Goal: Transaction & Acquisition: Purchase product/service

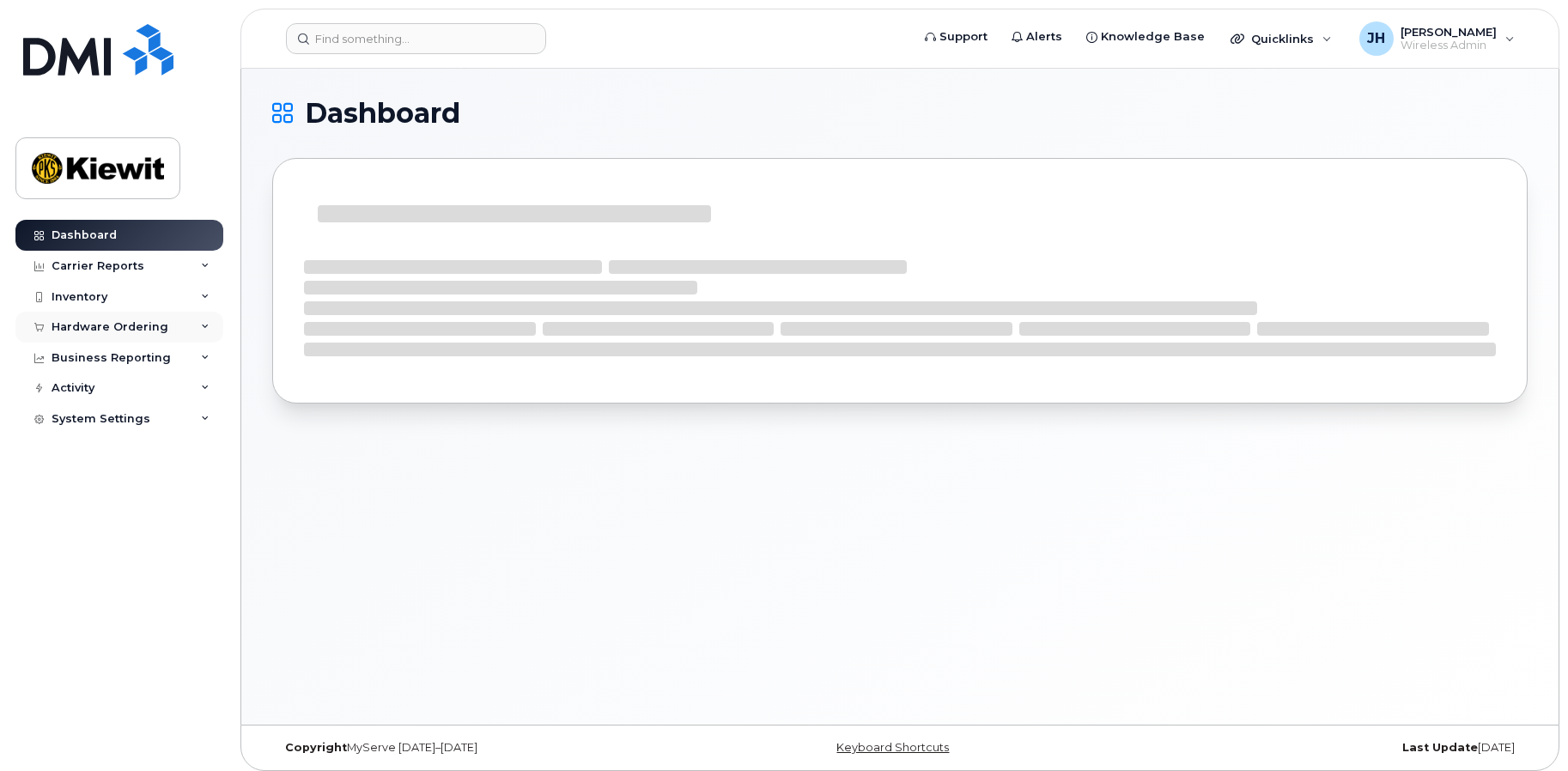
click at [118, 326] on div "Hardware Ordering" at bounding box center [109, 327] width 117 height 14
click at [91, 386] on div "Orders" at bounding box center [80, 392] width 42 height 16
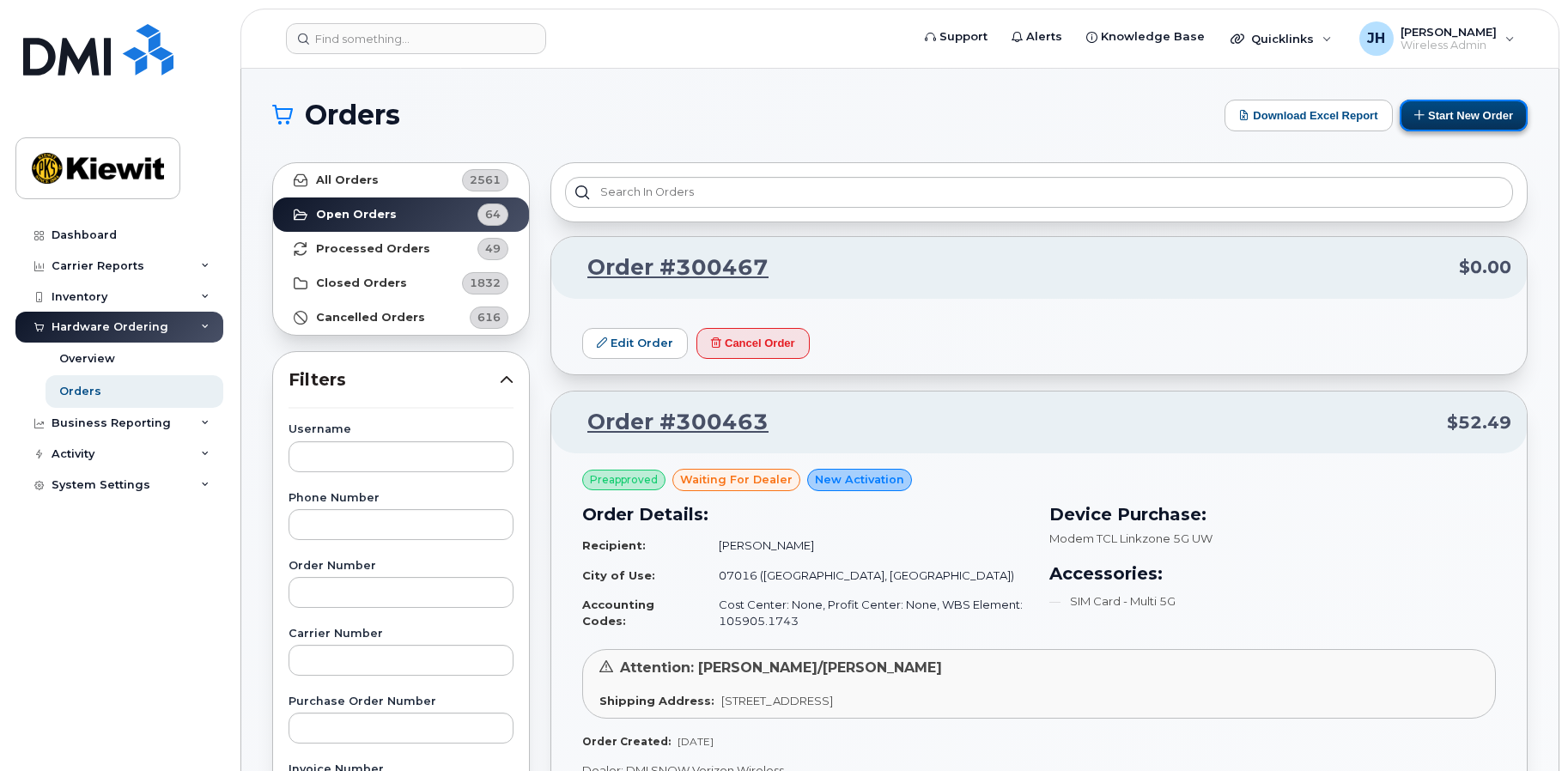
click at [1442, 115] on button "Start New Order" at bounding box center [1464, 115] width 128 height 32
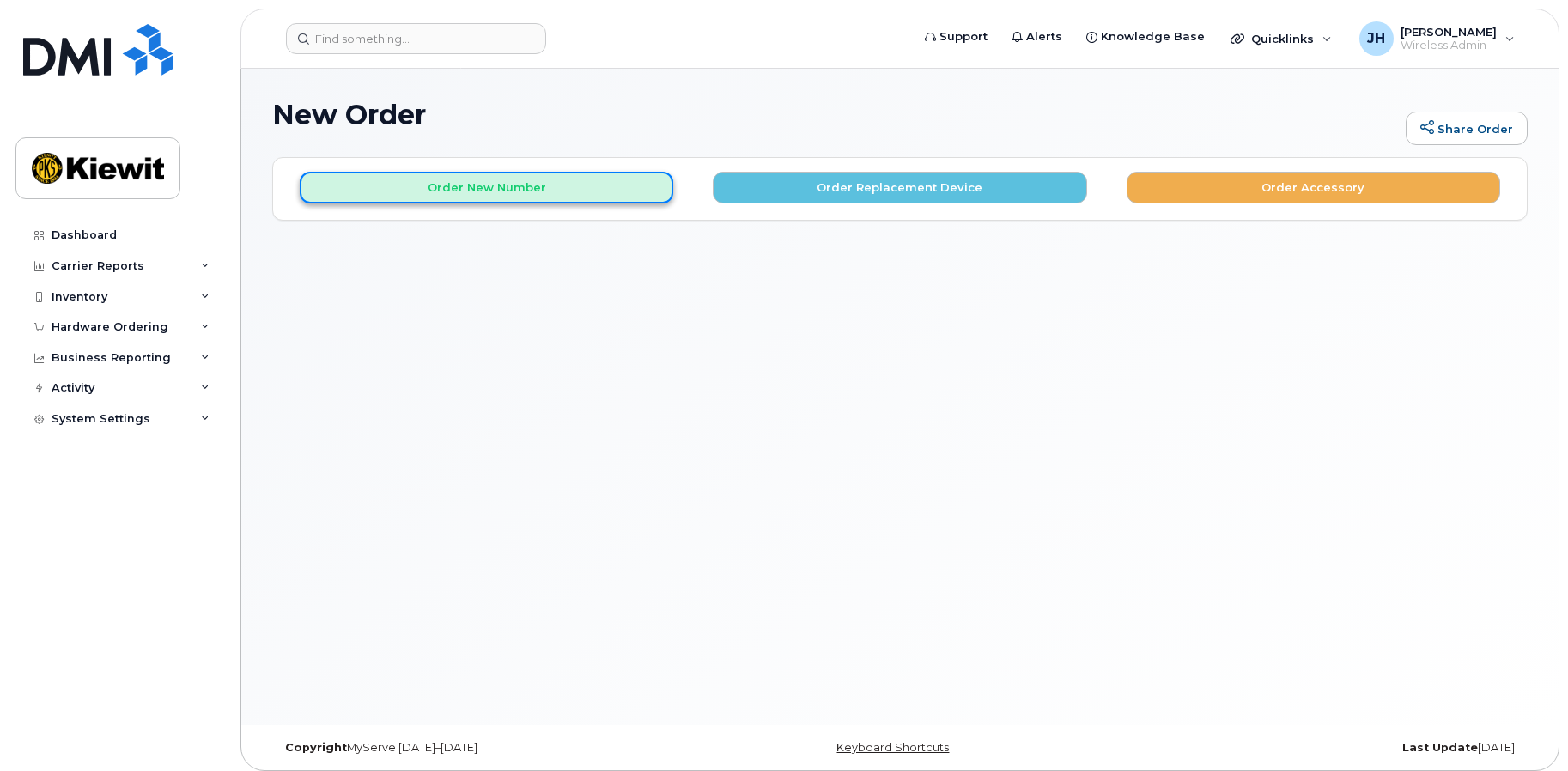
click at [488, 185] on button "Order New Number" at bounding box center [485, 187] width 373 height 32
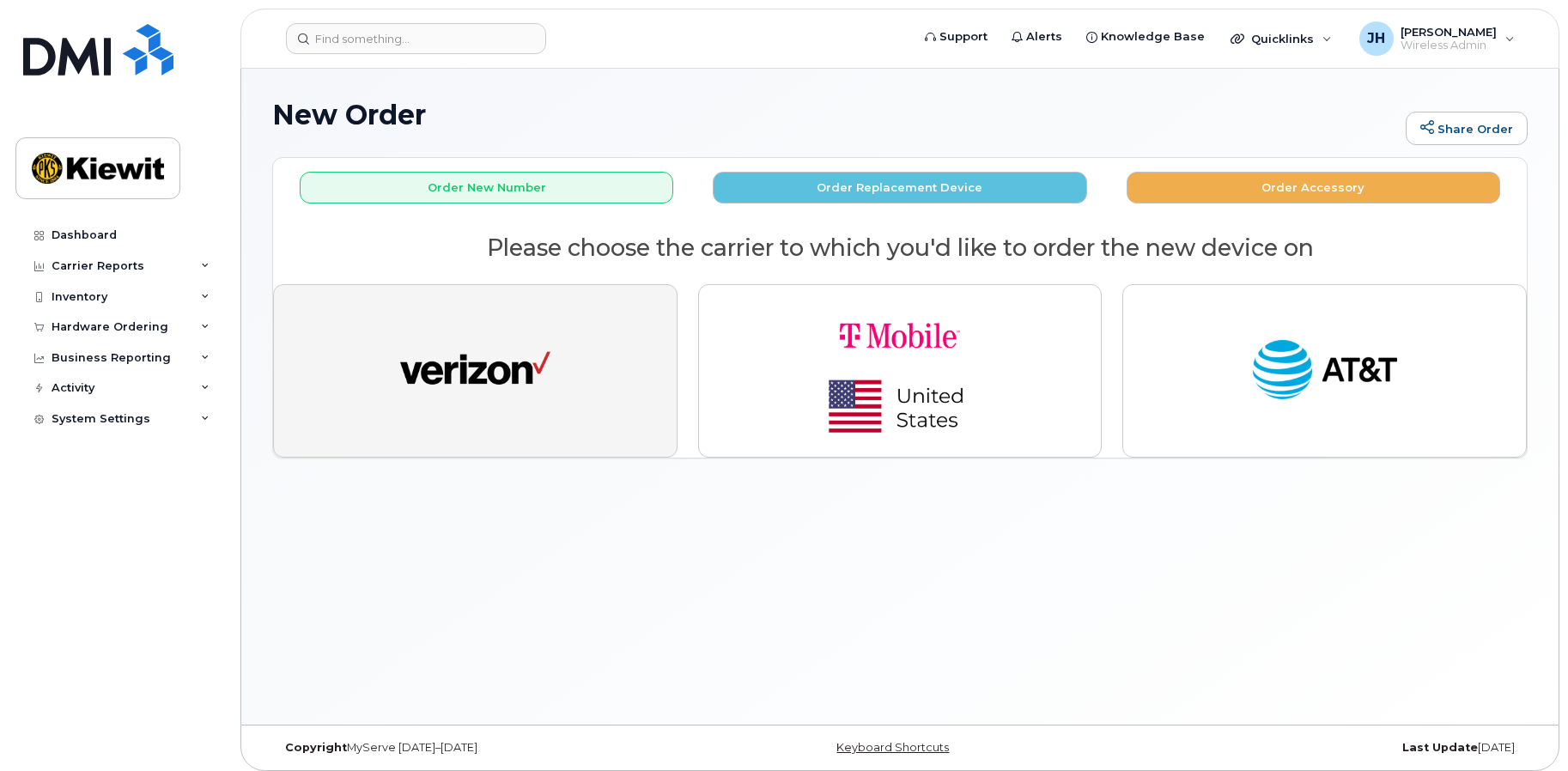
click at [500, 327] on button "button" at bounding box center [474, 371] width 405 height 173
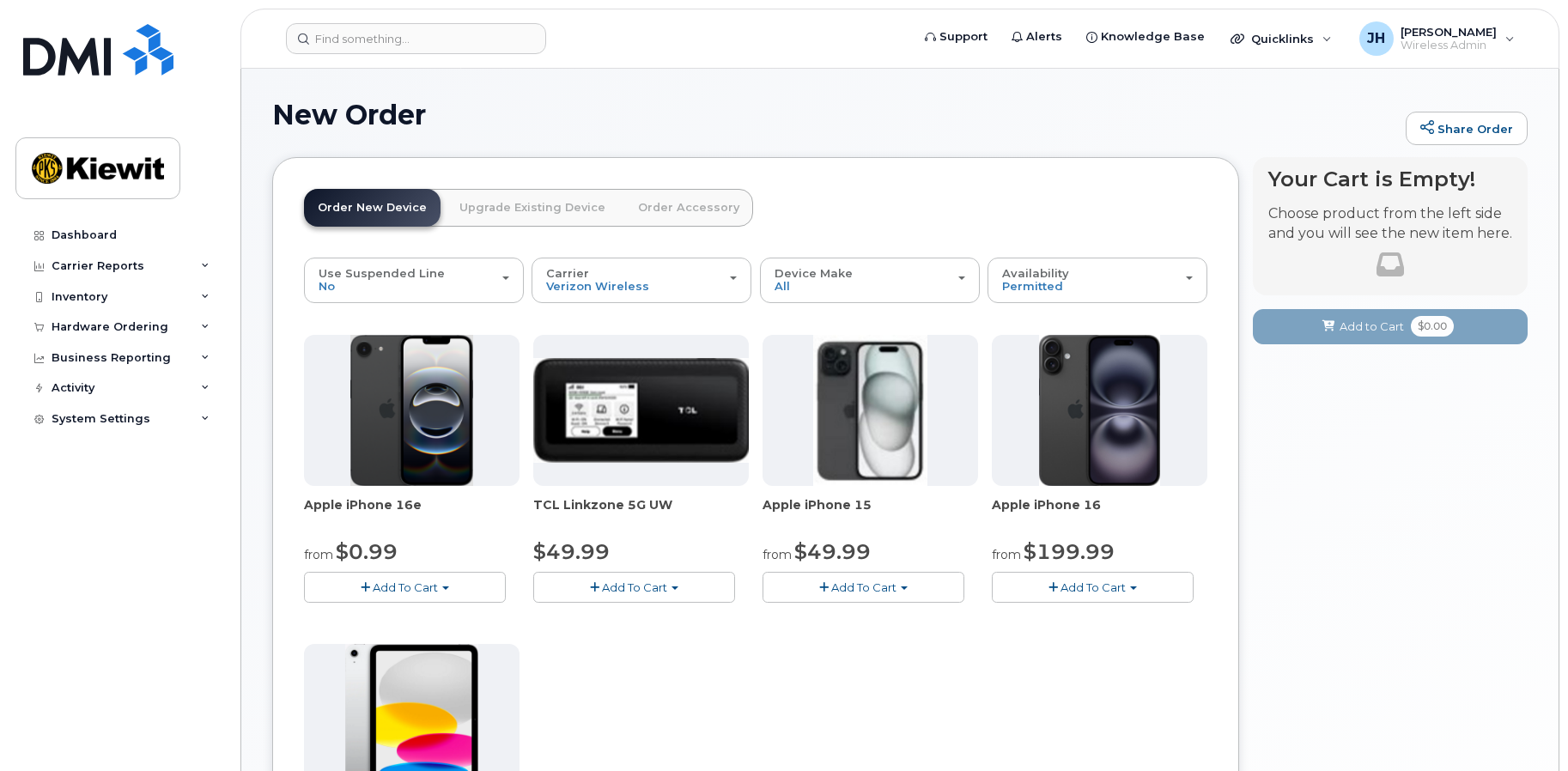
click at [408, 581] on span "Add To Cart" at bounding box center [406, 588] width 65 height 14
click at [897, 650] on div "Apple iPhone 16e from $0.99 Add To Cart $0.99 - 2 Year Activation (128GB) $599.…" at bounding box center [756, 637] width 904 height 605
click at [866, 596] on button "Add To Cart" at bounding box center [863, 587] width 202 height 31
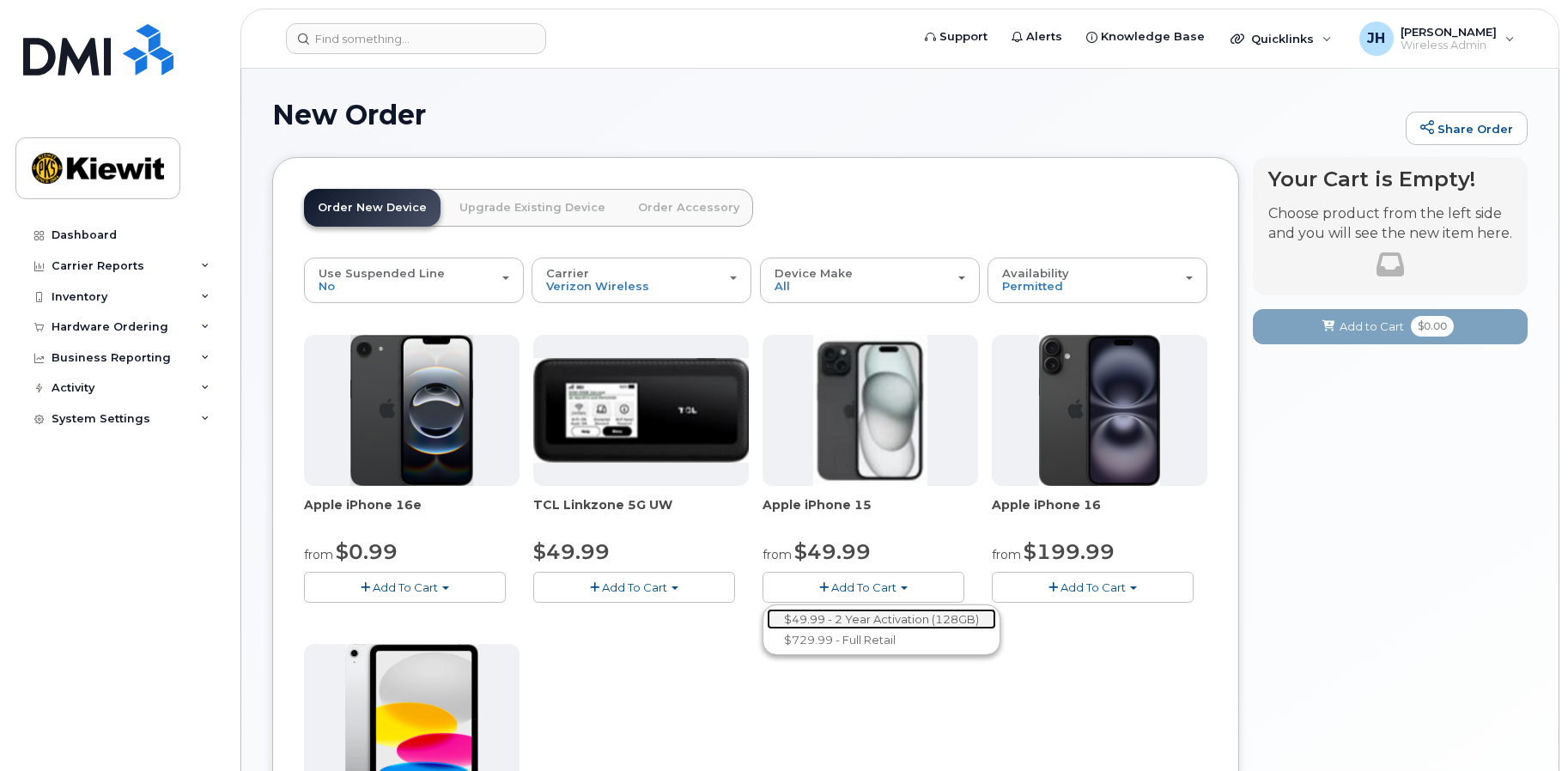
click at [866, 621] on link "$49.99 - 2 Year Activation (128GB)" at bounding box center [881, 619] width 229 height 22
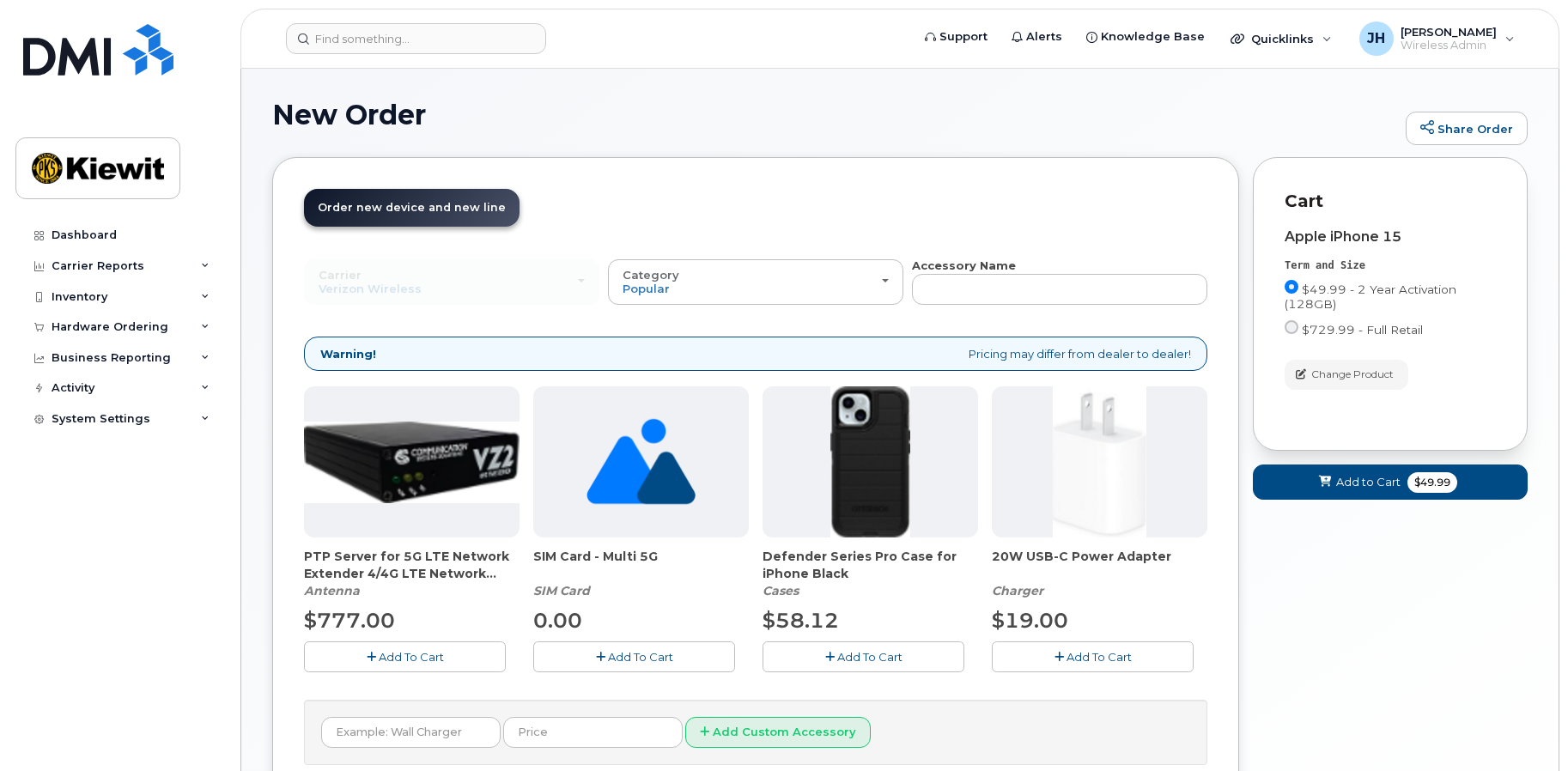
click at [850, 656] on span "Add To Cart" at bounding box center [870, 657] width 65 height 14
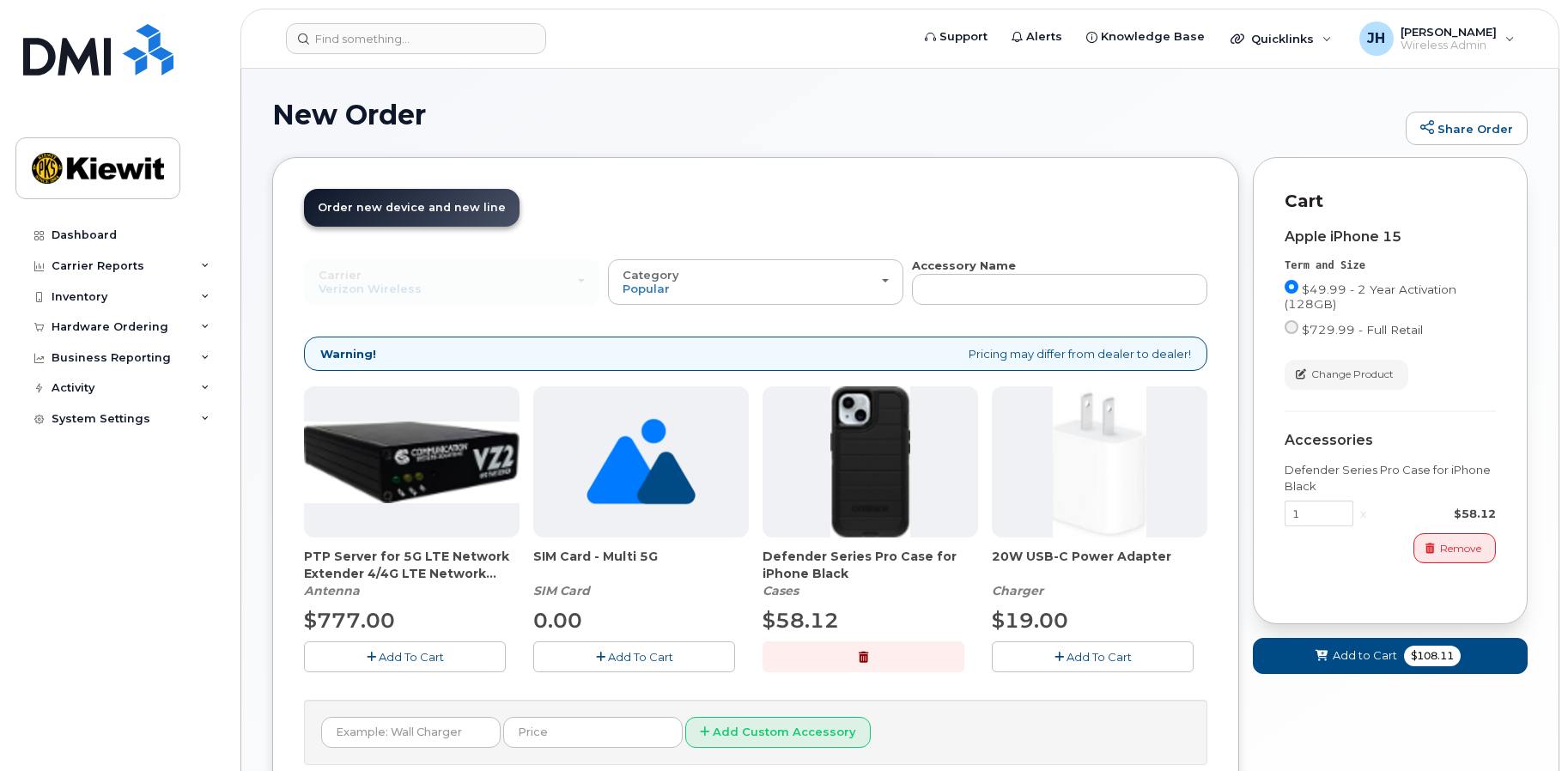
click at [1080, 658] on span "Add To Cart" at bounding box center [1098, 657] width 65 height 14
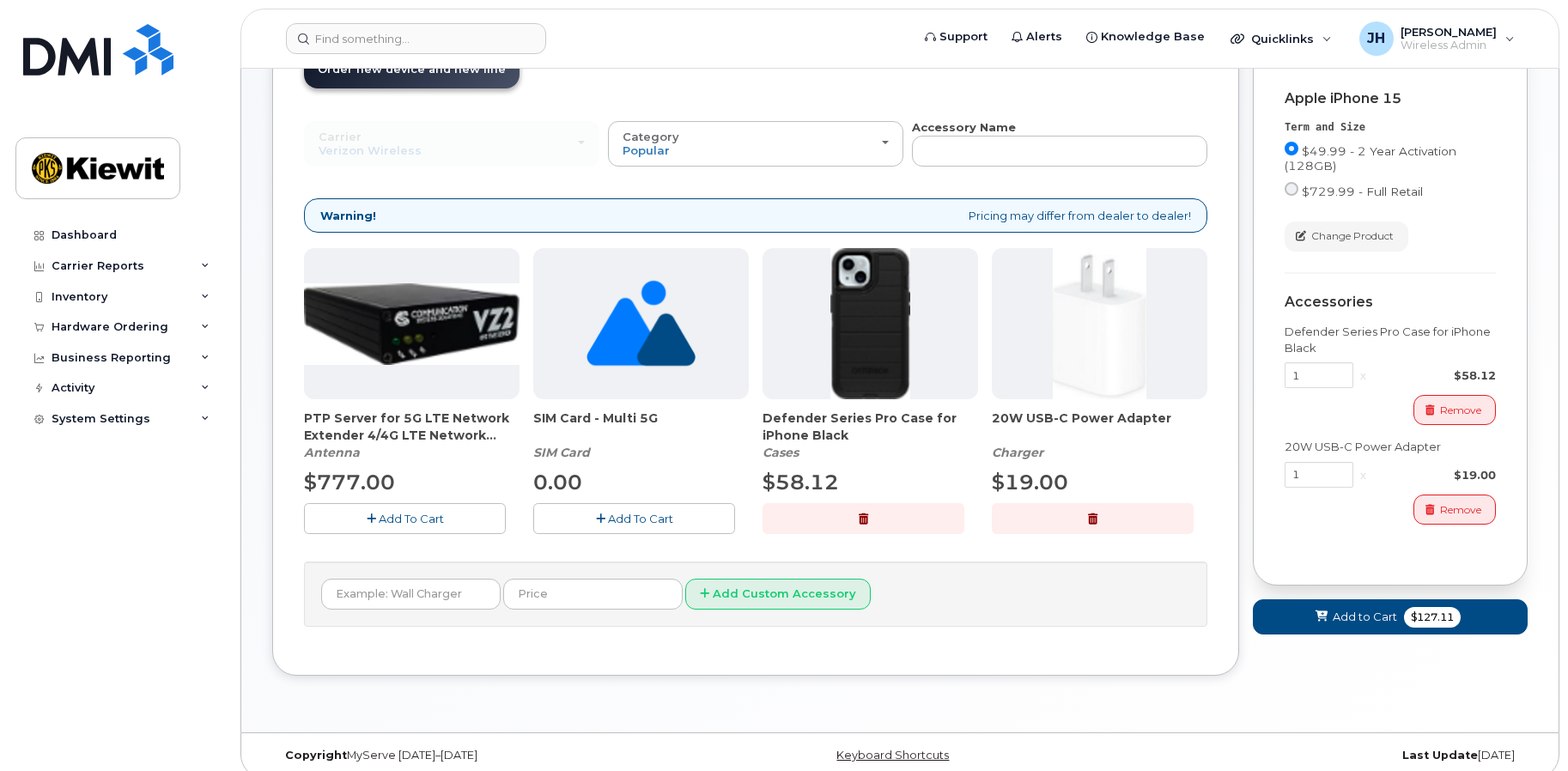
scroll to position [155, 0]
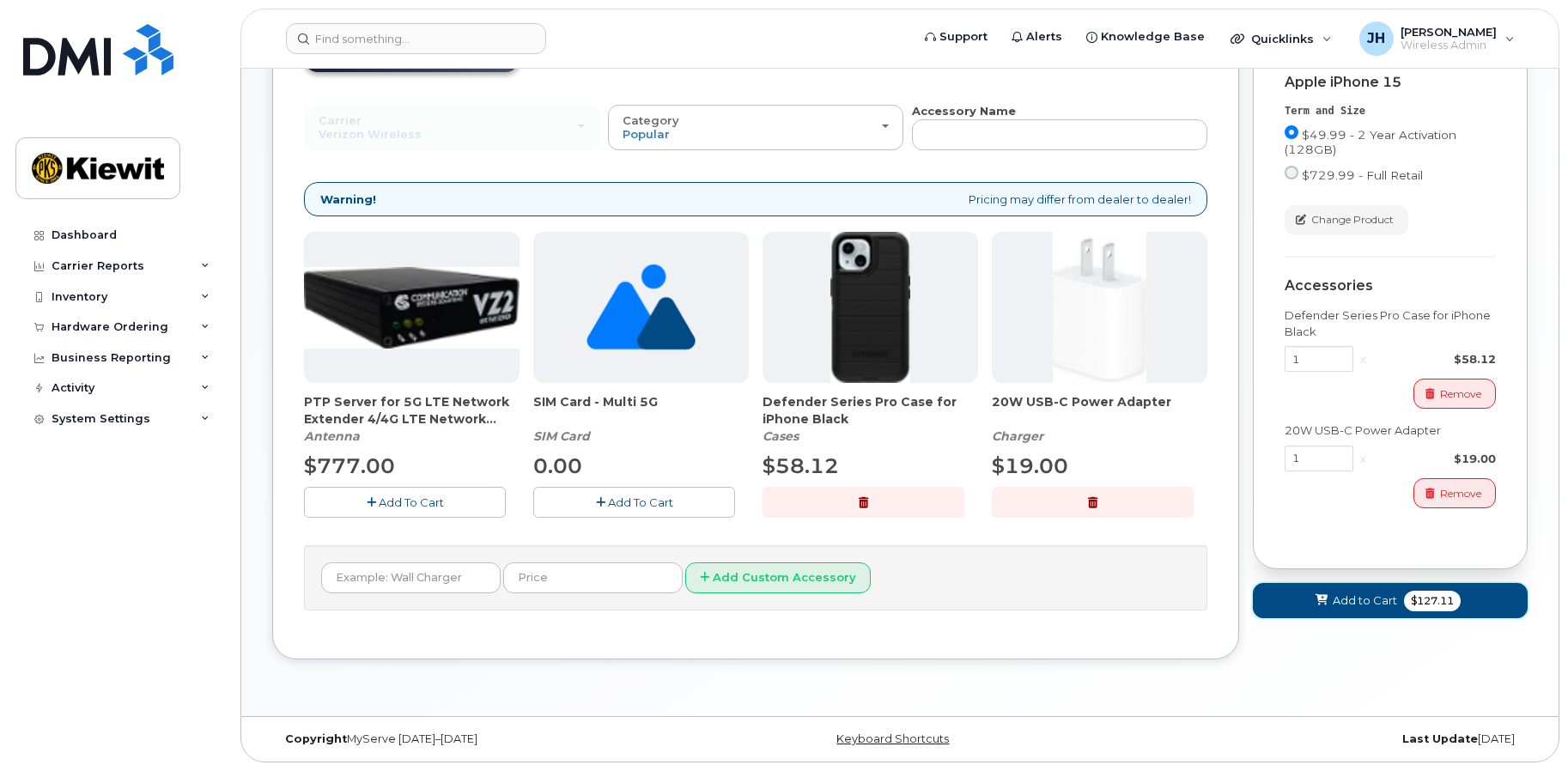
drag, startPoint x: 1380, startPoint y: 604, endPoint x: 1378, endPoint y: 663, distance: 59.0
click at [1378, 663] on div "Your Cart is Empty! Choose product from the left side and you will see the new …" at bounding box center [1390, 345] width 275 height 683
click at [1375, 603] on span "Add to Cart" at bounding box center [1364, 601] width 64 height 17
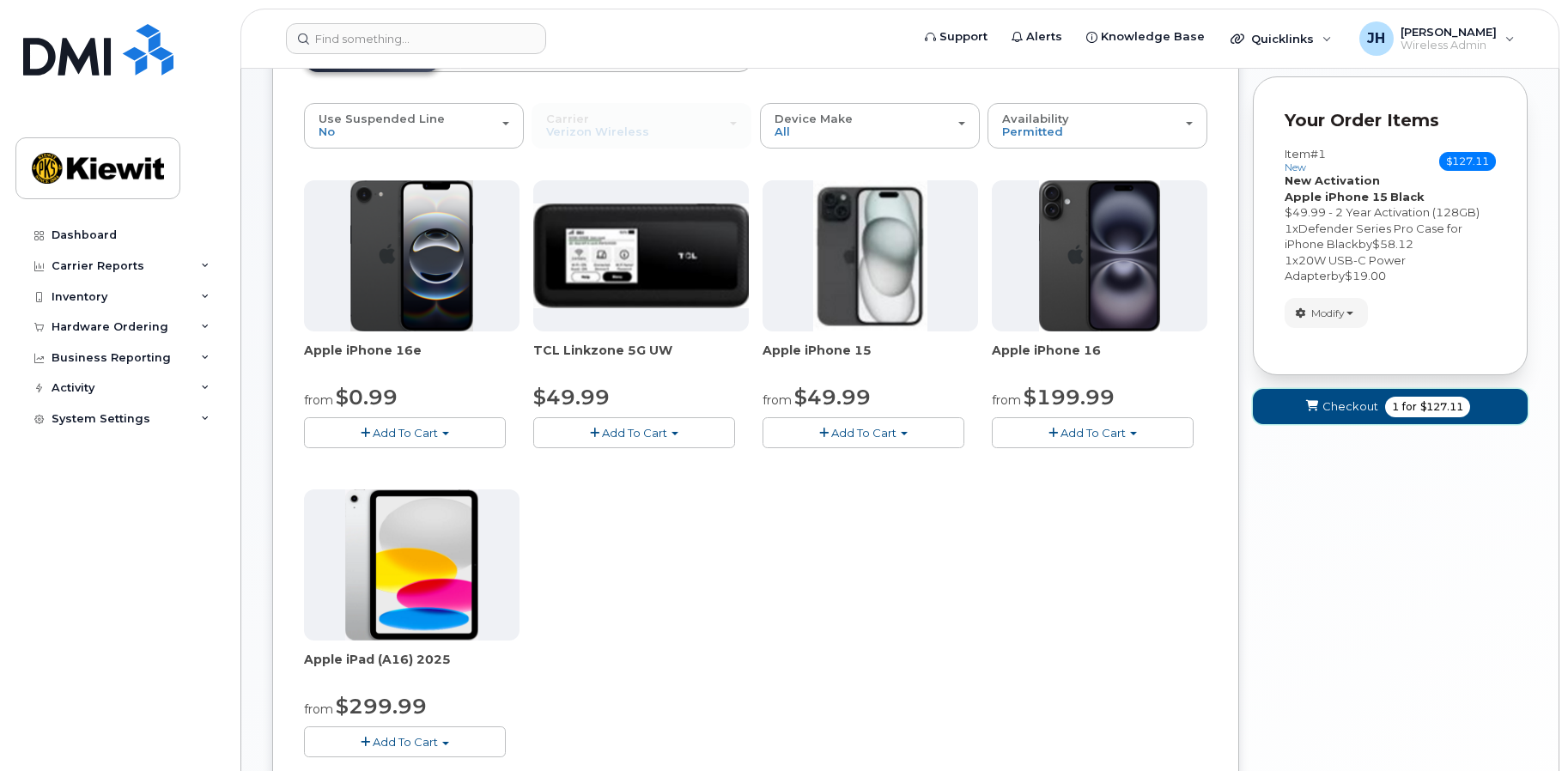
click at [1340, 401] on span "Checkout" at bounding box center [1349, 407] width 56 height 17
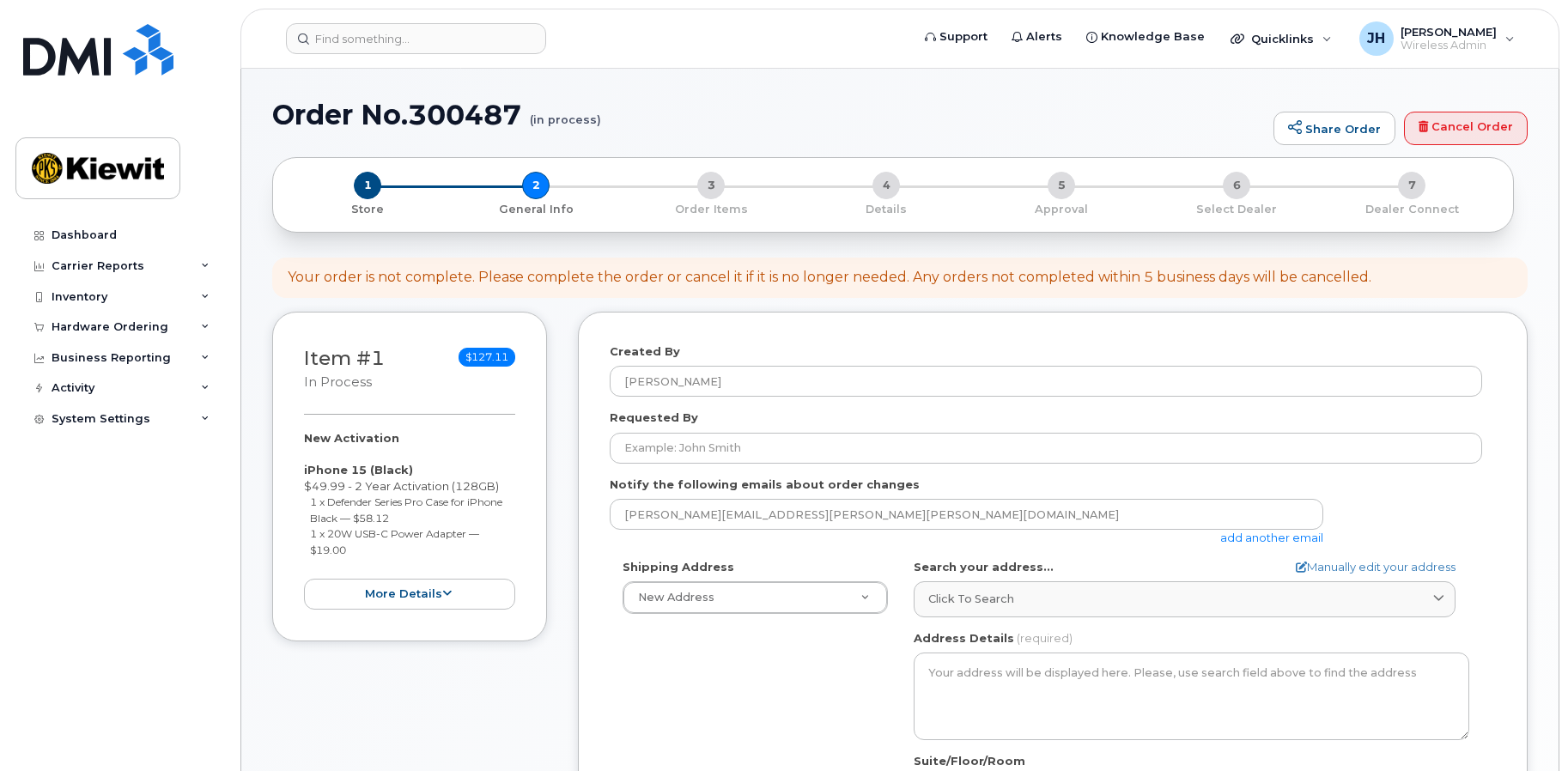
select select
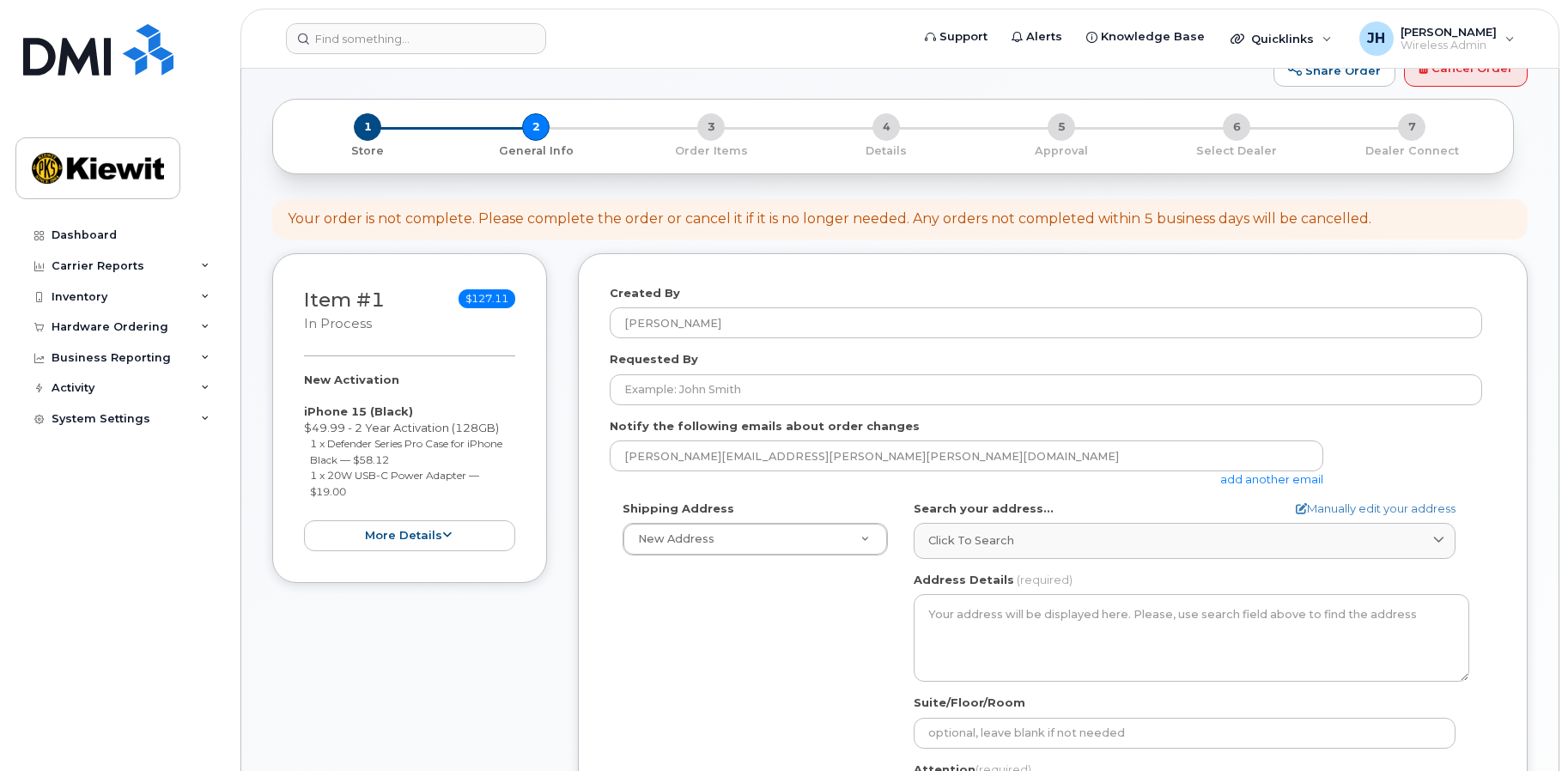
scroll to position [86, 0]
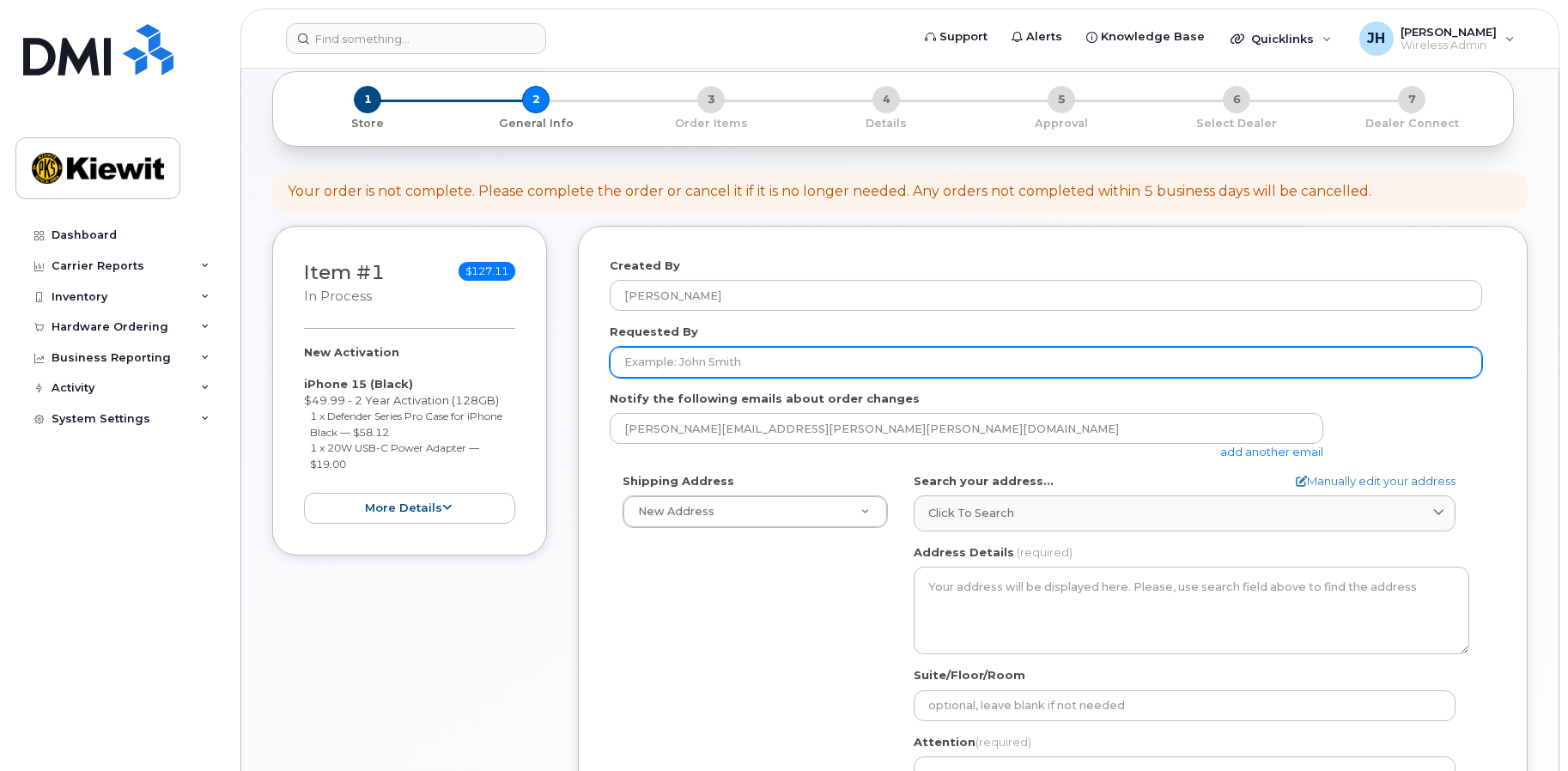
click at [719, 371] on input "Requested By" at bounding box center [1045, 361] width 872 height 31
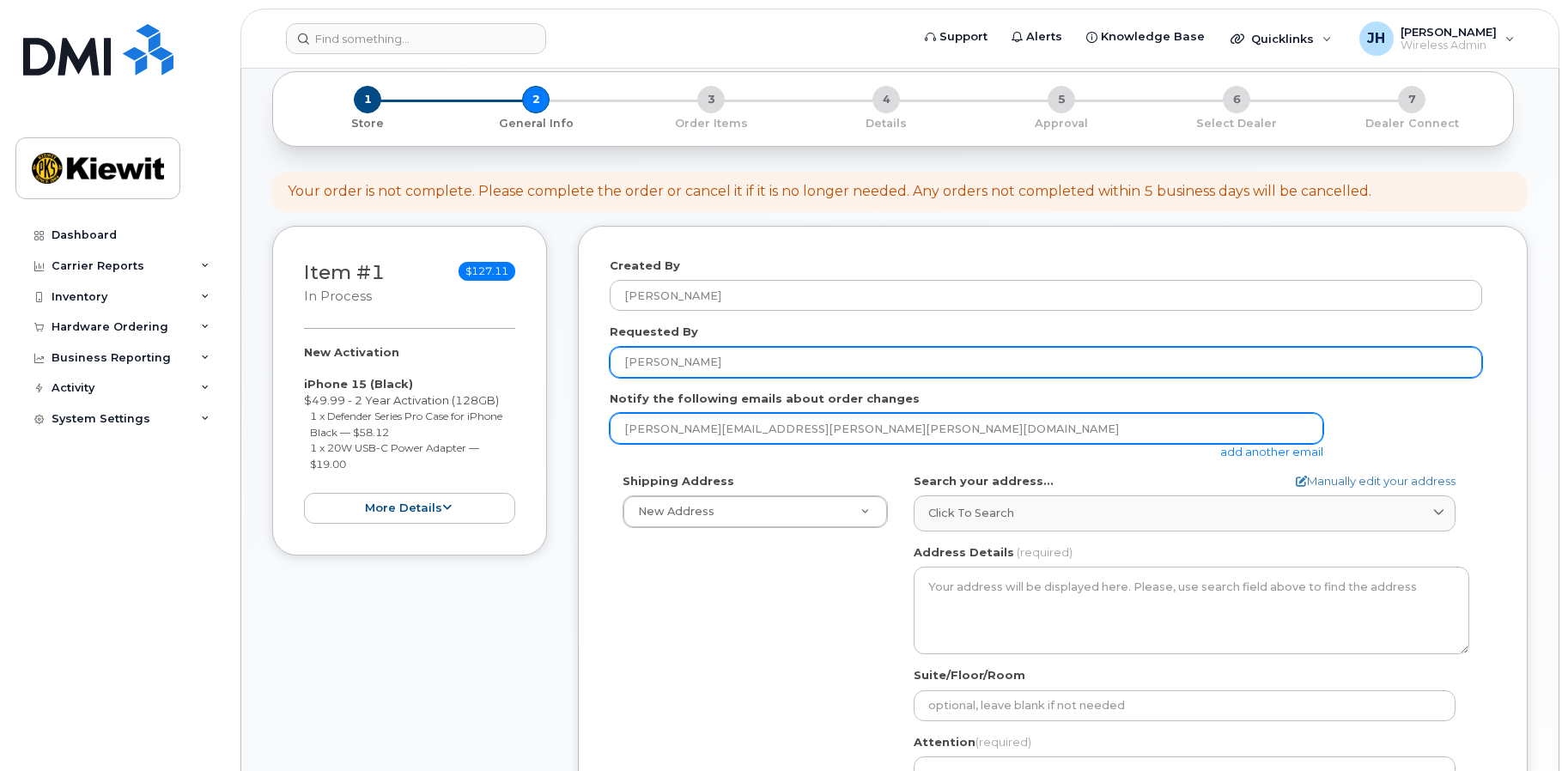
type input "[PERSON_NAME]"
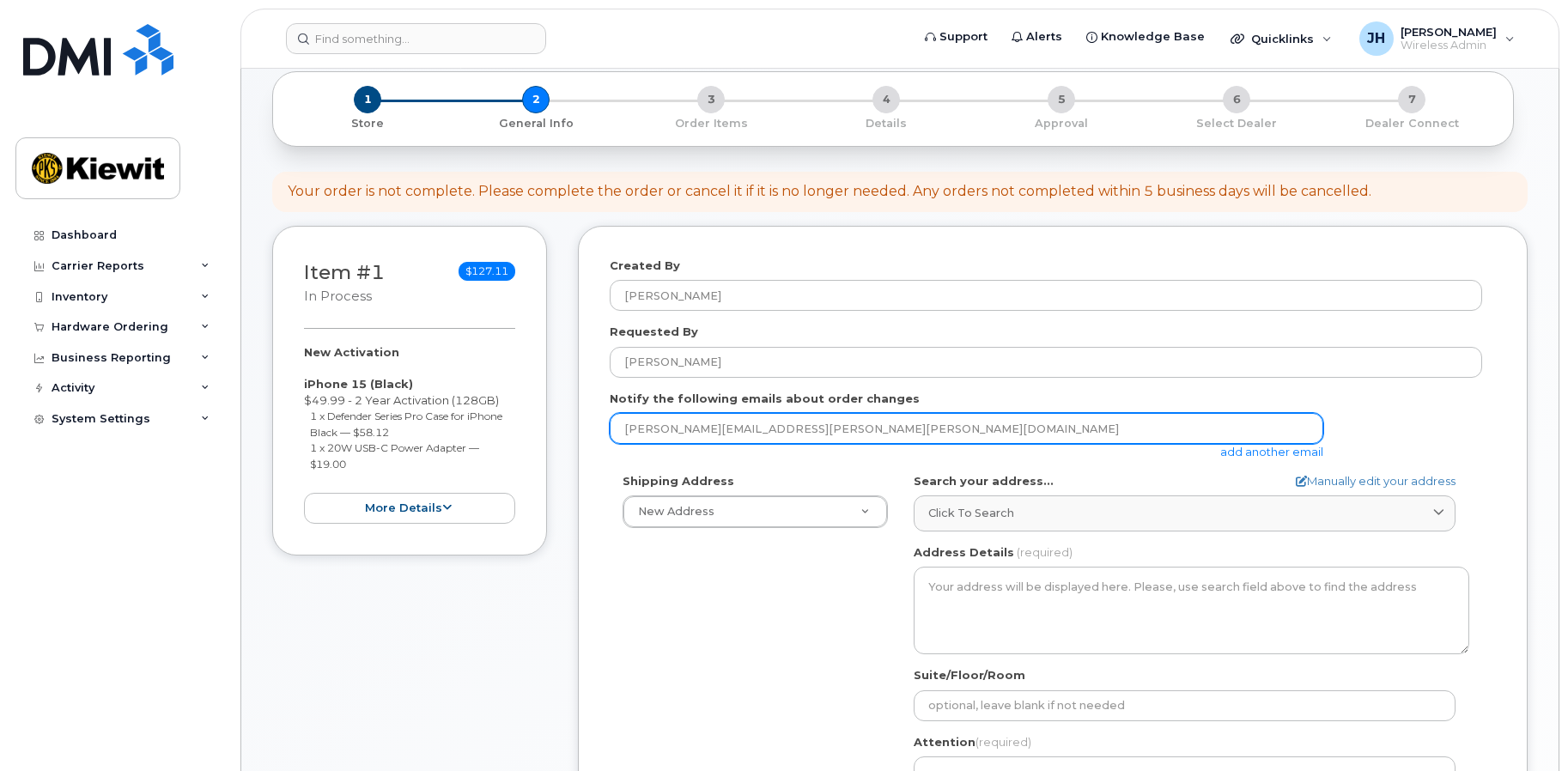
click at [853, 428] on input "[PERSON_NAME][EMAIL_ADDRESS][PERSON_NAME][PERSON_NAME][DOMAIN_NAME]" at bounding box center [966, 428] width 714 height 31
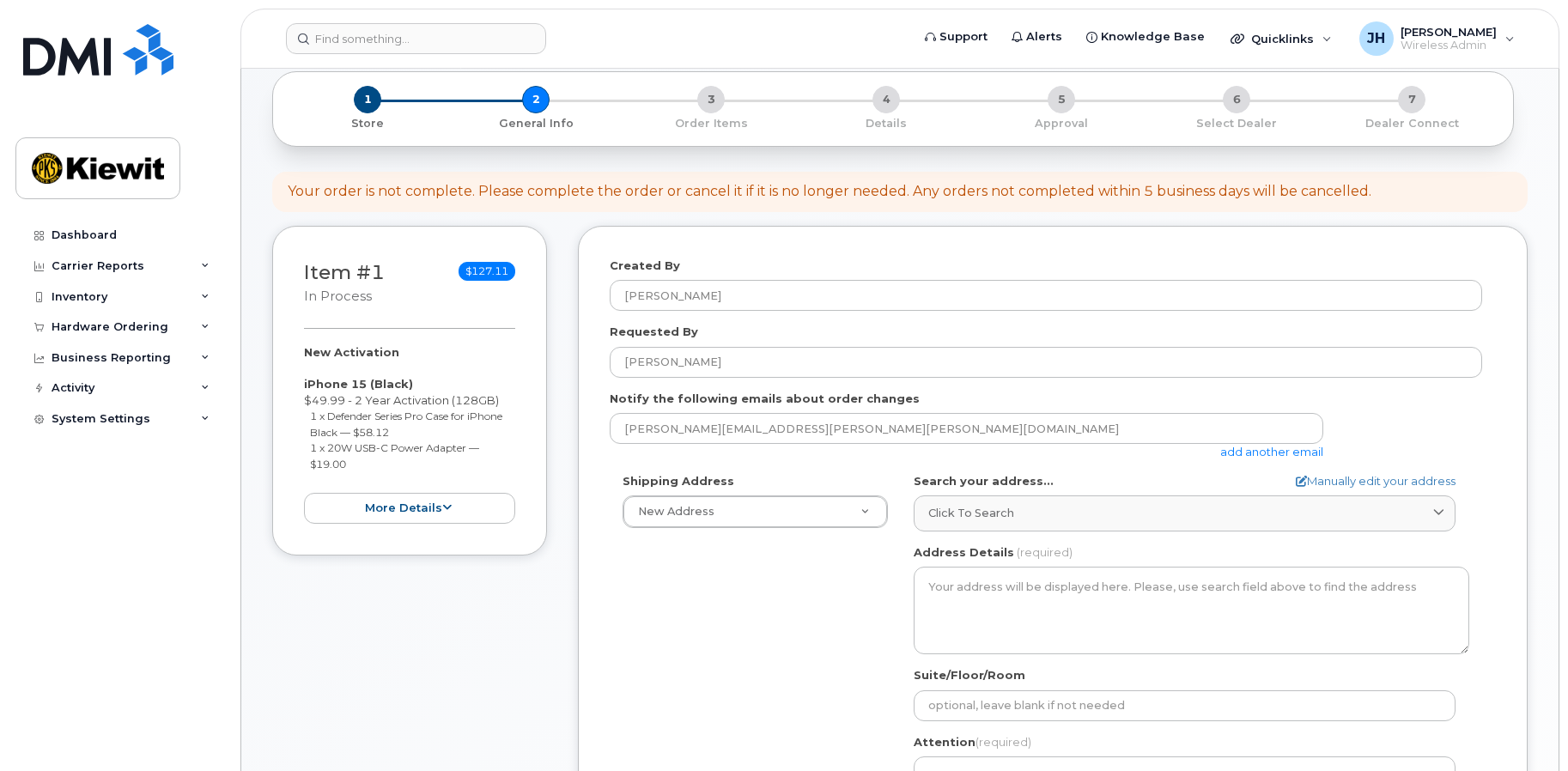
click at [1284, 456] on link "add another email" at bounding box center [1272, 452] width 103 height 14
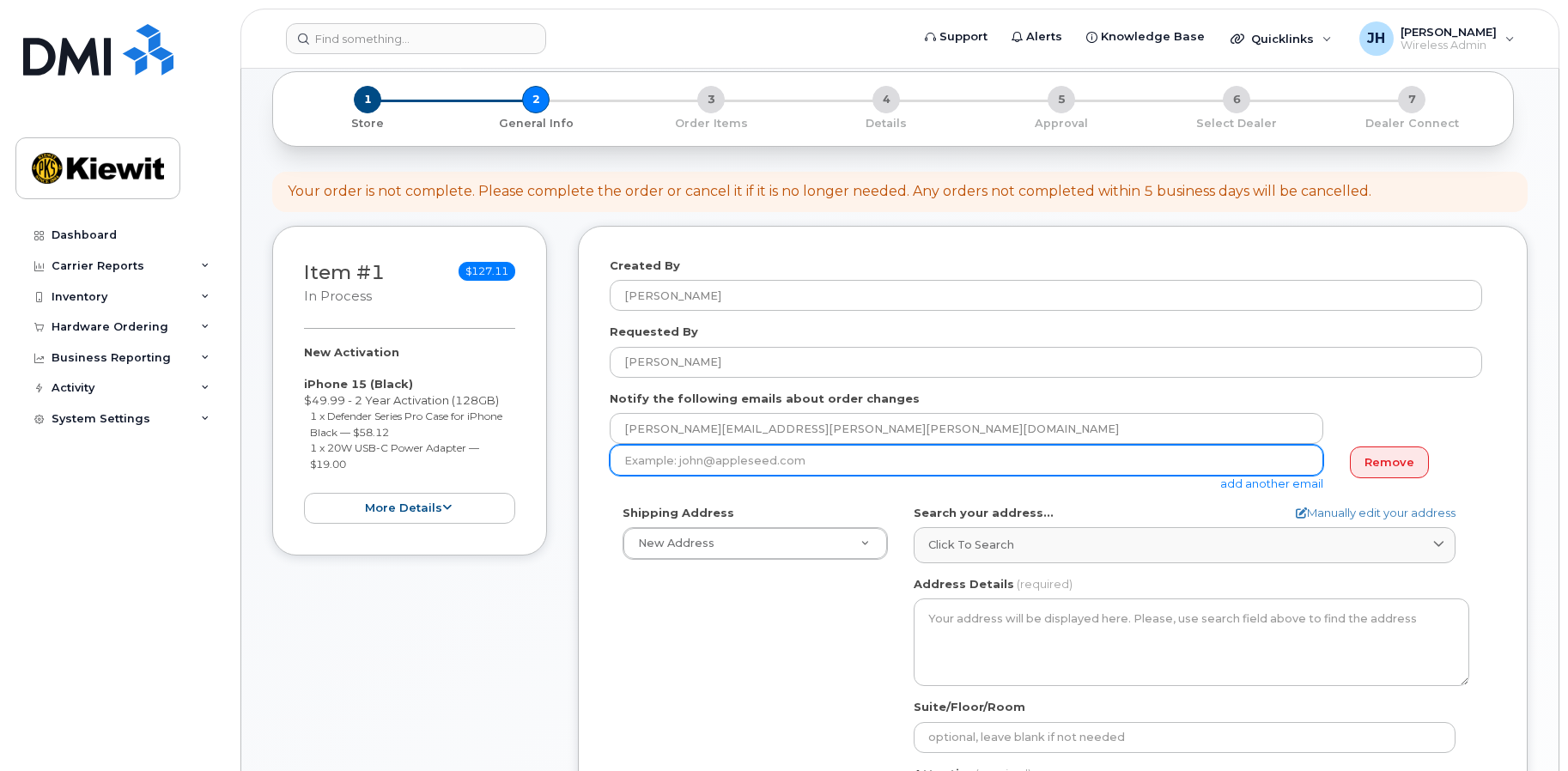
click at [847, 468] on input "email" at bounding box center [966, 460] width 714 height 31
drag, startPoint x: 711, startPoint y: 458, endPoint x: 743, endPoint y: 467, distance: 33.2
click at [539, 442] on div "Item #1 in process $127.11 New Activation iPhone 15 (Black) $49.99 - 2 Year Act…" at bounding box center [900, 613] width 1255 height 776
paste input "Cody.Warrington <Cody.Warrington@kiewit.com>"
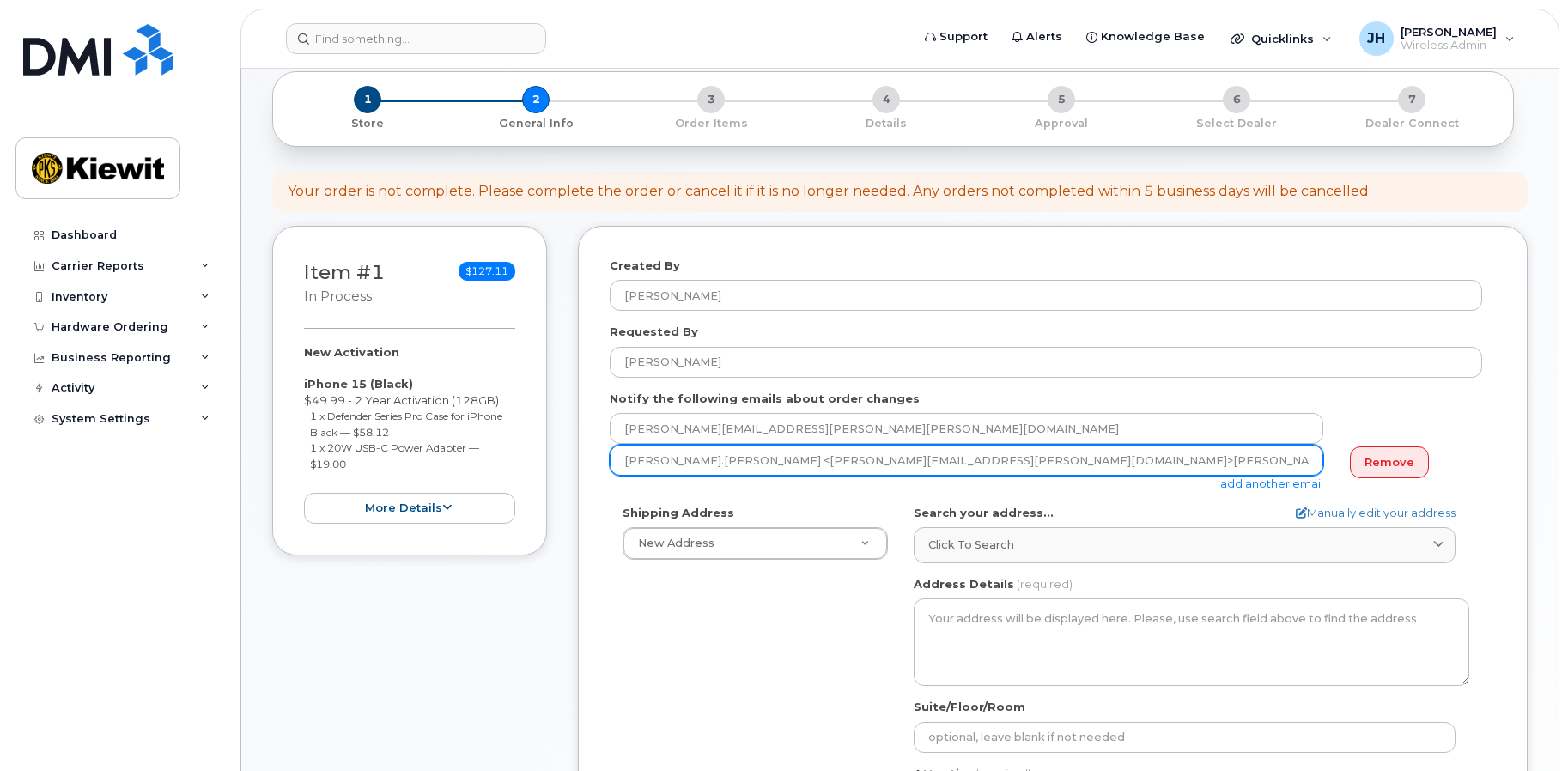
drag, startPoint x: 1004, startPoint y: 463, endPoint x: 489, endPoint y: 413, distance: 517.4
click at [488, 413] on div "Item #1 in process $127.11 New Activation iPhone 15 (Black) $49.99 - 2 Year Act…" at bounding box center [900, 613] width 1255 height 776
click at [838, 463] on input "Cody.Warrington@kiewit.com>" at bounding box center [966, 460] width 714 height 31
type input "Cody.Warrington@kiewit.com"
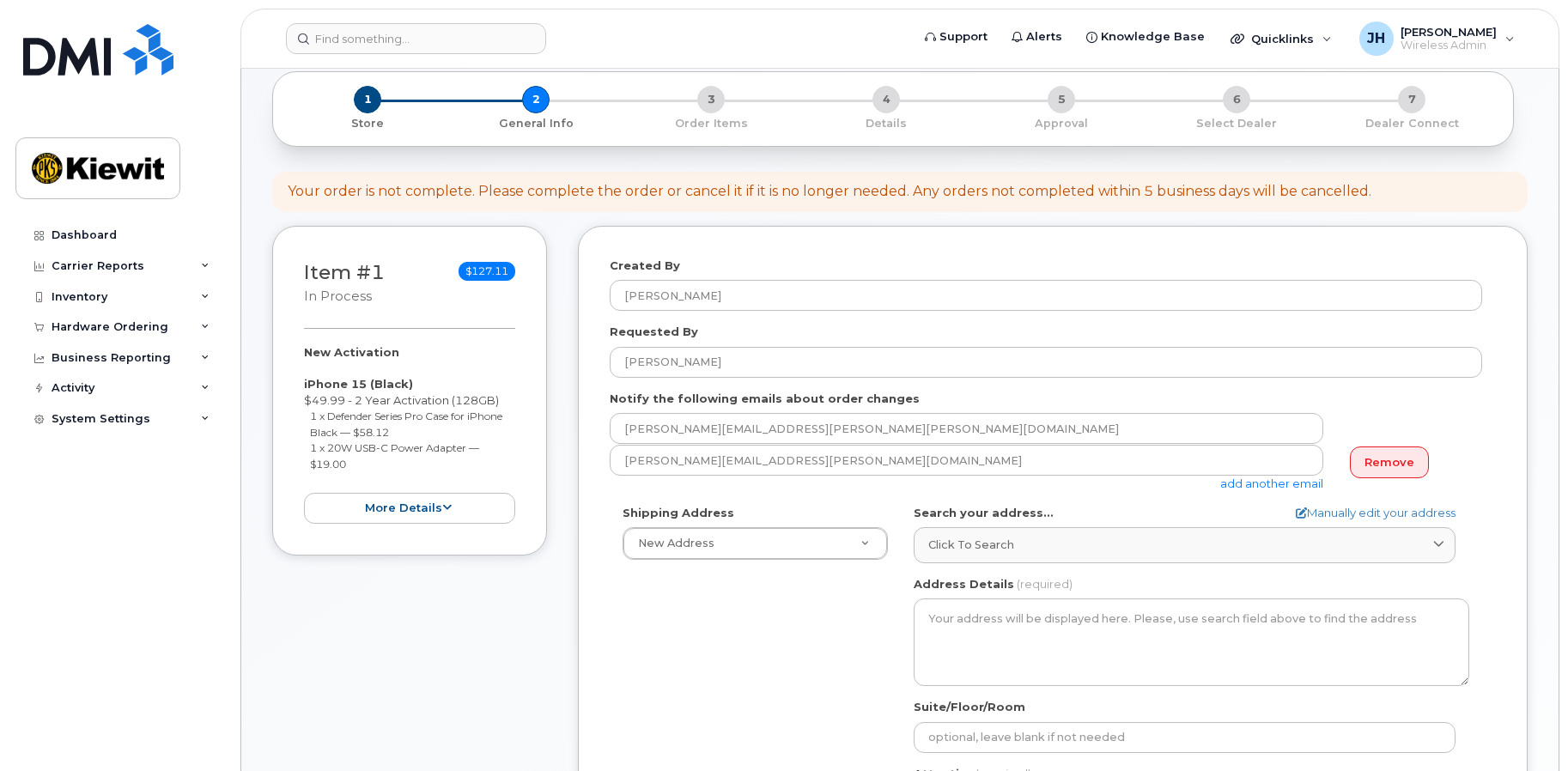
click at [819, 670] on div "Shipping Address New Address New Address 1935 S. Hughes Way 10704 Shoemaker Ave…" at bounding box center [1045, 702] width 872 height 394
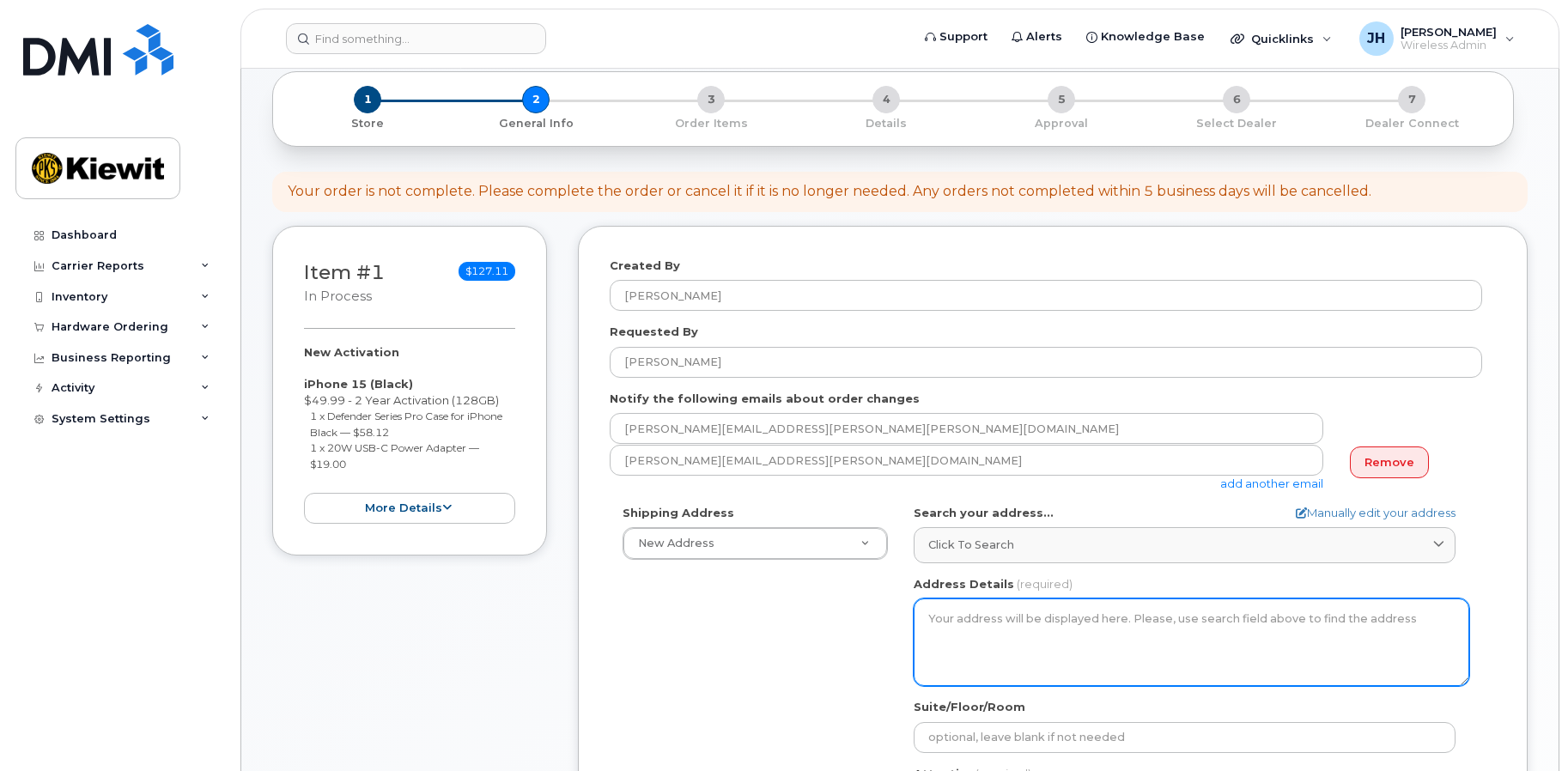
click at [1013, 632] on textarea "Address Details" at bounding box center [1191, 642] width 555 height 88
click at [1060, 650] on textarea "Address Details" at bounding box center [1191, 642] width 555 height 88
click at [997, 633] on textarea "Address Details" at bounding box center [1191, 642] width 555 height 88
click at [990, 616] on textarea "Address Details" at bounding box center [1191, 642] width 555 height 88
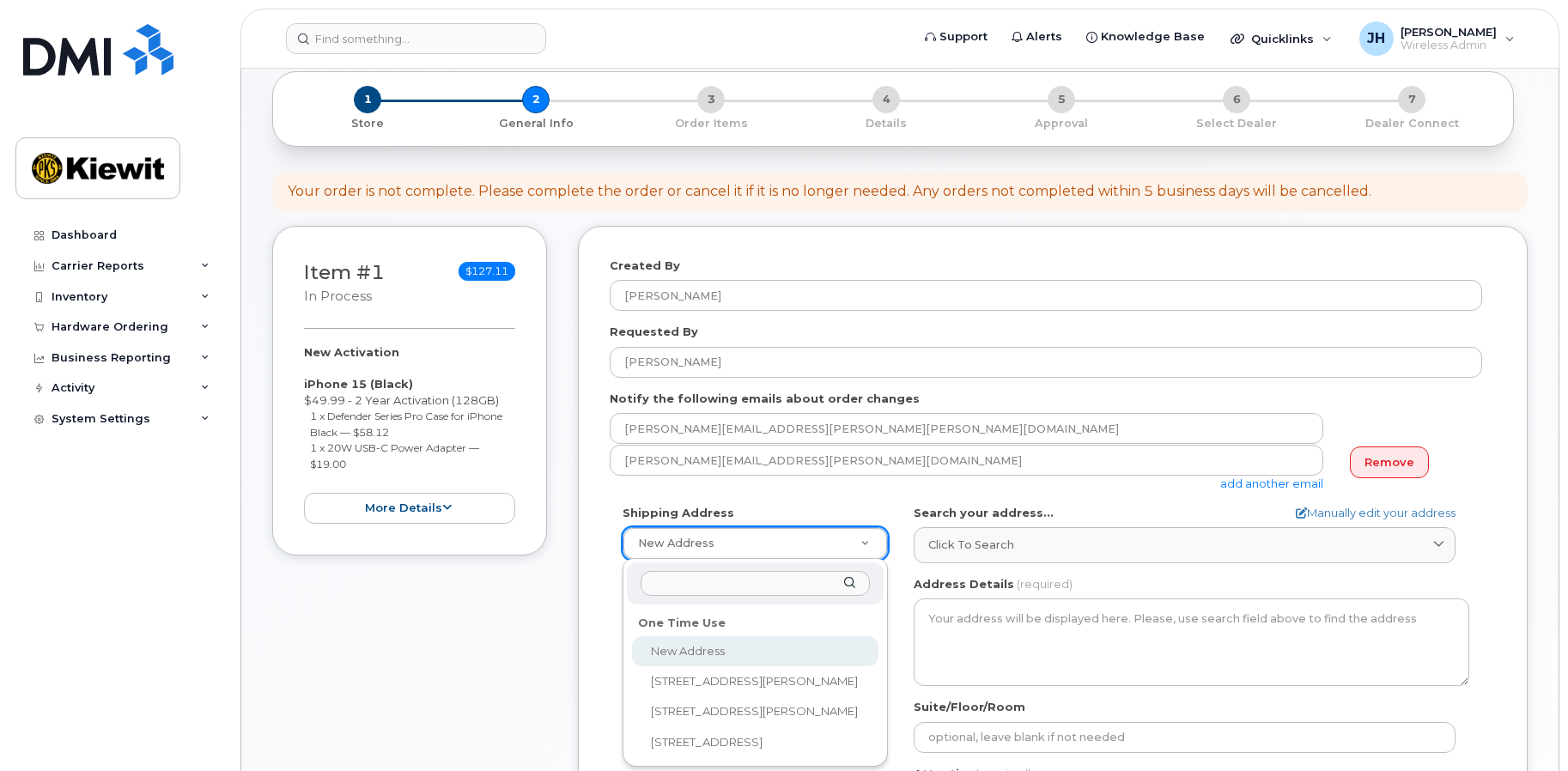
select select
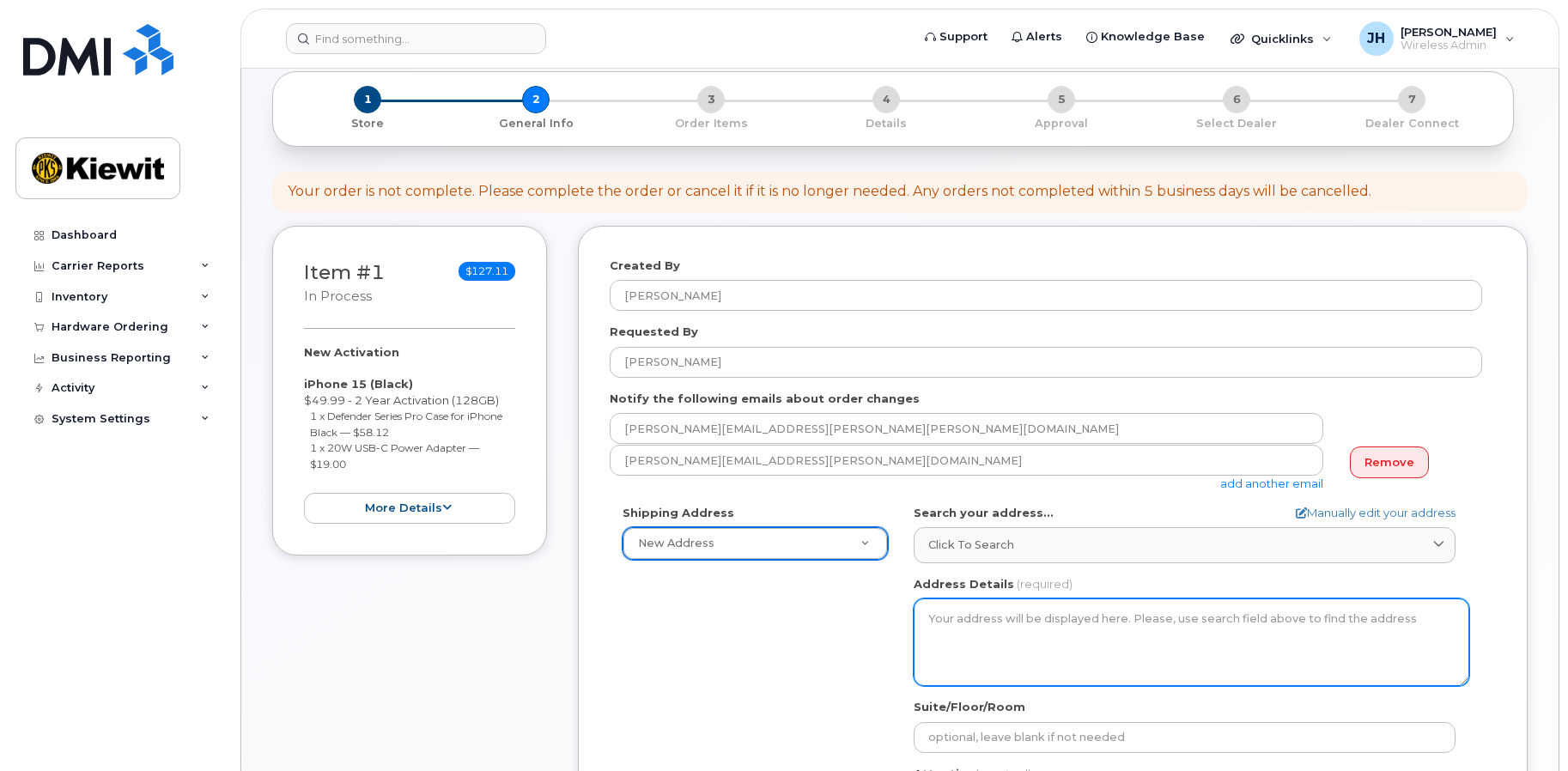
click at [977, 645] on textarea "Address Details" at bounding box center [1191, 642] width 555 height 88
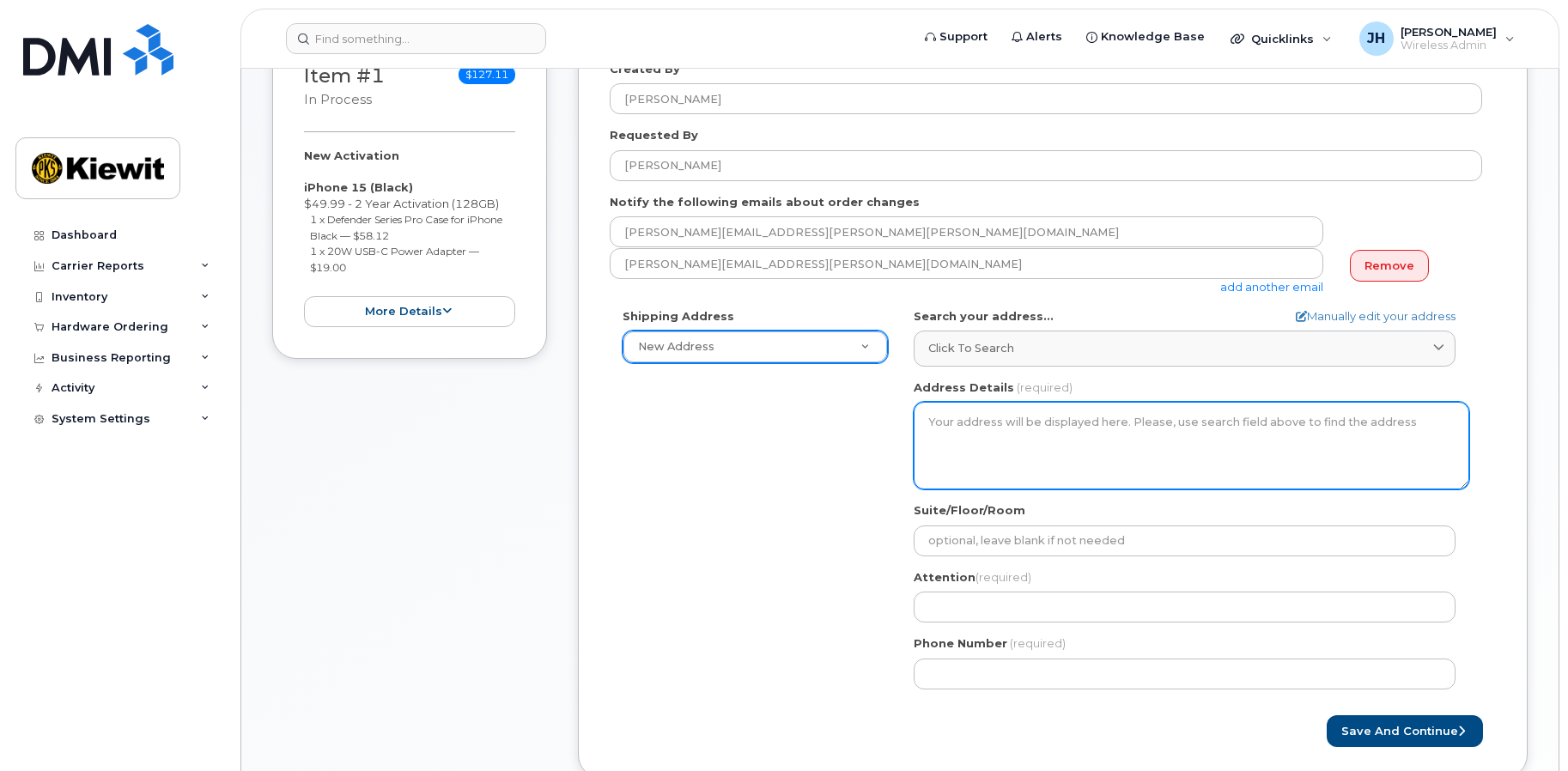
scroll to position [344, 0]
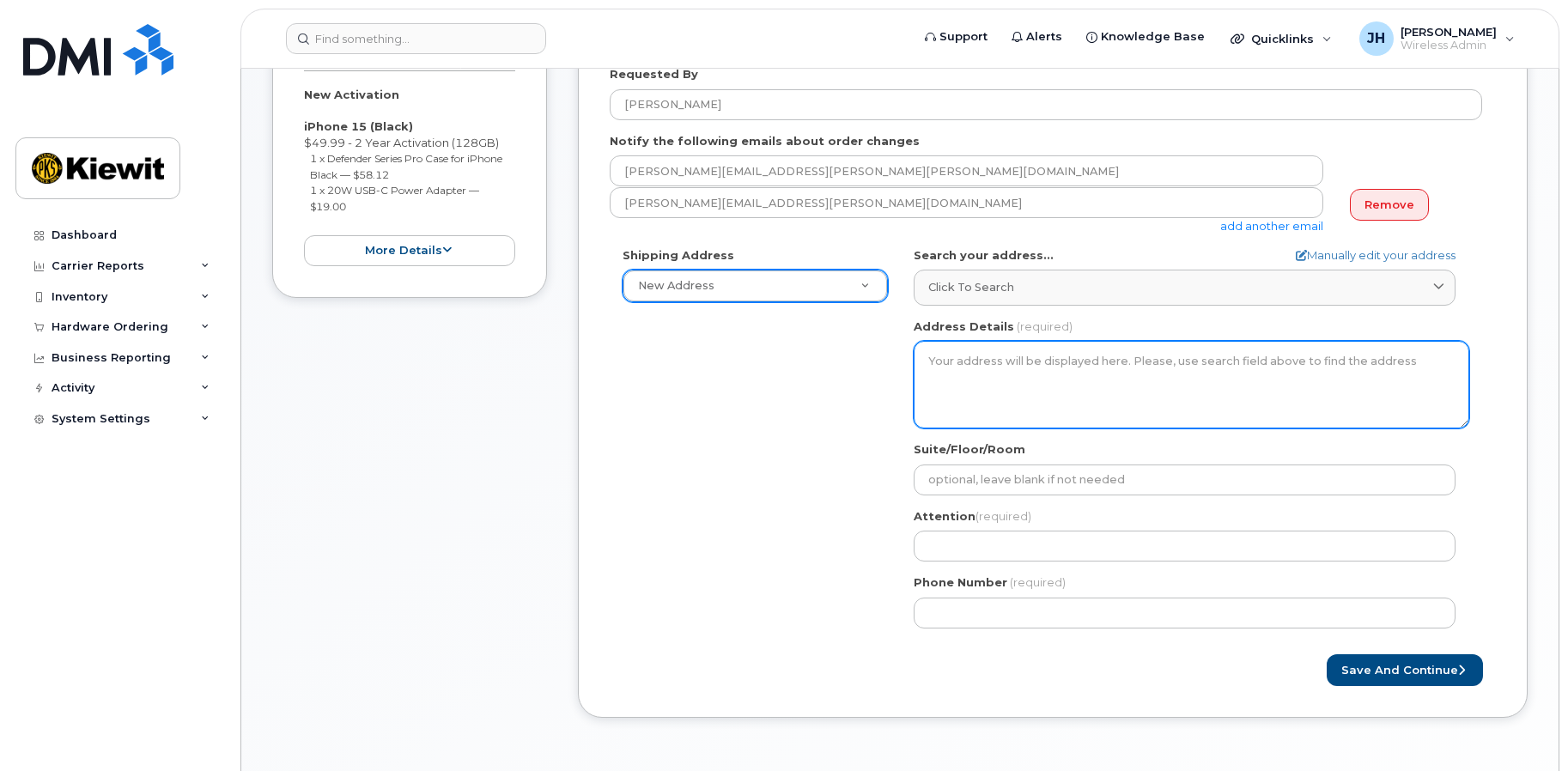
click at [1033, 391] on textarea "Address Details" at bounding box center [1191, 384] width 555 height 88
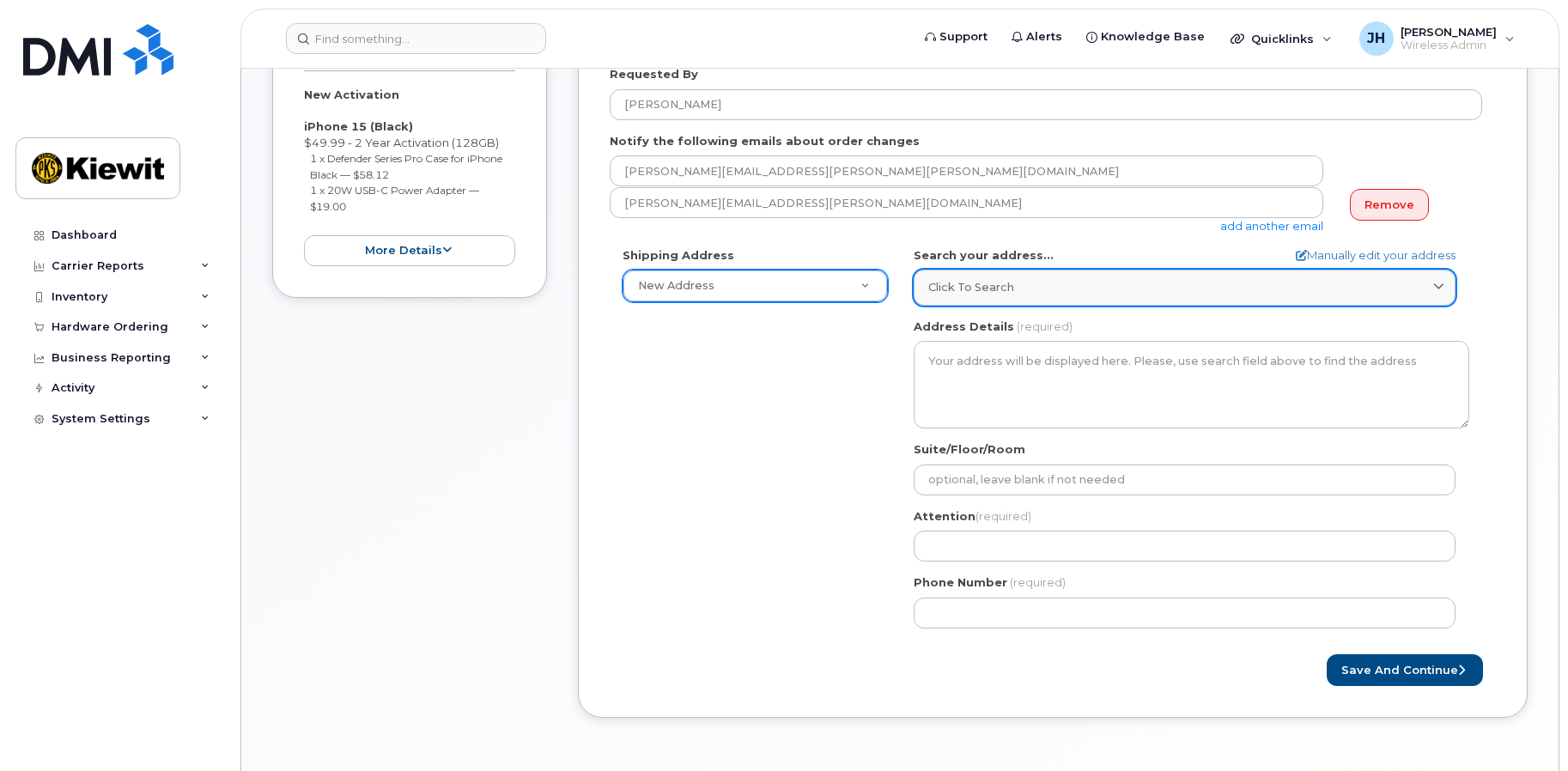
click at [1023, 289] on div "Click to search" at bounding box center [1184, 288] width 513 height 17
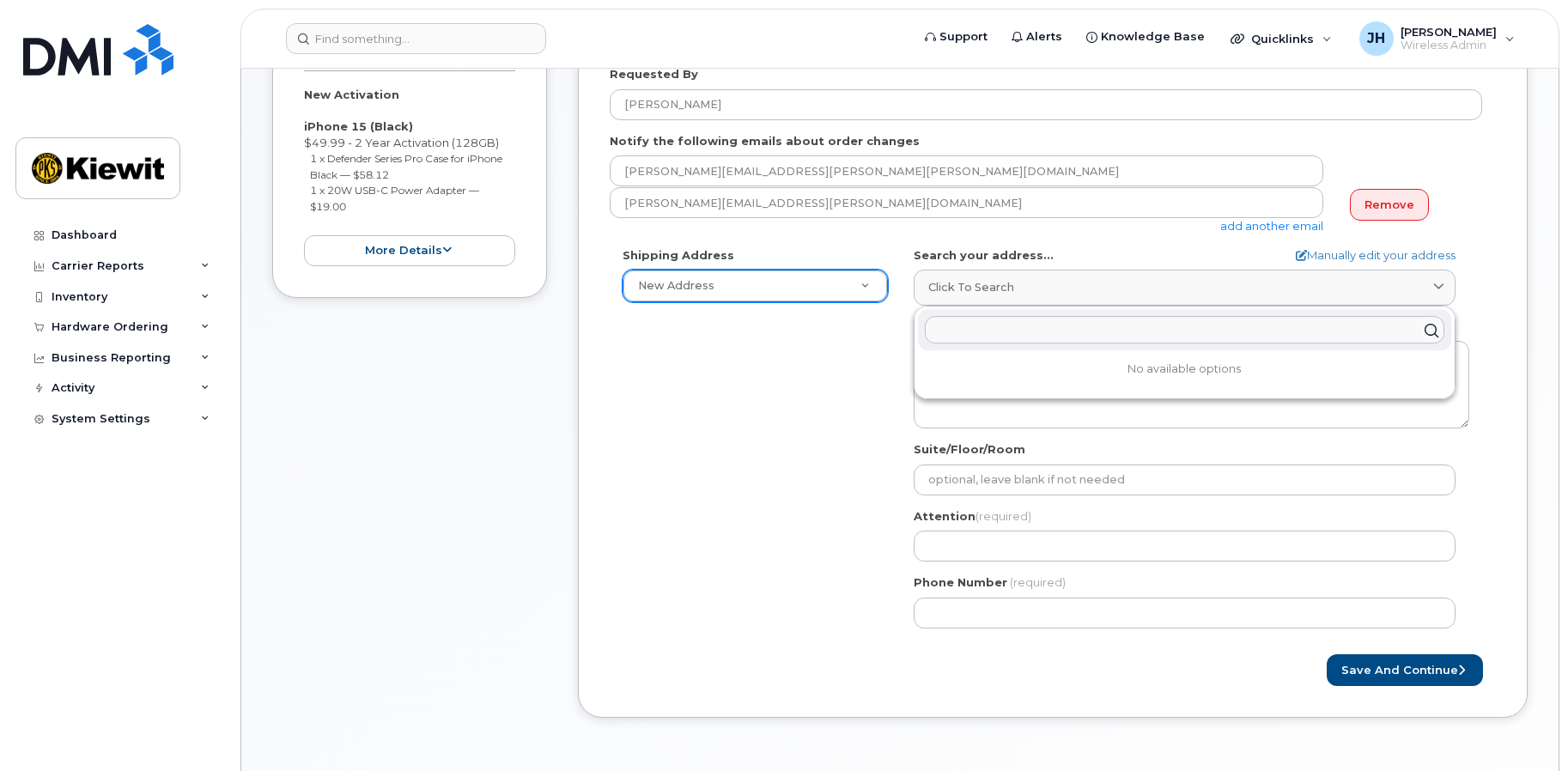
click at [1012, 328] on input "text" at bounding box center [1185, 331] width 520 height 28
paste input "16045 Rowland St. Apartment 5 La Puente, CA 91744"
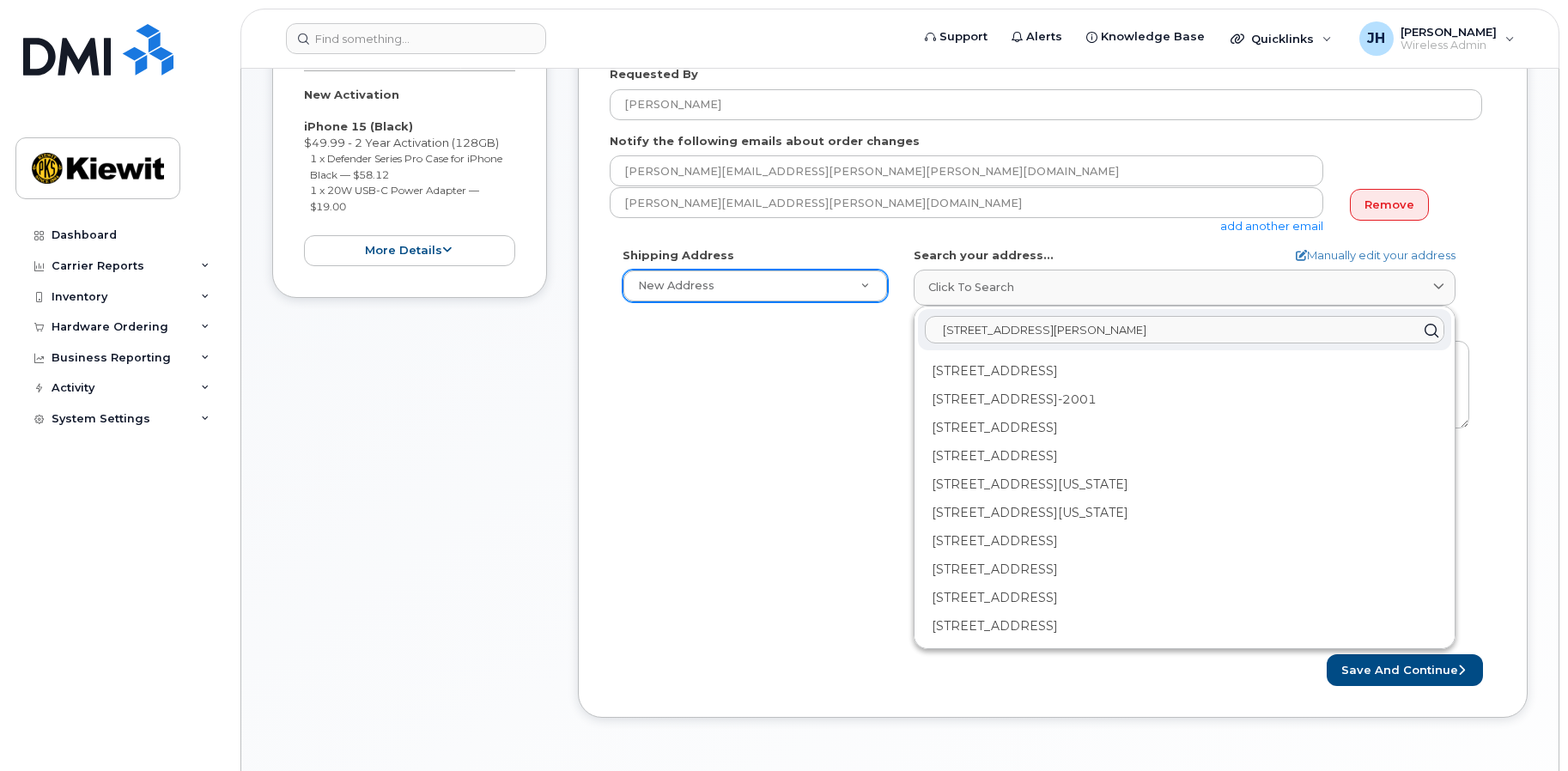
type input "16045 Rowland St. Apartment 5 La Puente, CA 91744"
click at [798, 529] on div "Shipping Address New Address New Address 1935 S. Hughes Way 10704 Shoemaker Ave…" at bounding box center [1045, 444] width 872 height 394
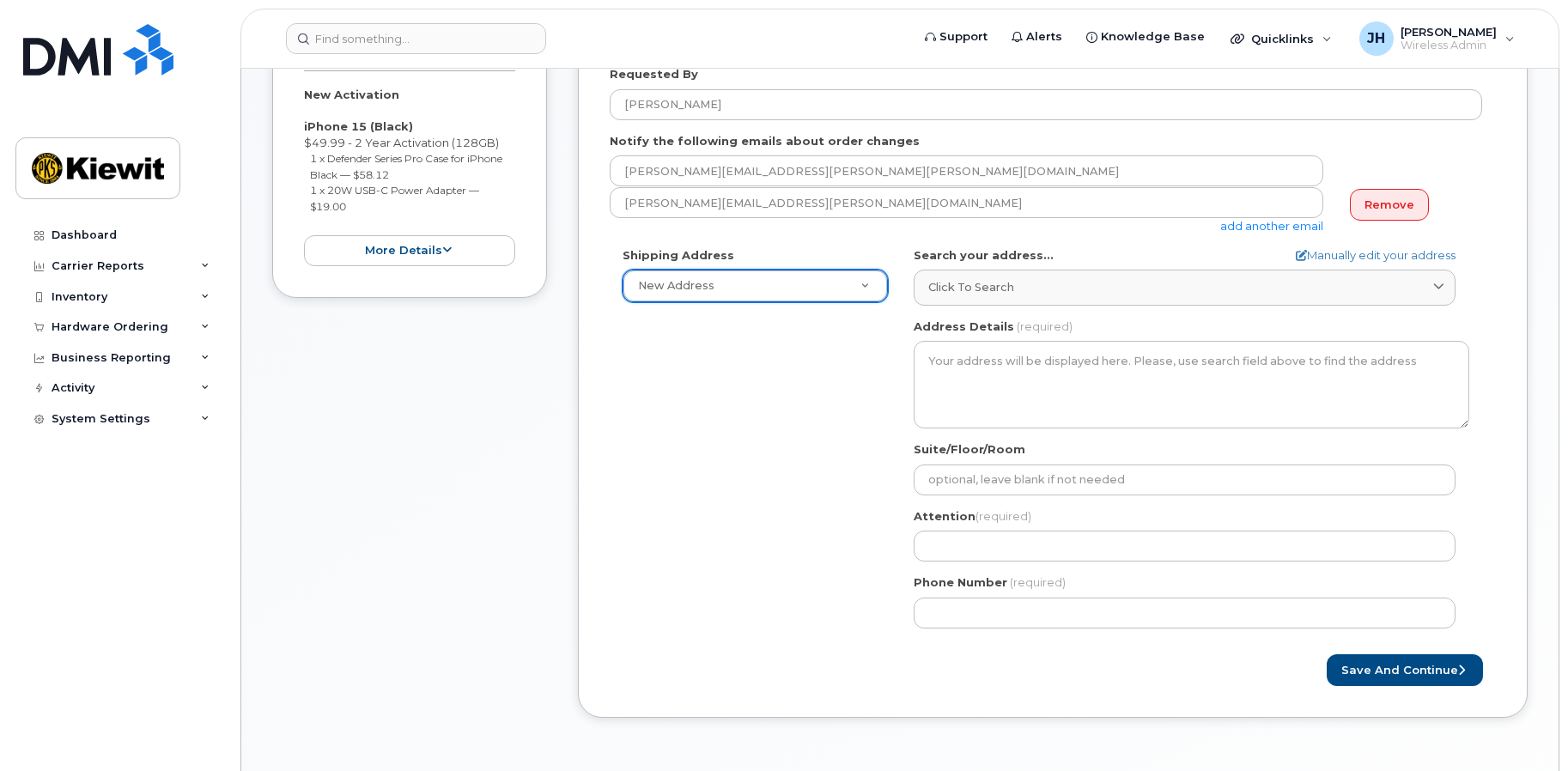
drag, startPoint x: 710, startPoint y: 418, endPoint x: 1036, endPoint y: 377, distance: 328.6
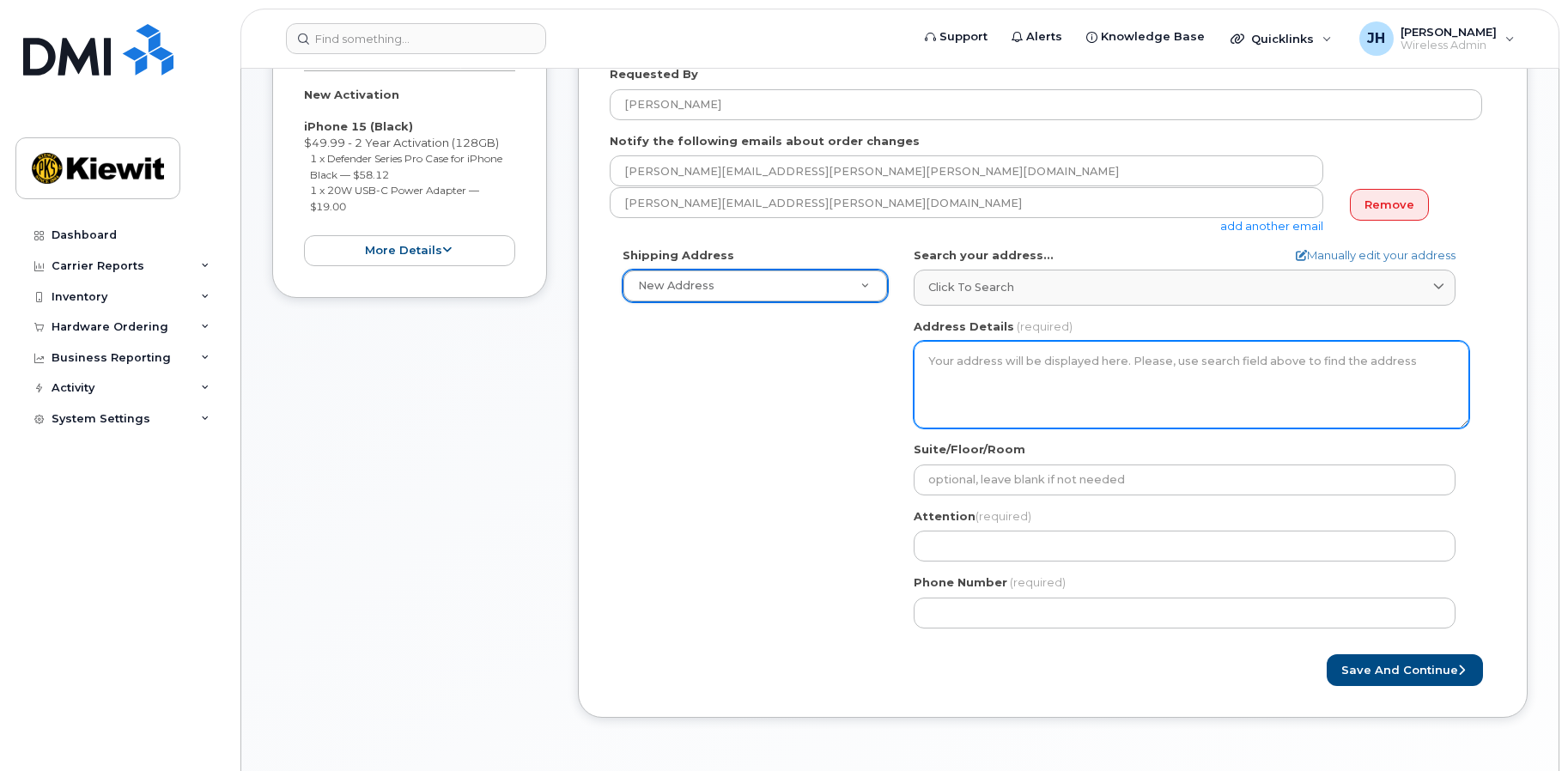
click at [710, 418] on div "Shipping Address New Address New Address 1935 S. Hughes Way 10704 Shoemaker Ave…" at bounding box center [1045, 444] width 872 height 394
click at [1079, 366] on textarea "Address Details" at bounding box center [1191, 384] width 555 height 88
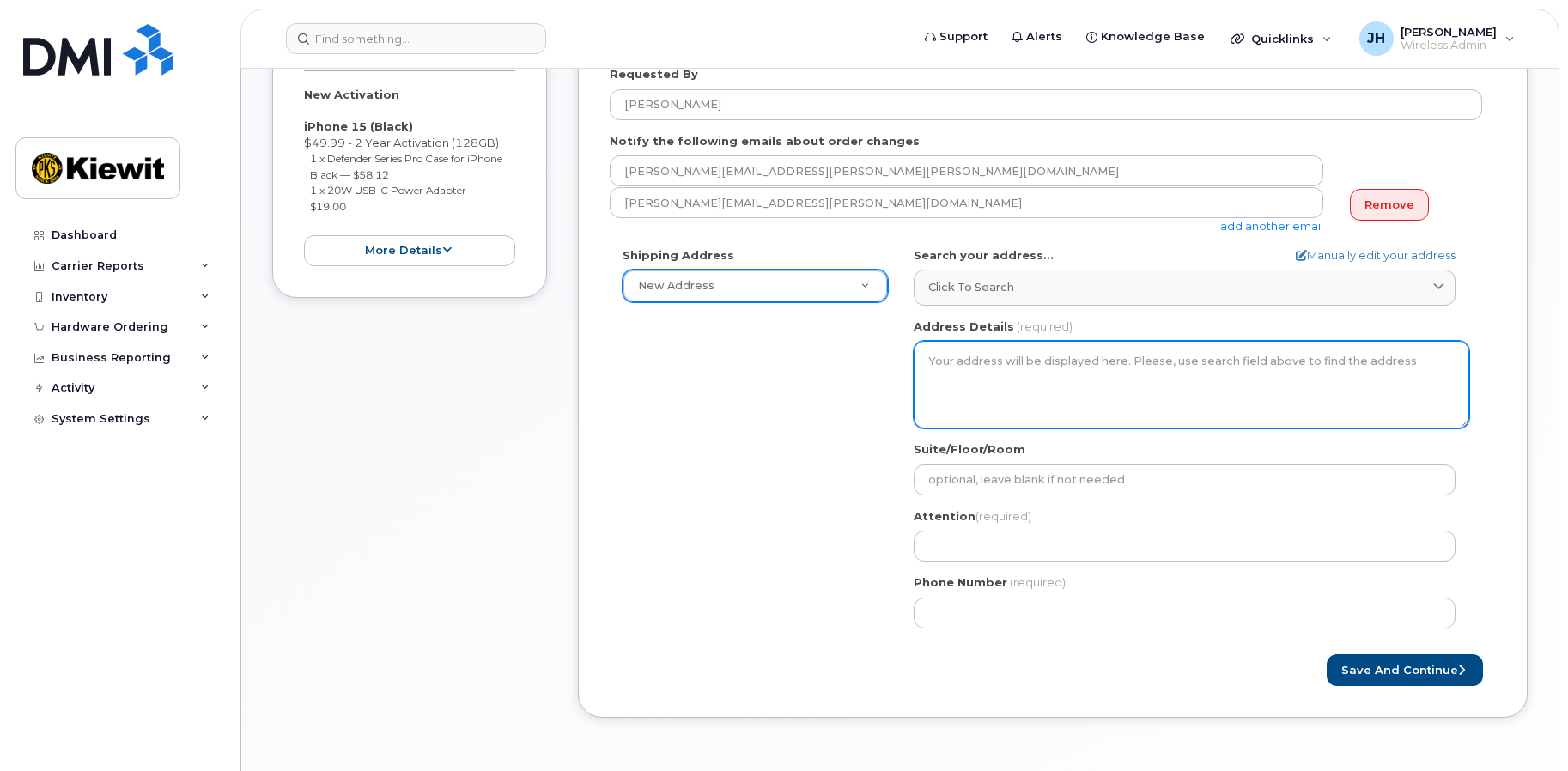
click at [1079, 366] on textarea "Address Details" at bounding box center [1191, 384] width 555 height 88
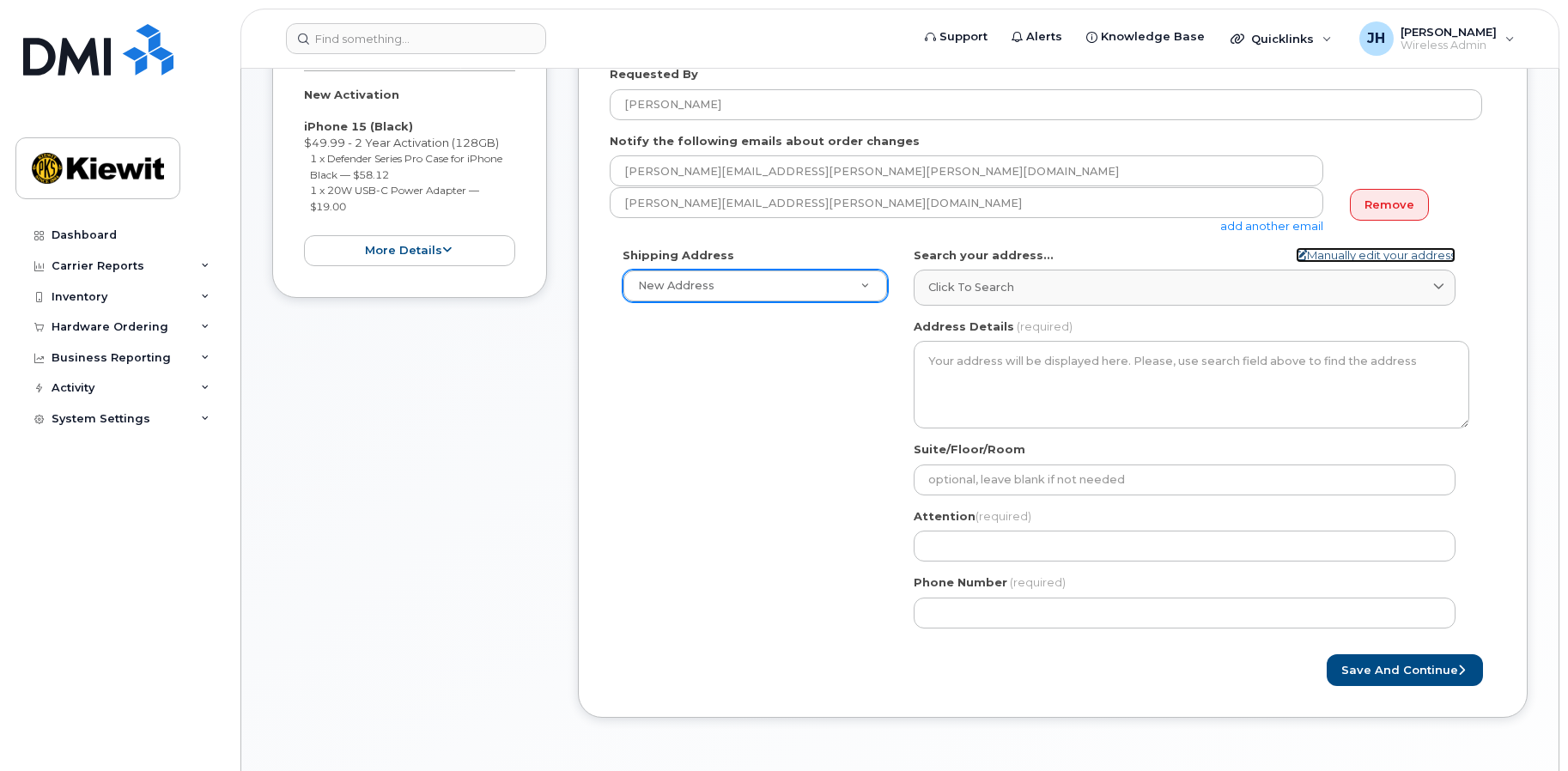
click at [1352, 249] on link "Manually edit your address" at bounding box center [1375, 255] width 159 height 17
select select
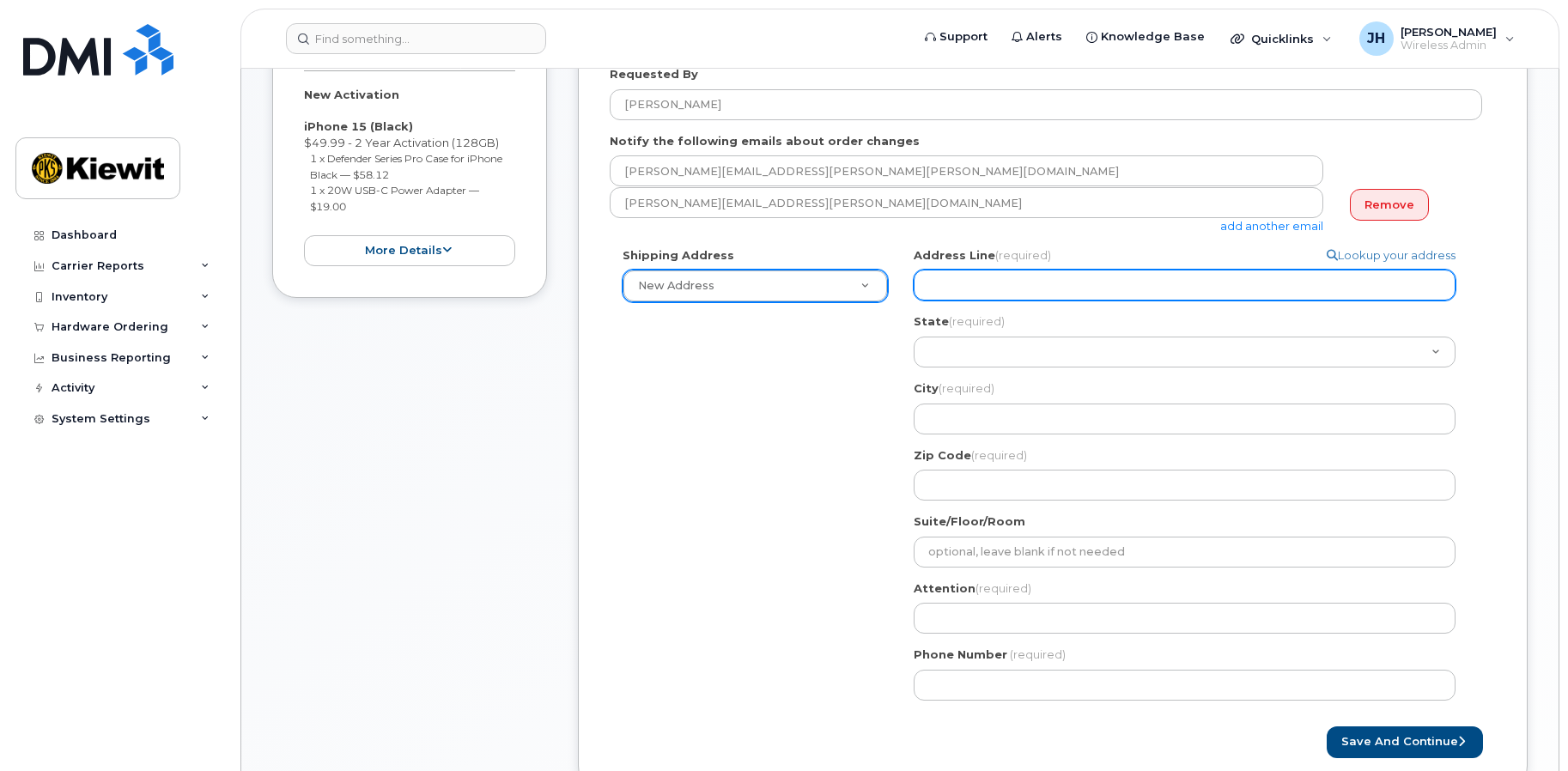
click at [1018, 293] on input "Address Line (required)" at bounding box center [1184, 285] width 541 height 31
paste input "16045 Rowland St. Apartment 5 La Puente, CA 91744"
type input "16045 Rowland St. Apartment 5 La Puente, CA 91744"
drag, startPoint x: 1278, startPoint y: 289, endPoint x: 1032, endPoint y: 295, distance: 246.1
click at [1032, 295] on input "16045 Rowland St. Apartment 5 La Puente, CA 91744" at bounding box center [1184, 285] width 541 height 31
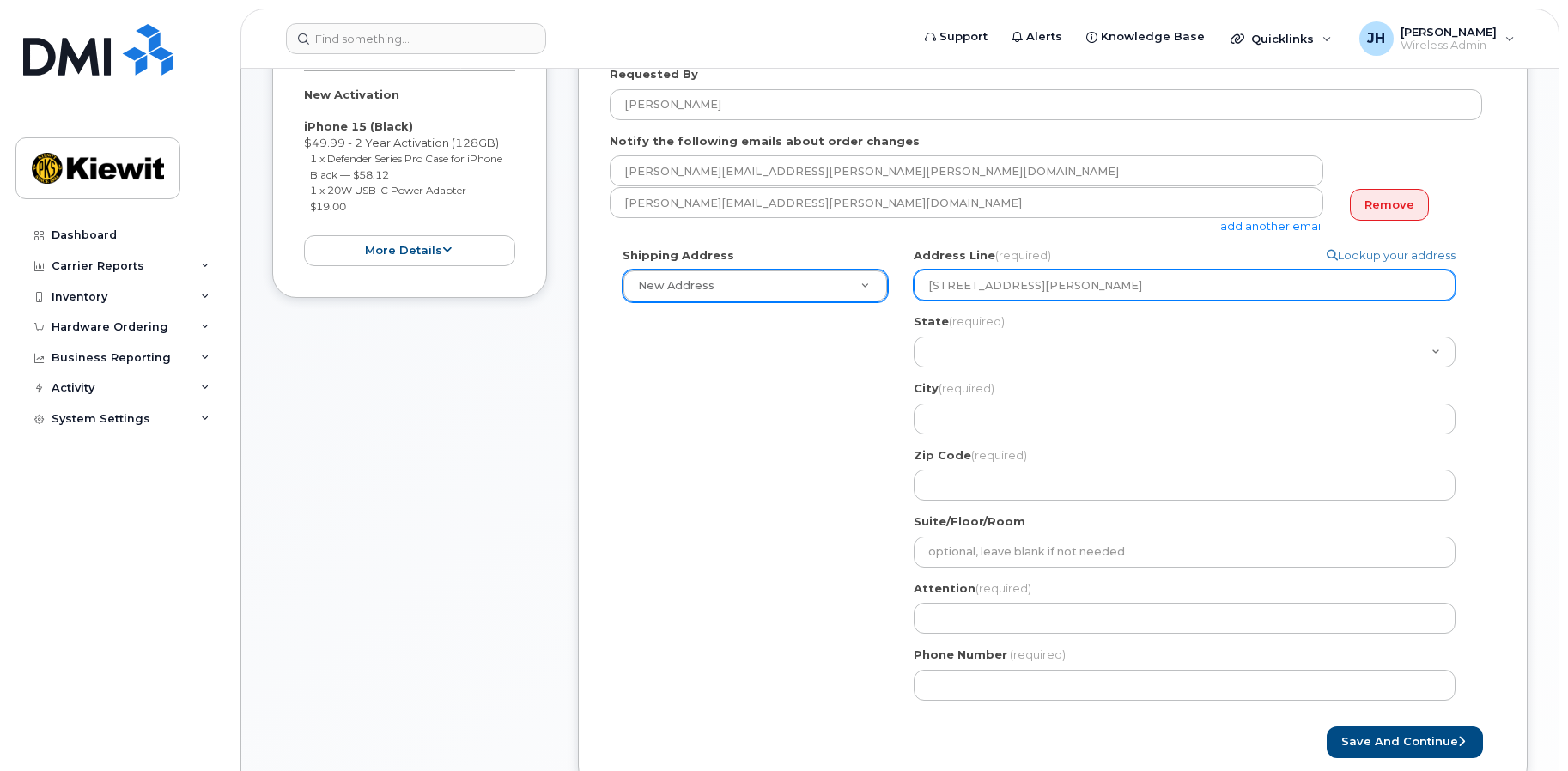
select select
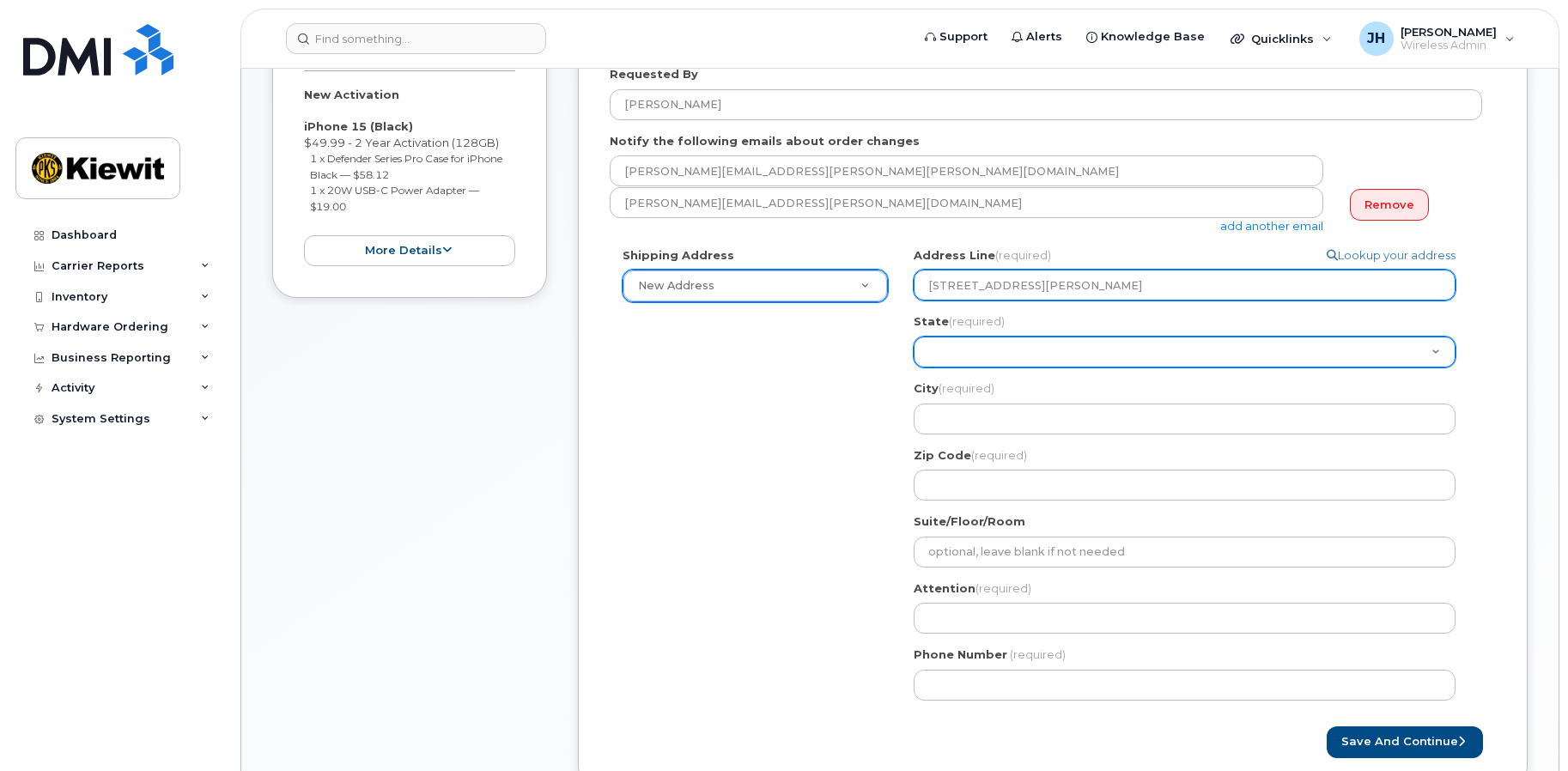
type input "16045 Rowland St"
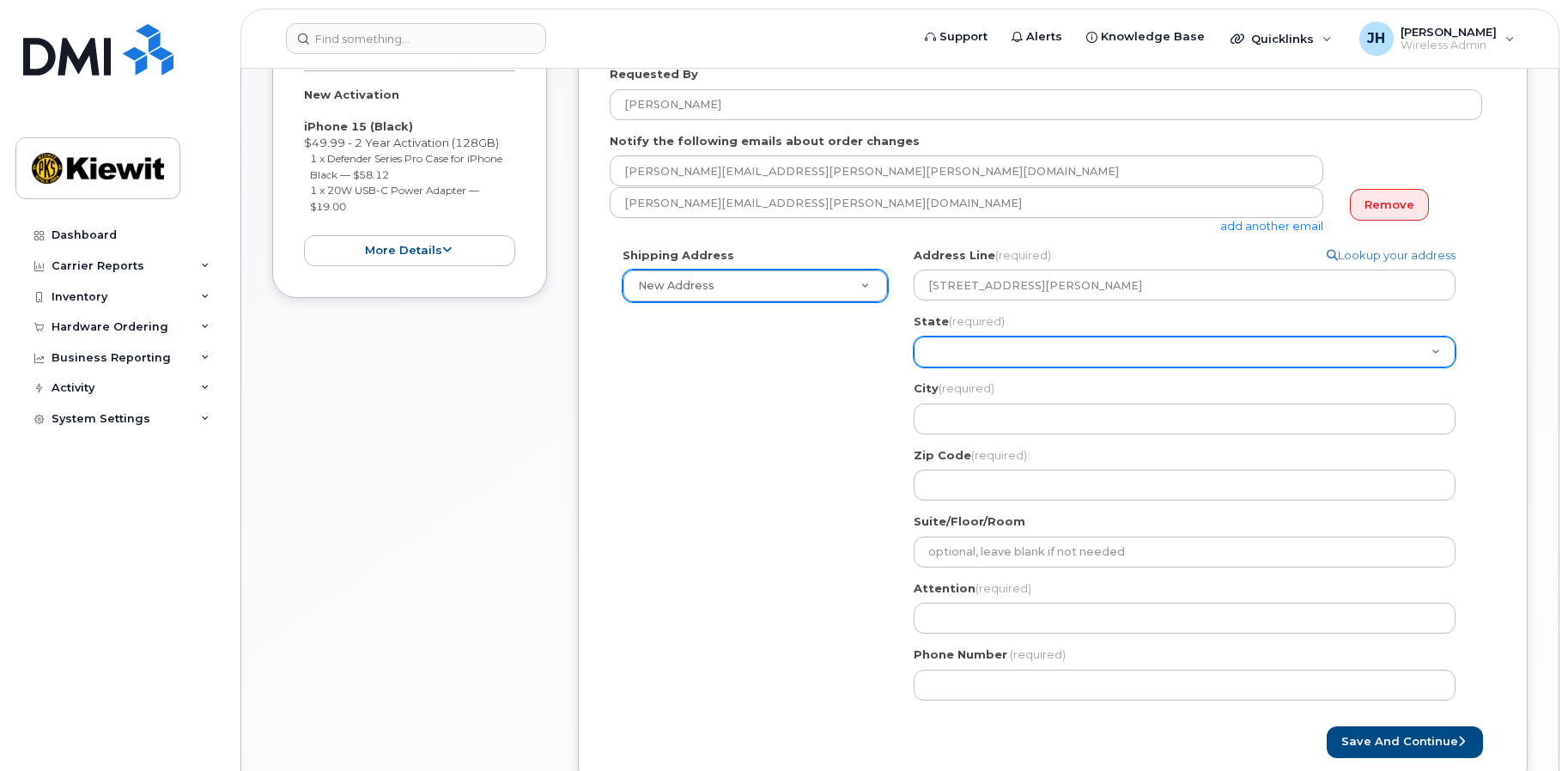
click at [1001, 351] on select "Alabama Alaska American Samoa Arizona Arkansas California Colorado Connecticut …" at bounding box center [1184, 352] width 541 height 31
select select "CA"
click at [913, 337] on select "Alabama Alaska American Samoa Arizona Arkansas California Colorado Connecticut …" at bounding box center [1184, 352] width 541 height 31
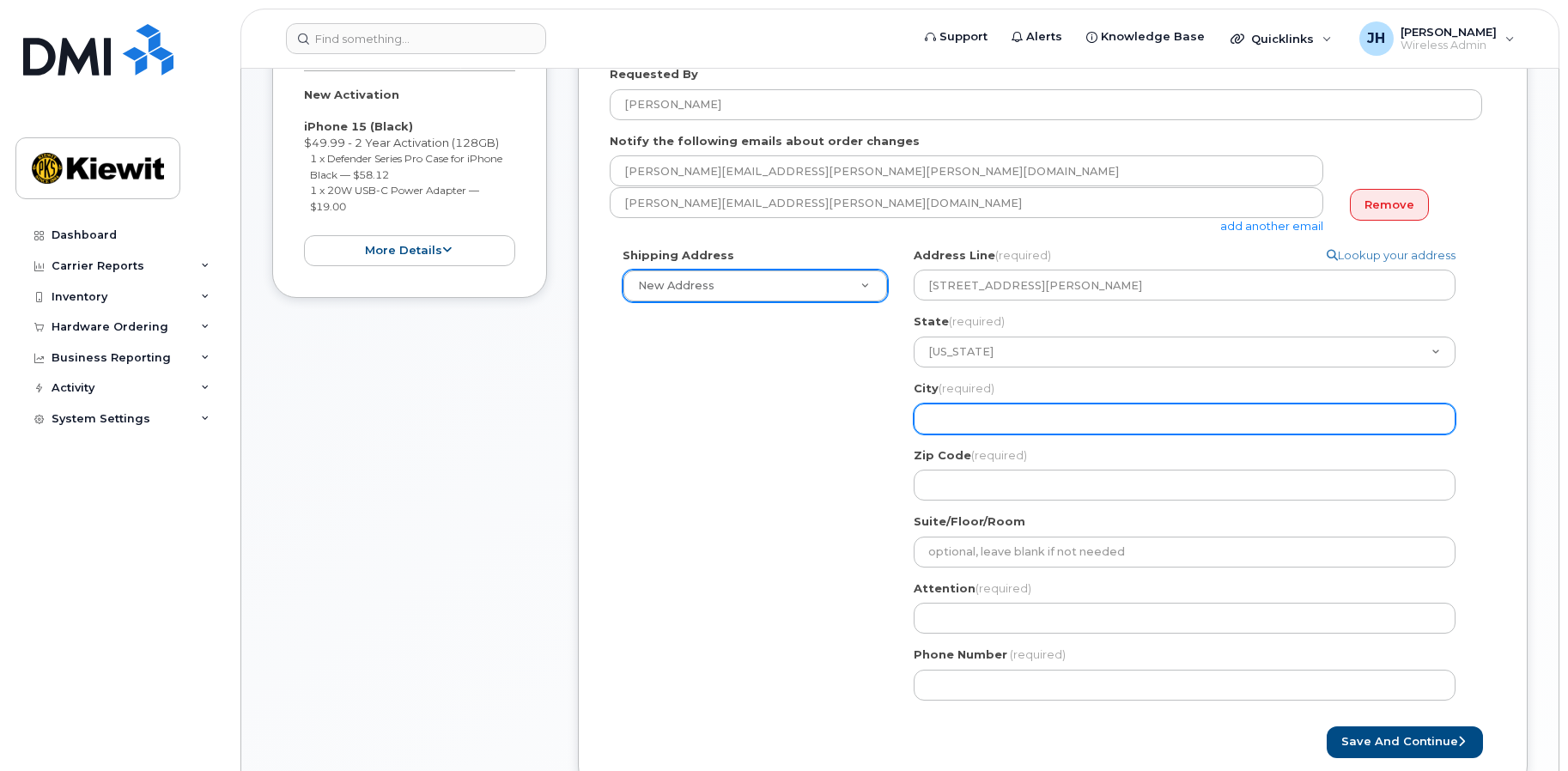
click at [961, 414] on input "City (required)" at bounding box center [1184, 418] width 541 height 31
select select
type input "L"
select select
type input "La"
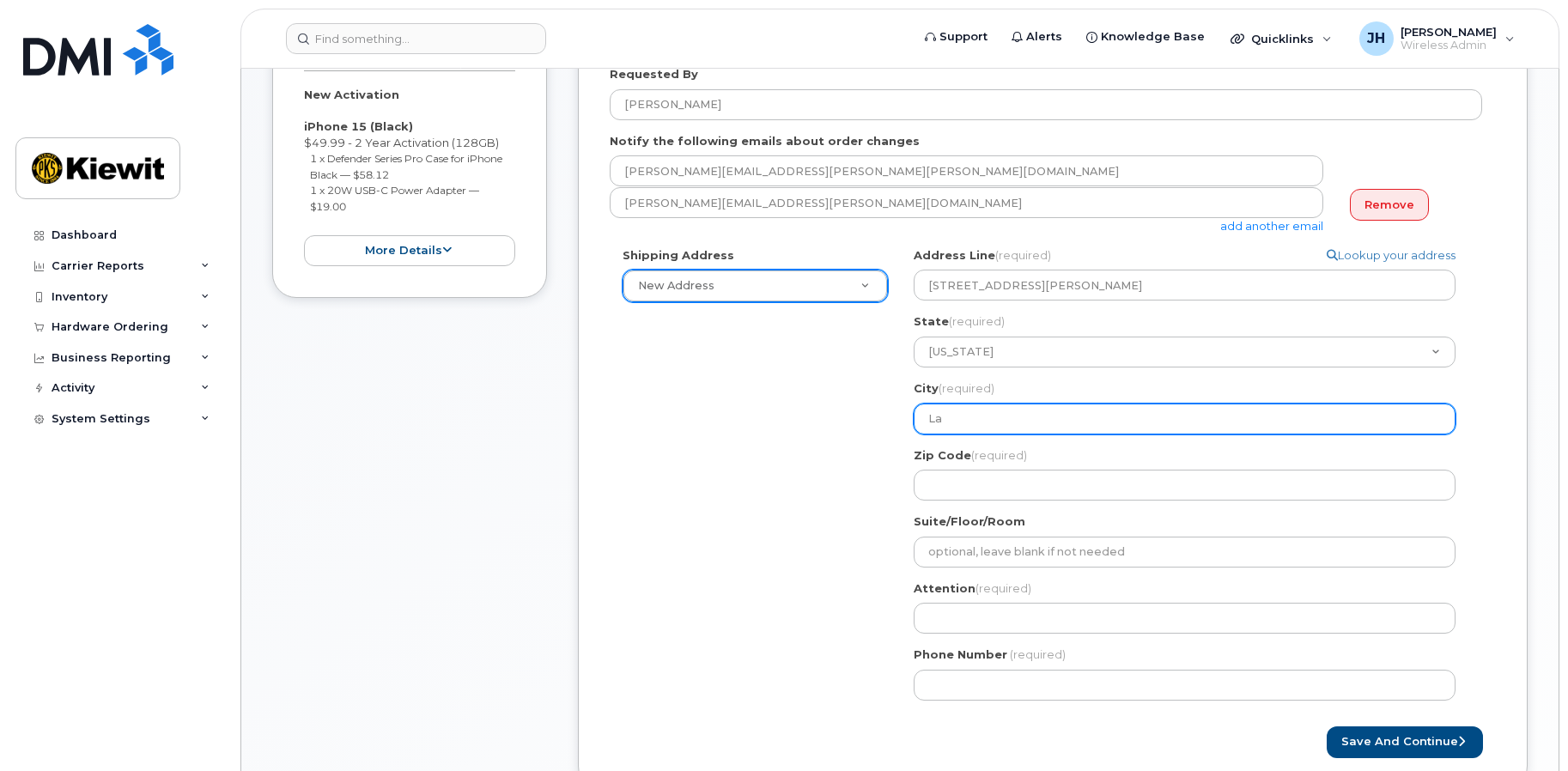
select select
type input "La P"
select select
type input "La Pu"
select select
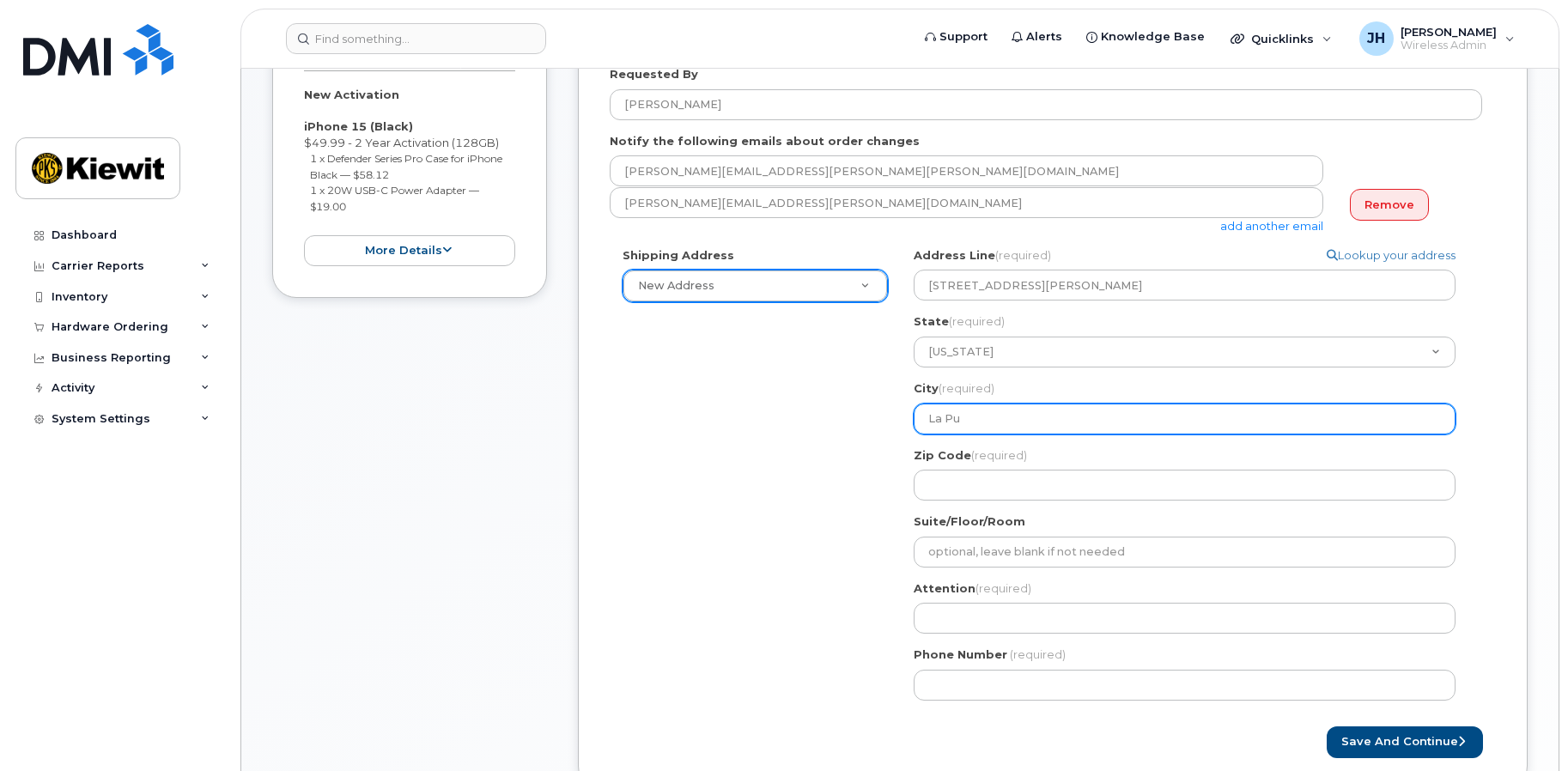
type input "La Pue"
select select
type input "La Puen"
select select
type input "La Puent"
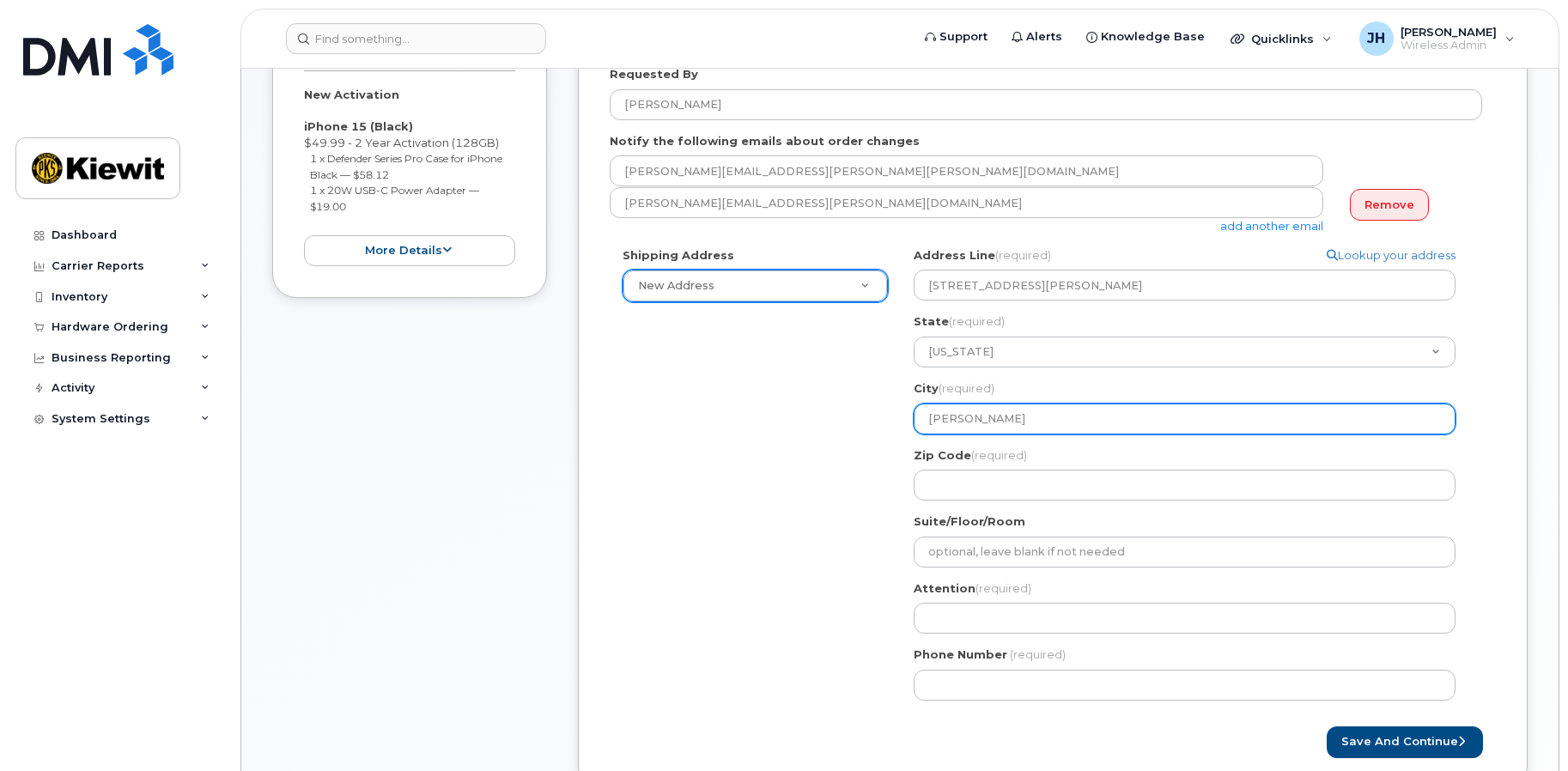
select select
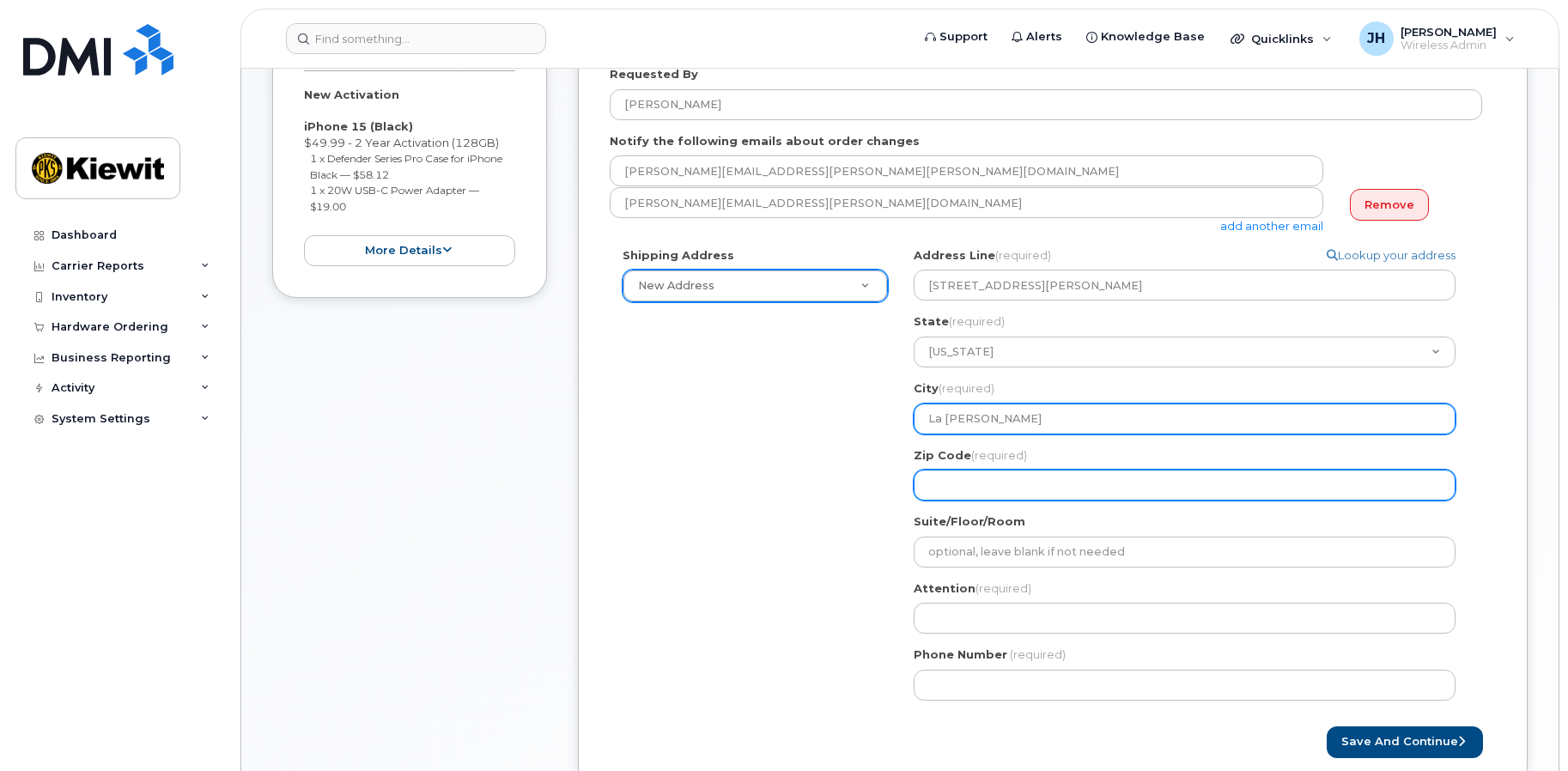
type input "La Puente"
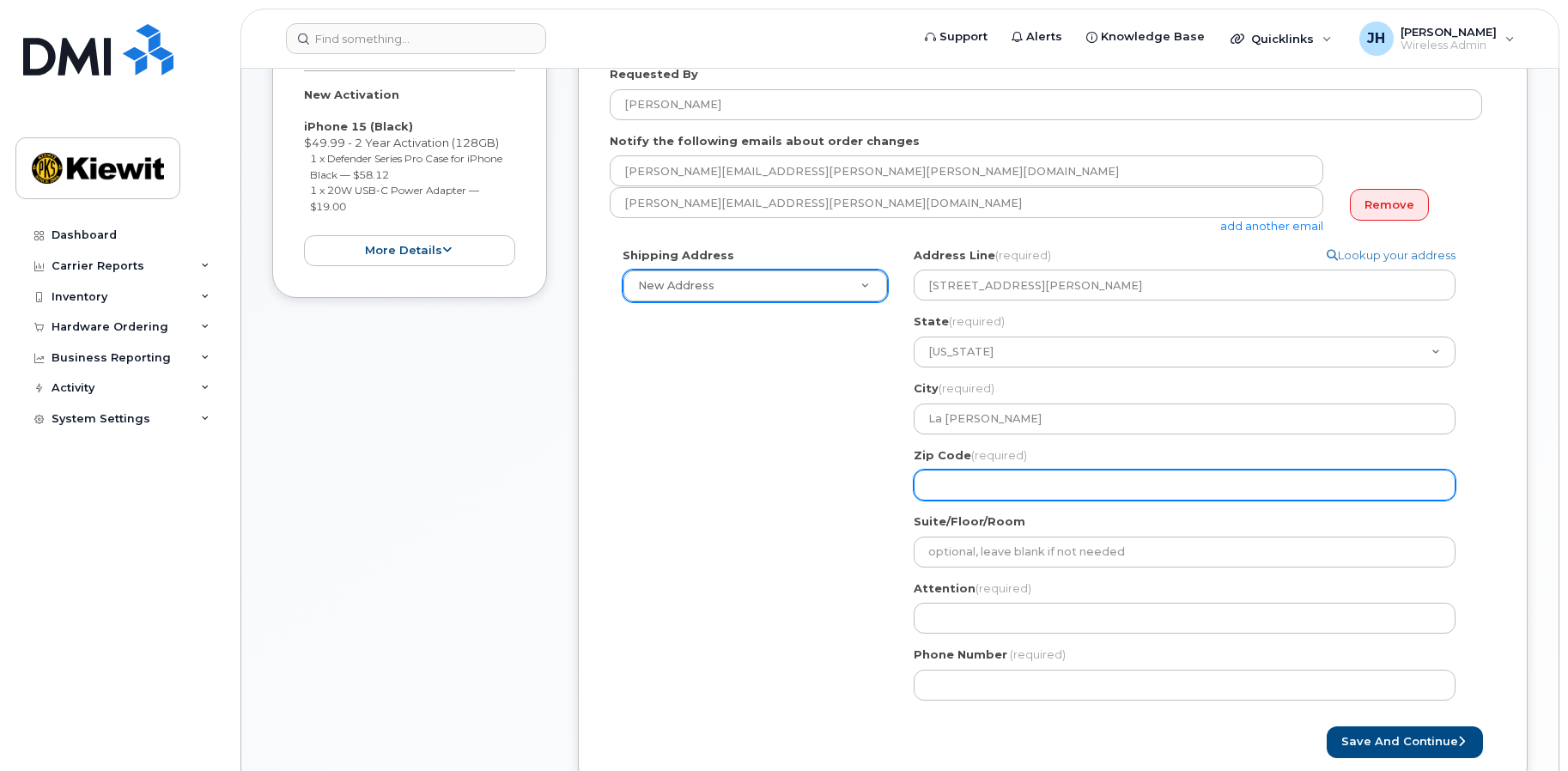
click at [996, 478] on input "Zip Code (required)" at bounding box center [1184, 484] width 541 height 31
select select
type input "9"
select select
type input "91"
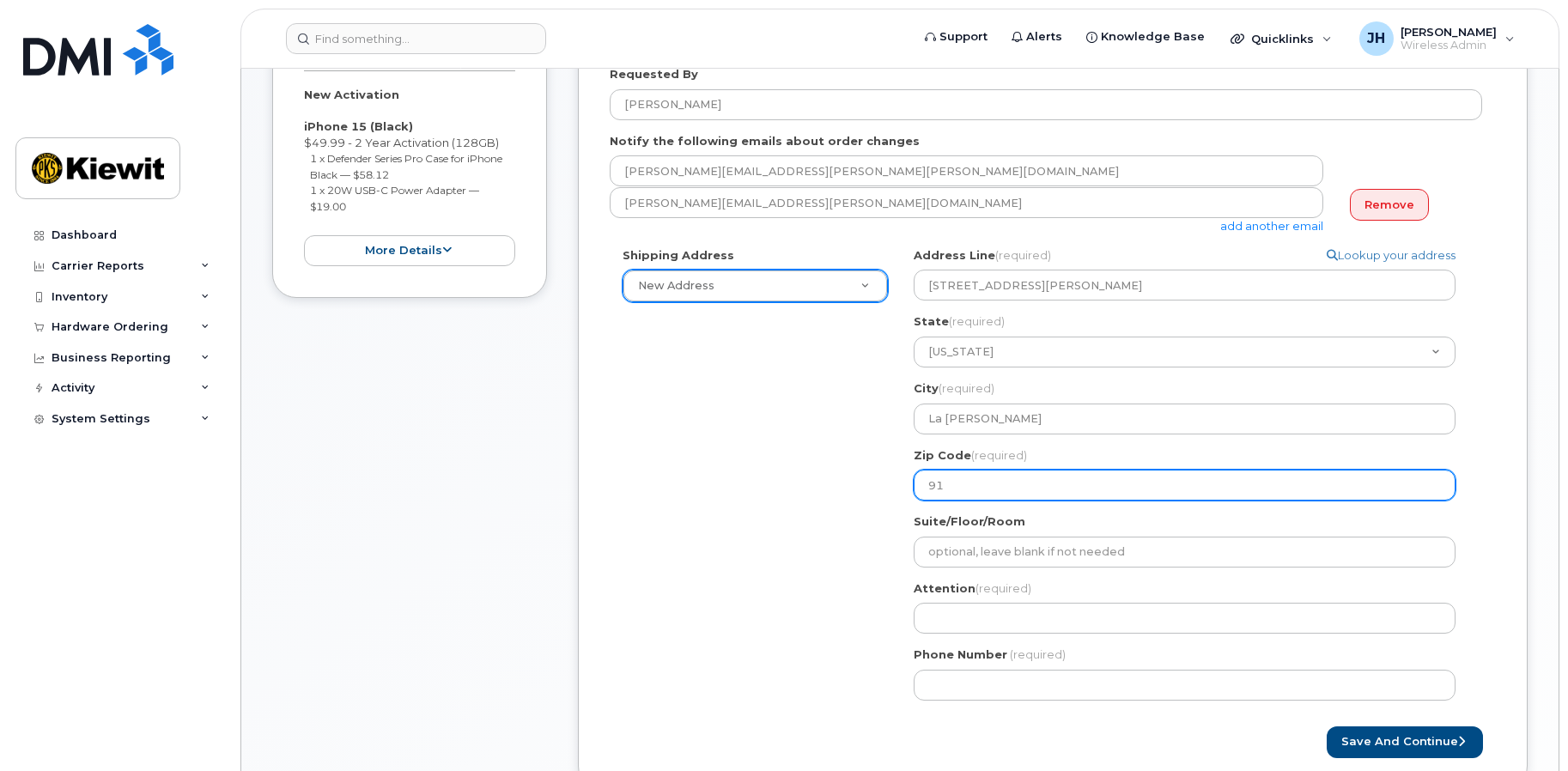
select select
type input "917"
select select
type input "9174"
select select
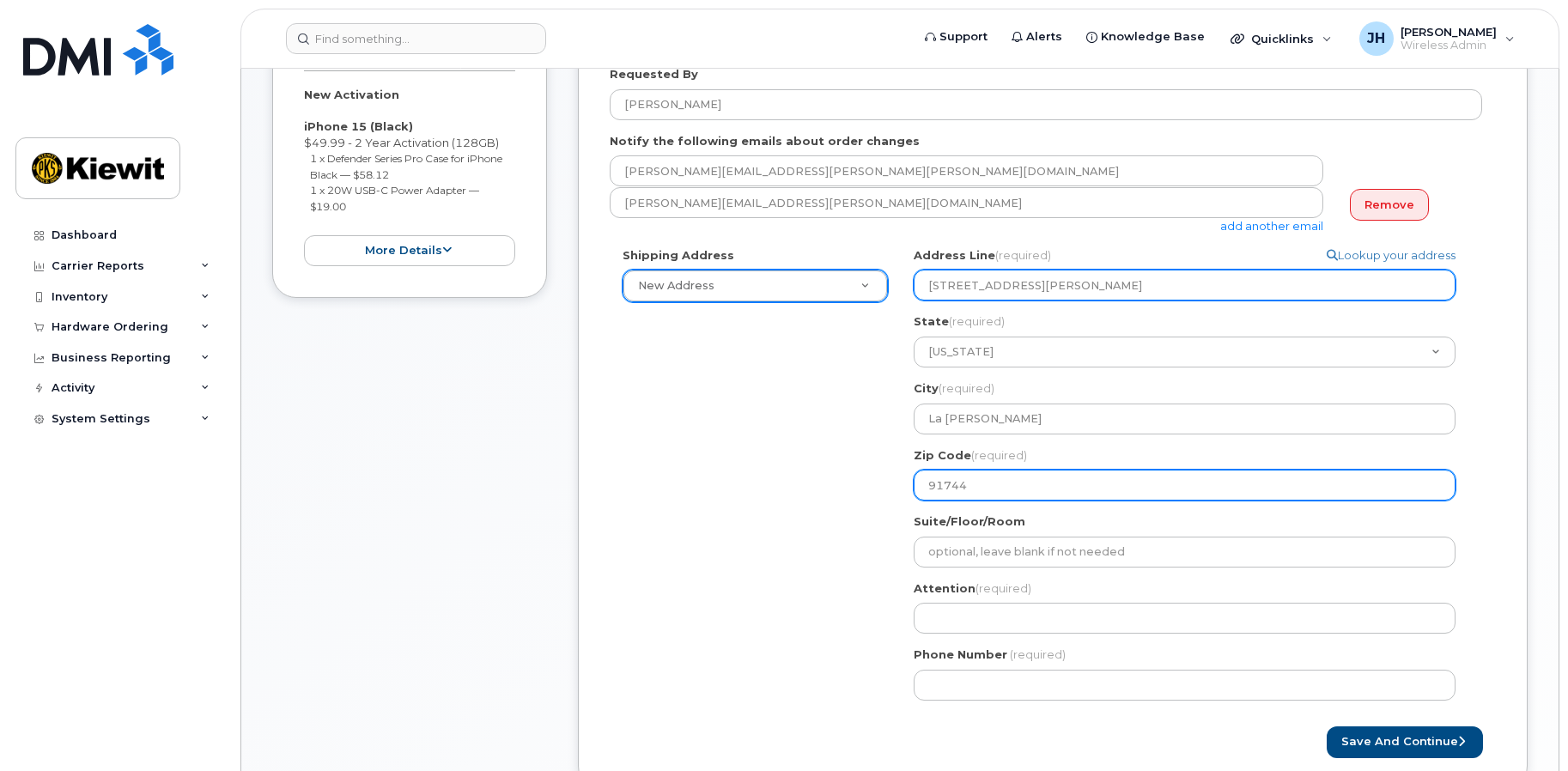
type input "91744"
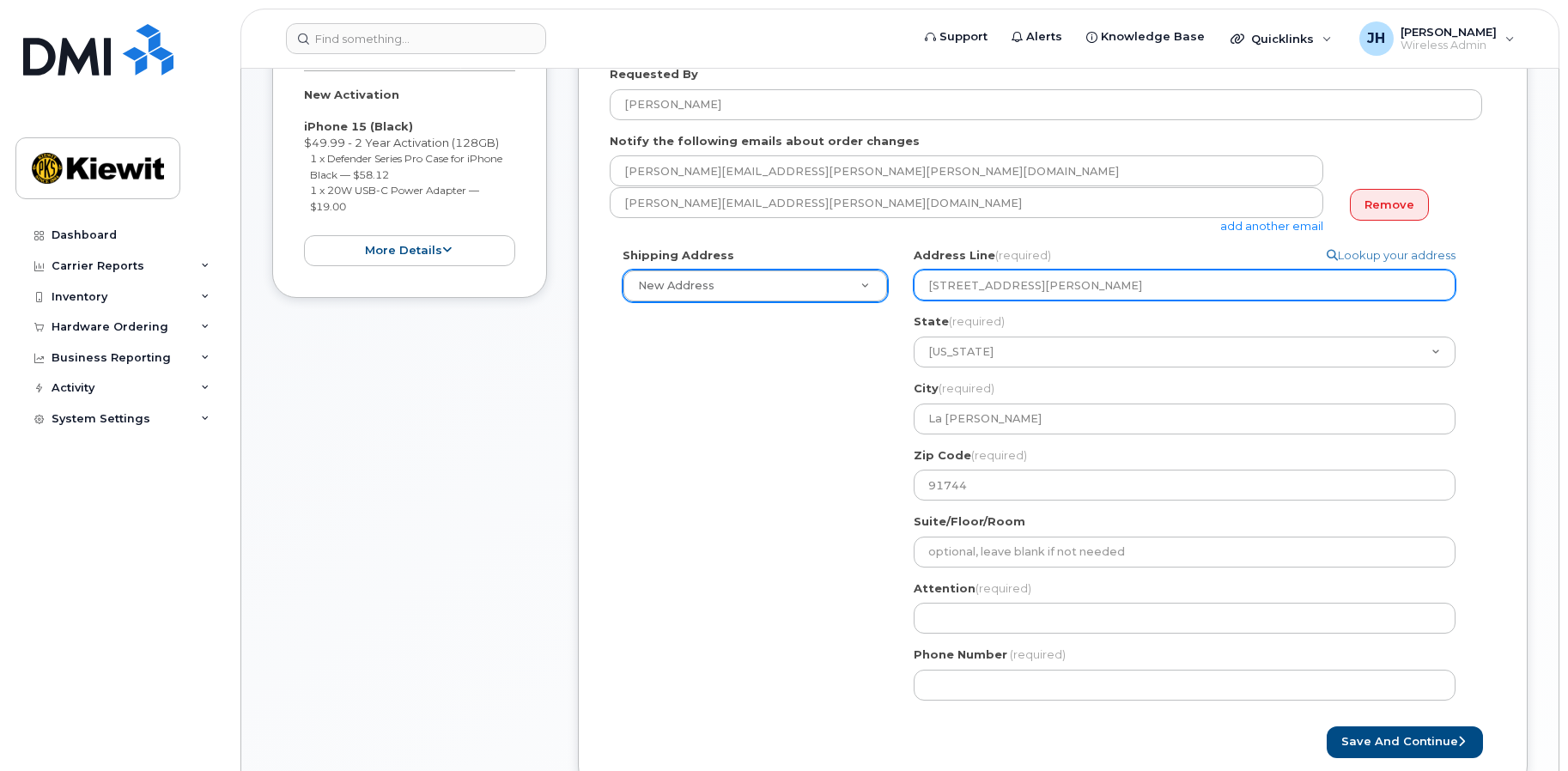
click at [1065, 286] on input "16045 Rowland St" at bounding box center [1184, 285] width 541 height 31
drag, startPoint x: 1074, startPoint y: 285, endPoint x: 773, endPoint y: 268, distance: 301.5
click at [773, 268] on div "Shipping Address New Address New Address 1935 S. Hughes Way 10704 Shoemaker Ave…" at bounding box center [1045, 481] width 872 height 467
paste input ". Apartment 5 La Puente, CA 91744"
type input "16045 Rowland St. Apartment 5 La Puente, CA 91744"
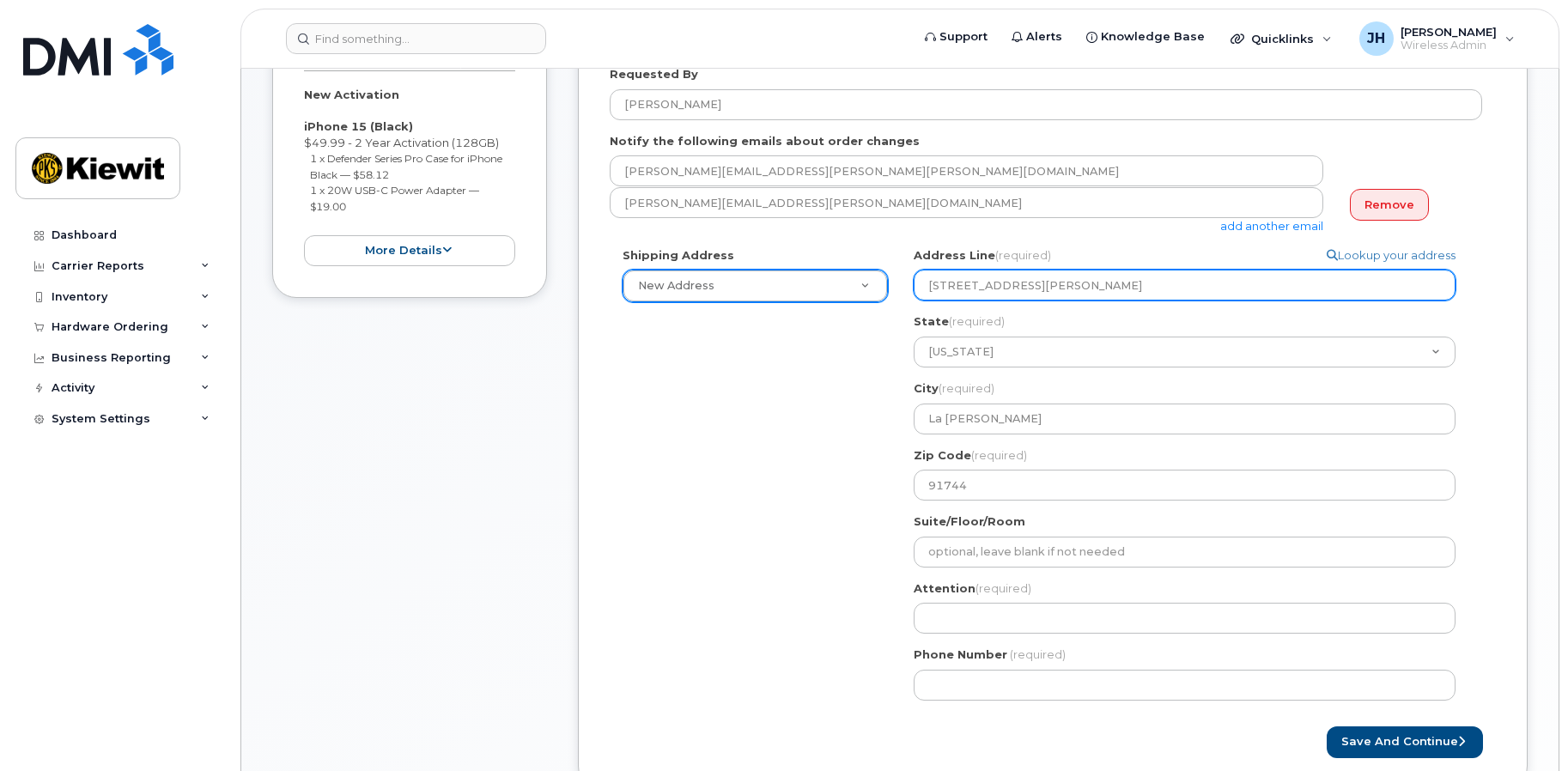
select select
drag, startPoint x: 1266, startPoint y: 286, endPoint x: 1121, endPoint y: 300, distance: 145.7
click at [1115, 294] on input "16045 Rowland St. Apartment 5" at bounding box center [1184, 285] width 541 height 31
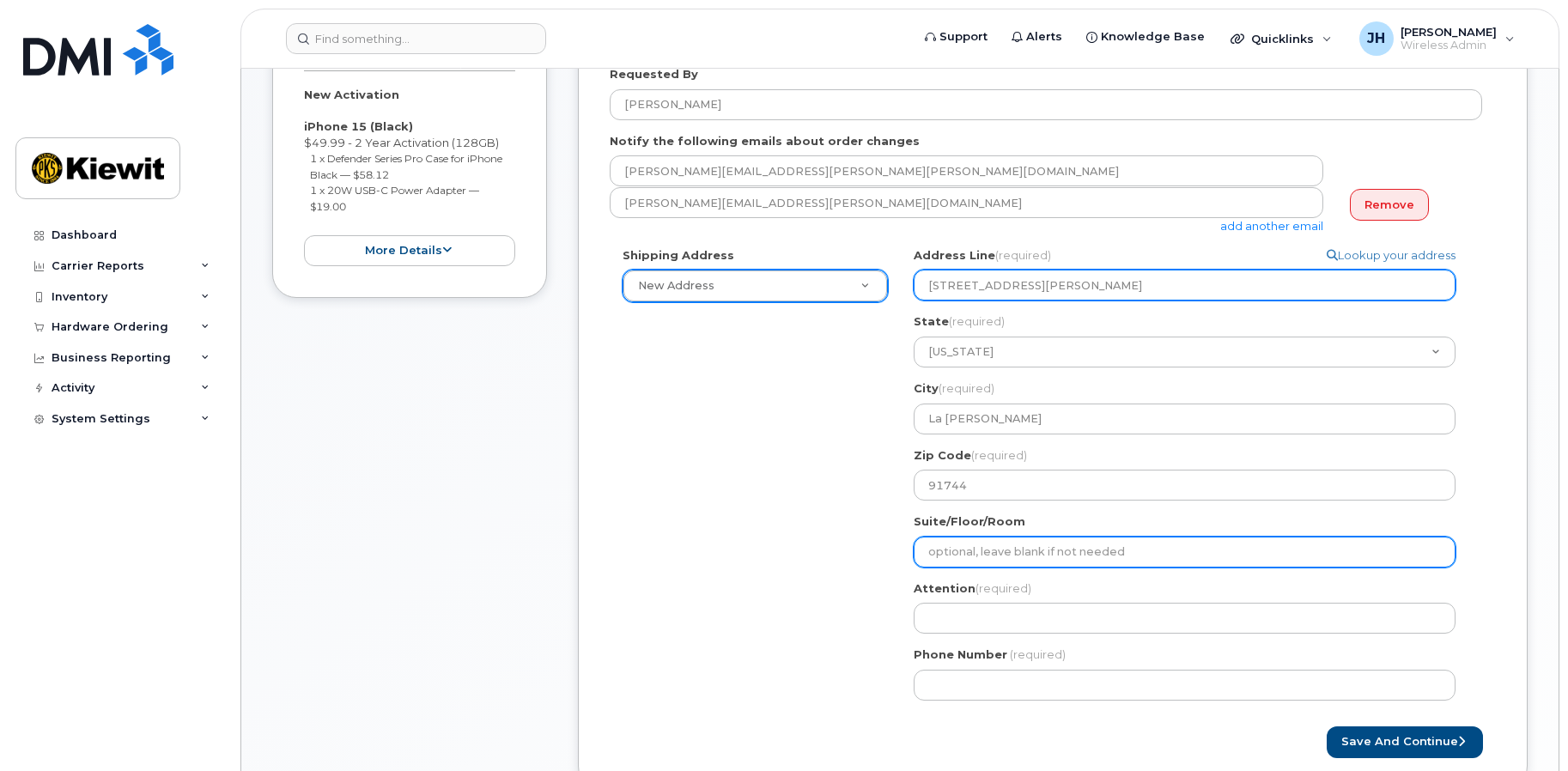
scroll to position [429, 0]
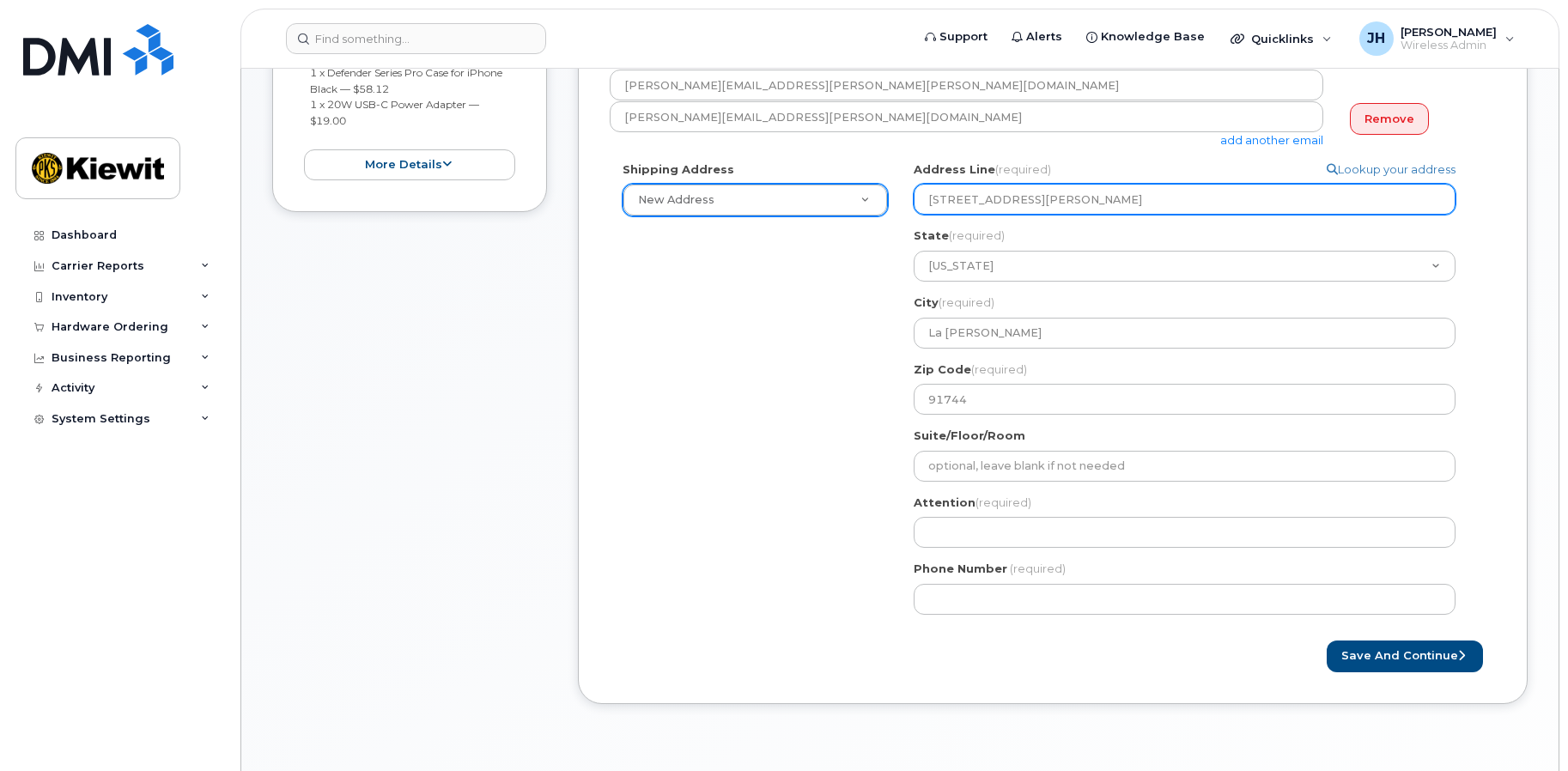
type input "16045 Rowland St. Apartment 5"
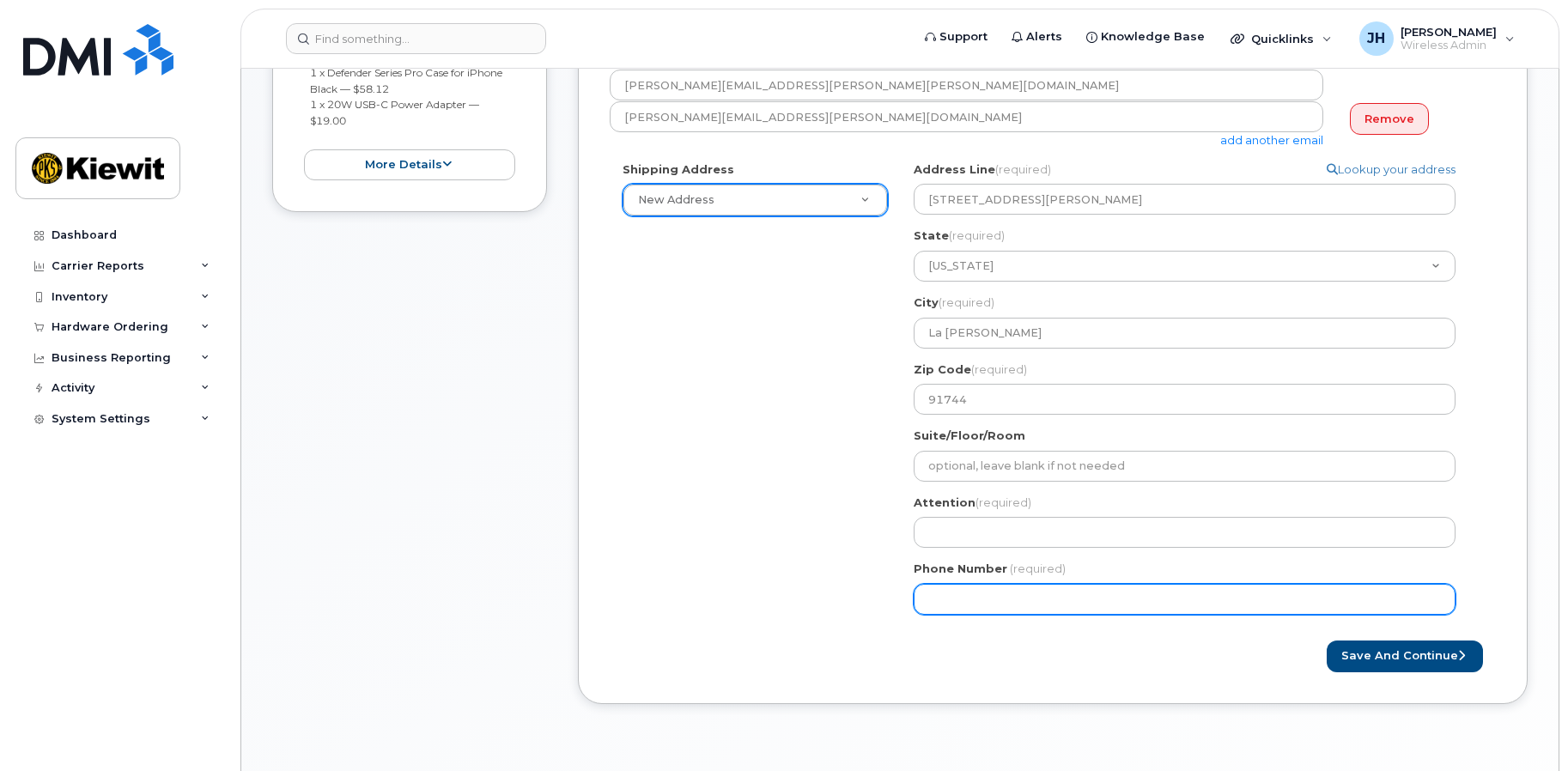
click at [1053, 602] on input "Phone Number" at bounding box center [1184, 599] width 541 height 31
type input "562946181"
select select
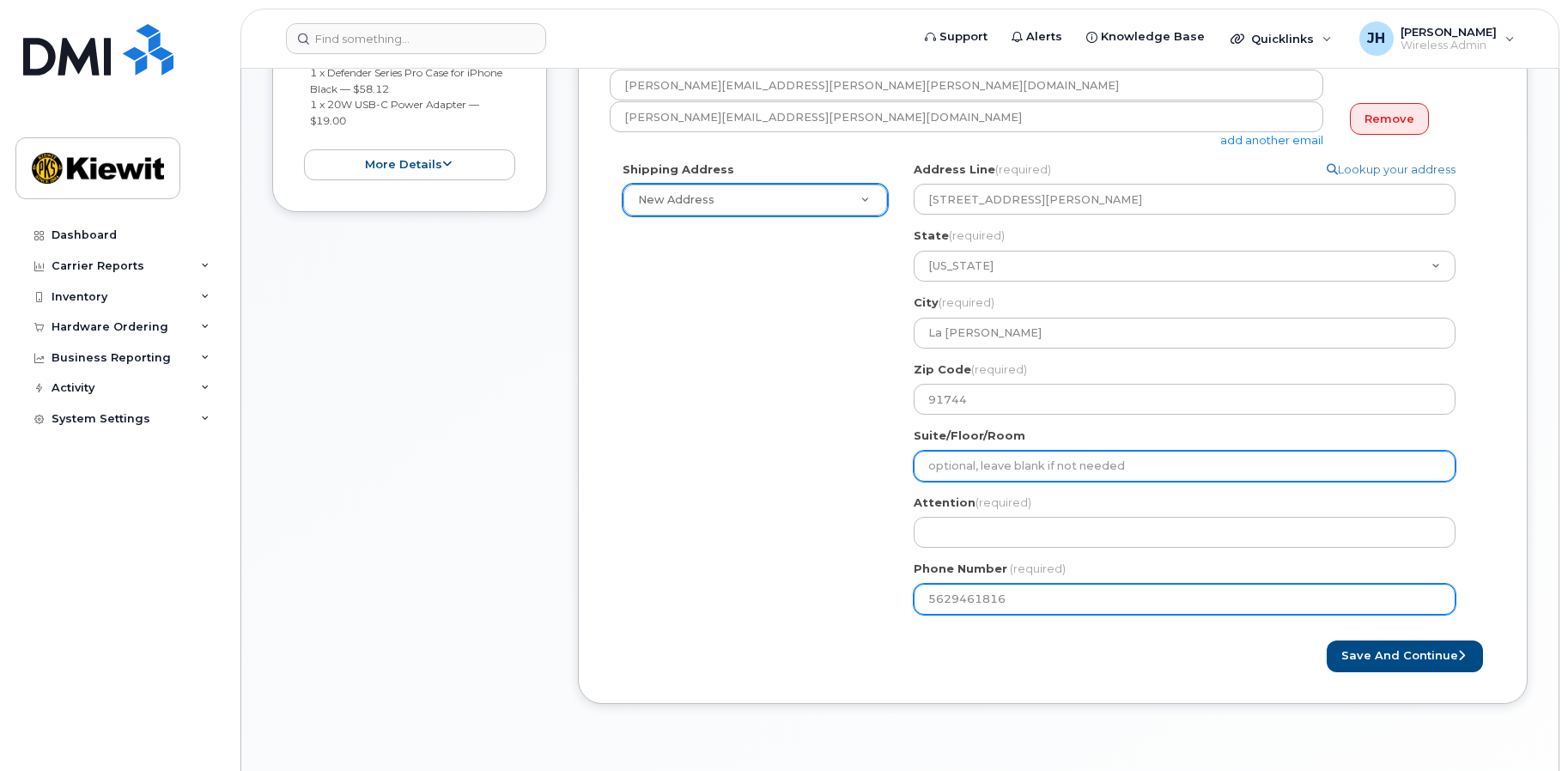
type input "5629461816"
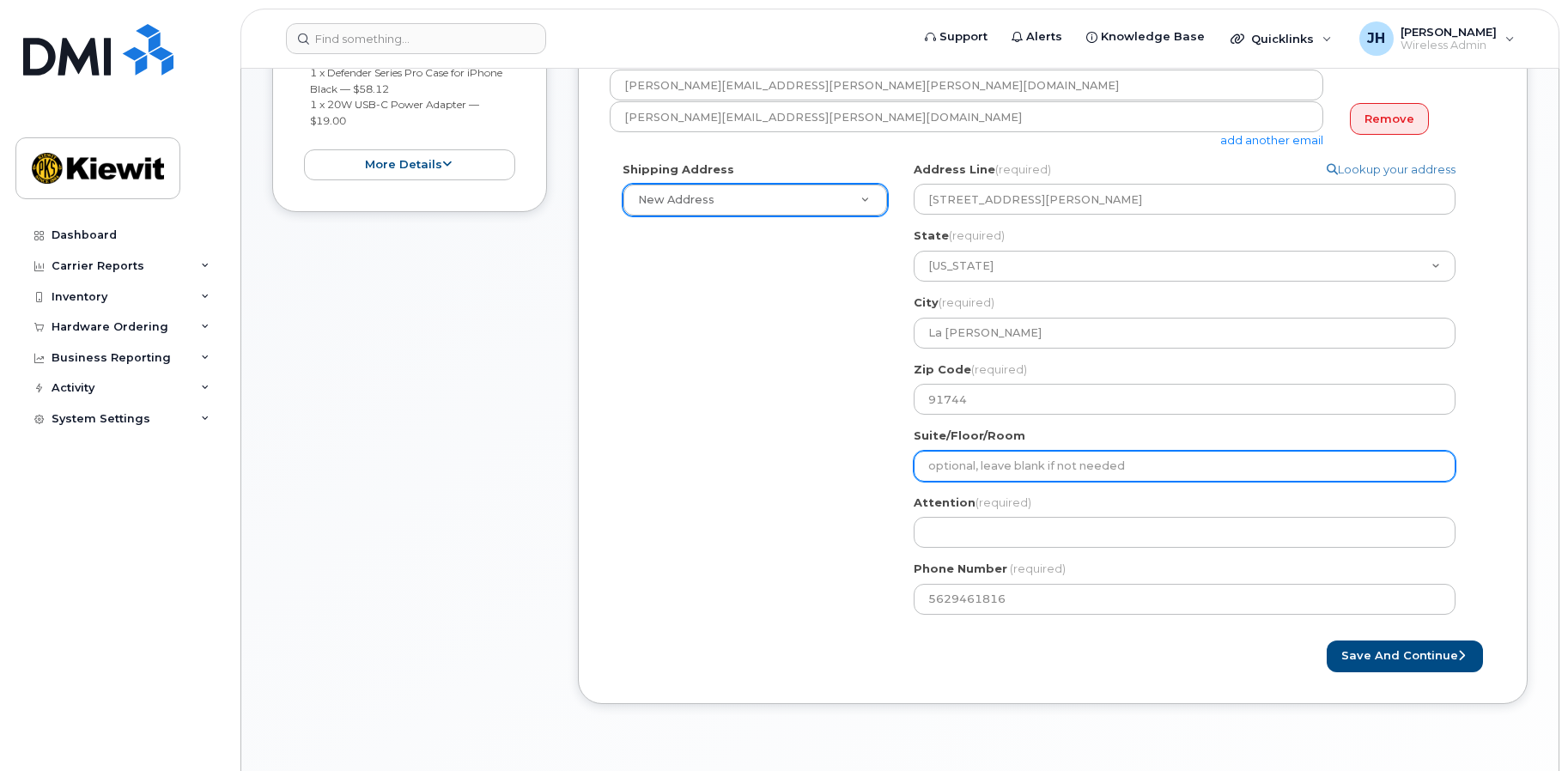
click at [990, 466] on input "Suite/Floor/Room" at bounding box center [1184, 466] width 541 height 31
select select
type input "A"
select select
type input "Ap"
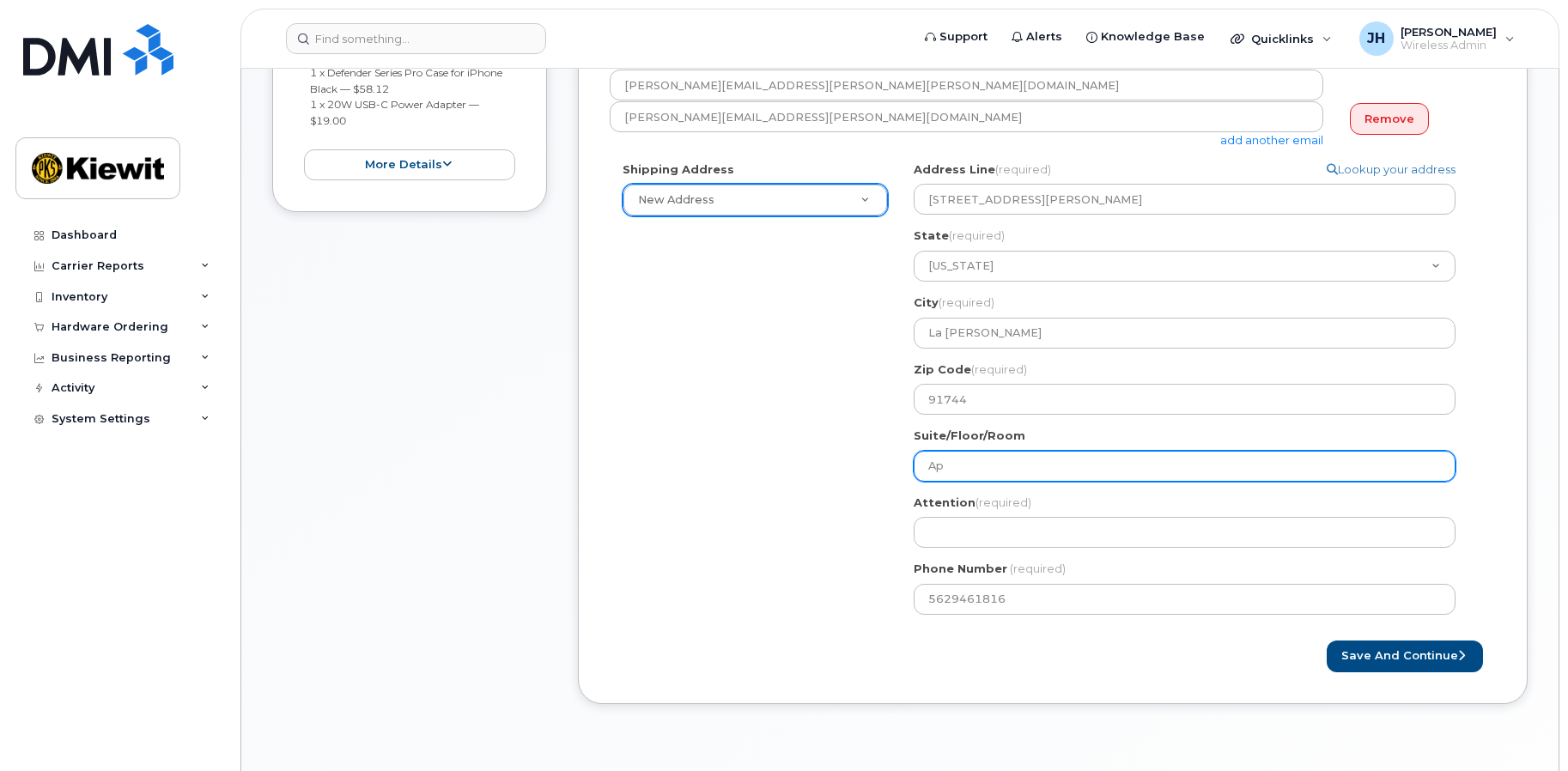
select select
type input "Apt"
select select
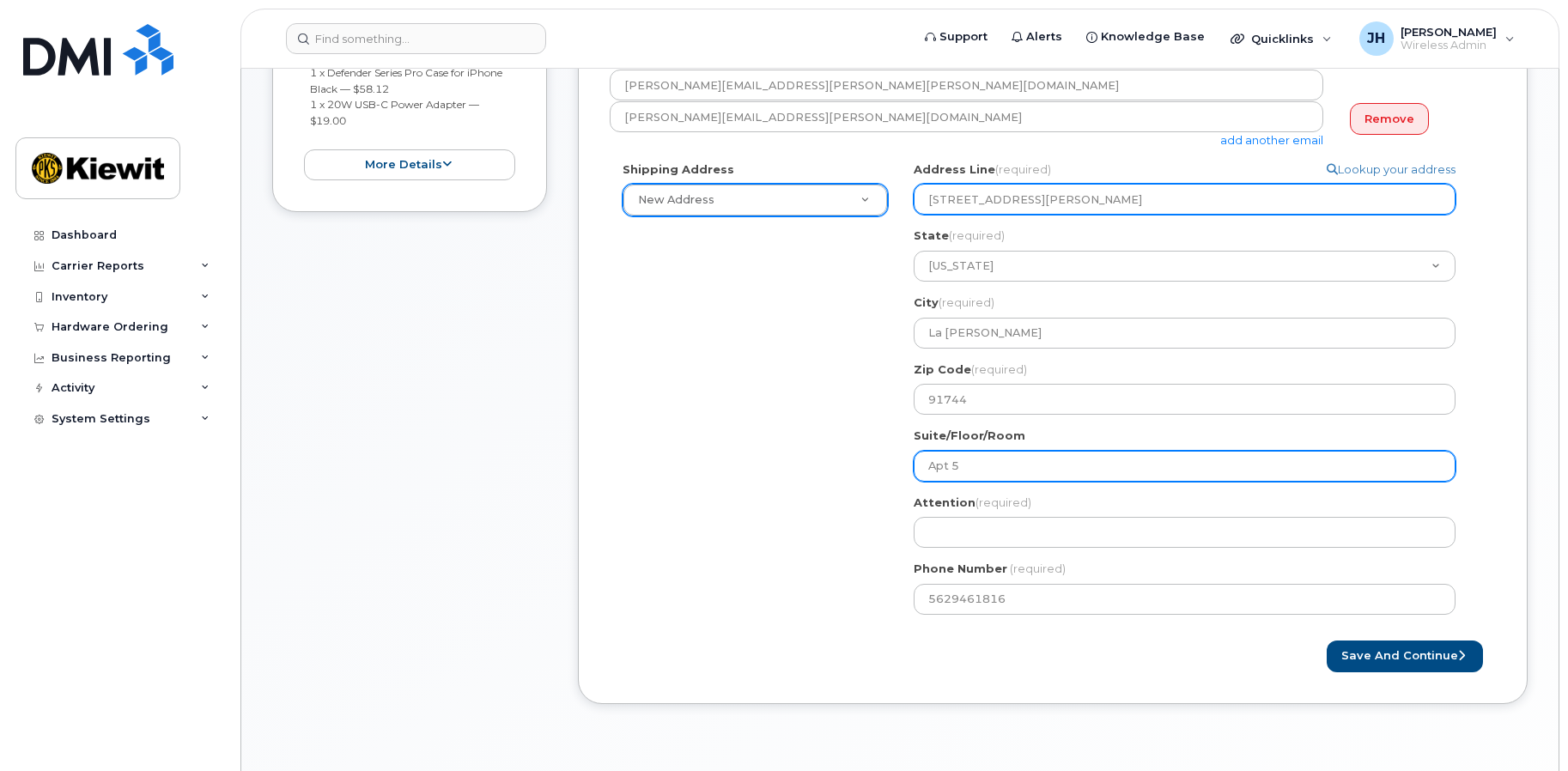
type input "Apt 5"
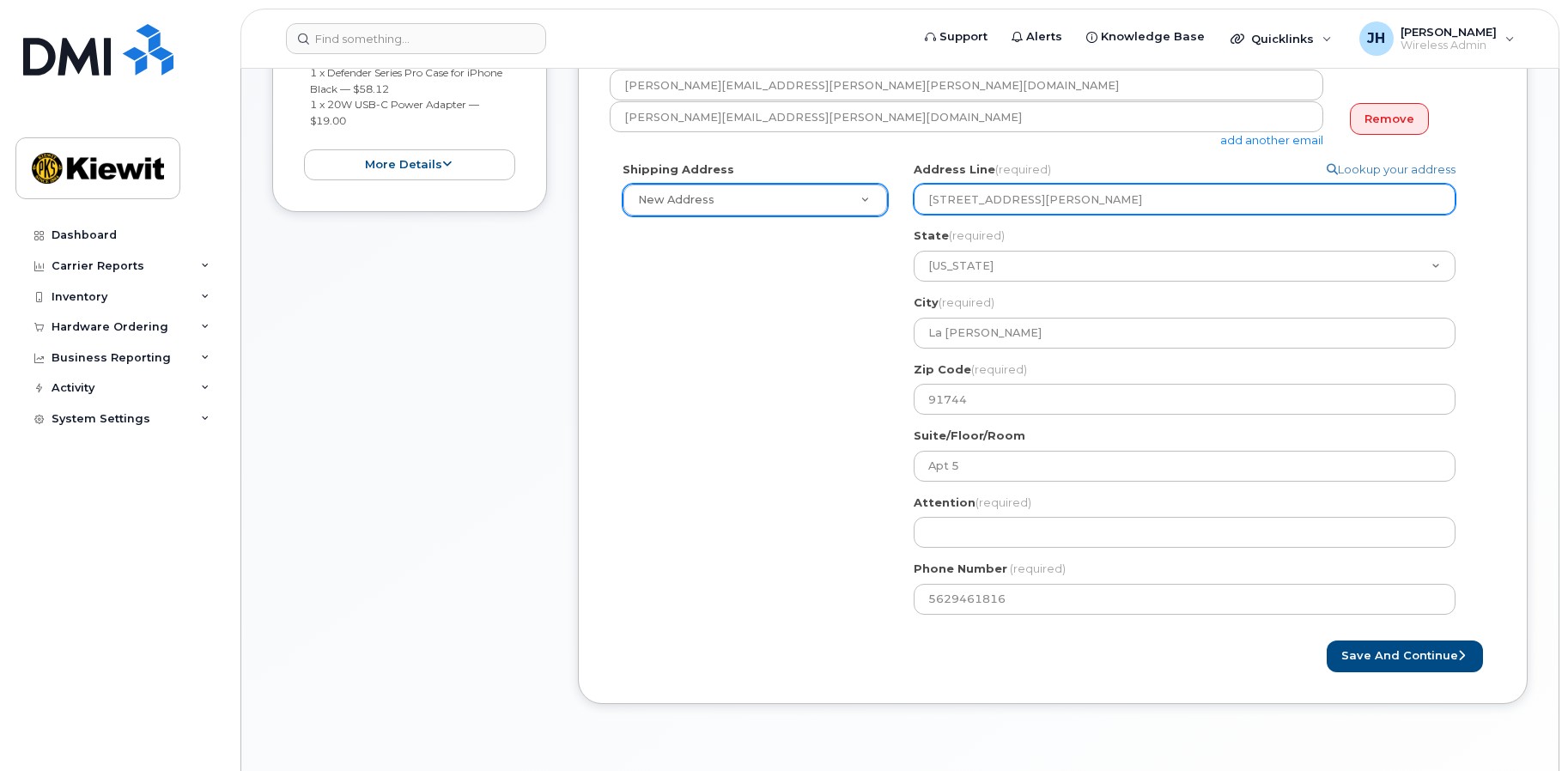
drag, startPoint x: 1160, startPoint y: 207, endPoint x: 1036, endPoint y: 204, distance: 124.0
click at [1036, 204] on input "16045 Rowland St. Apartment 5" at bounding box center [1184, 199] width 541 height 31
select select
type input "16045 Rowland St."
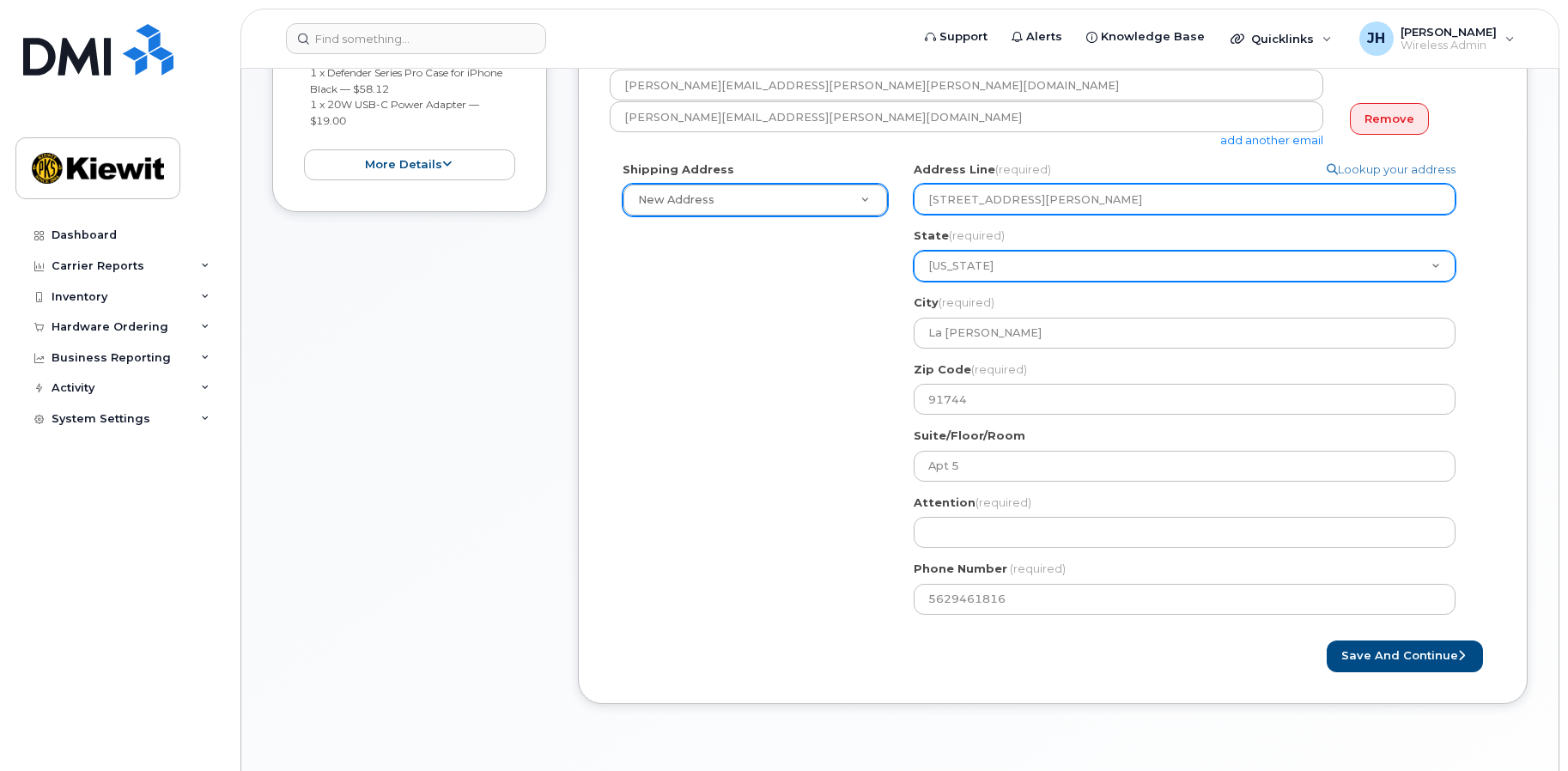
select select
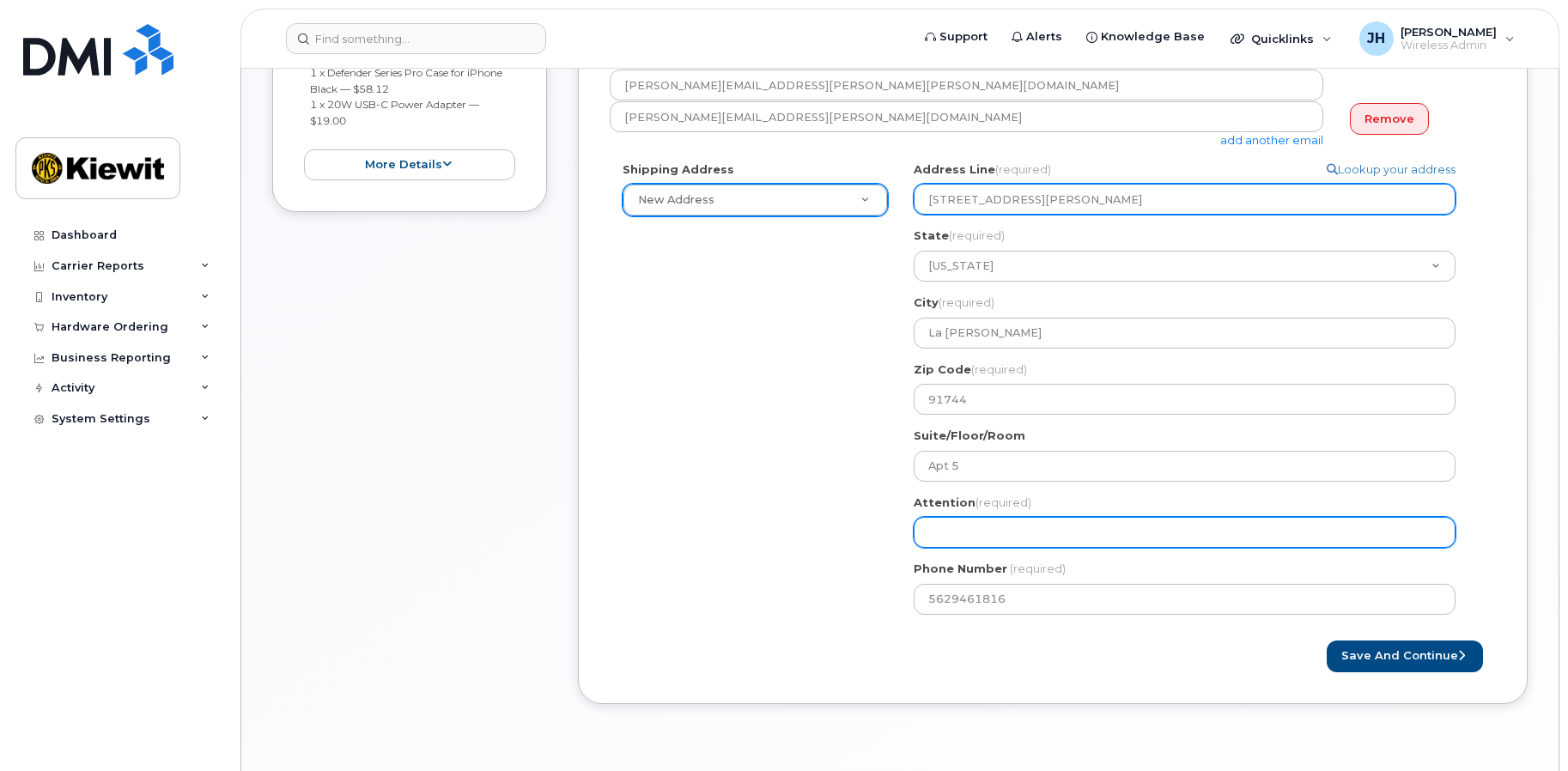
type input "16045 Rowland St"
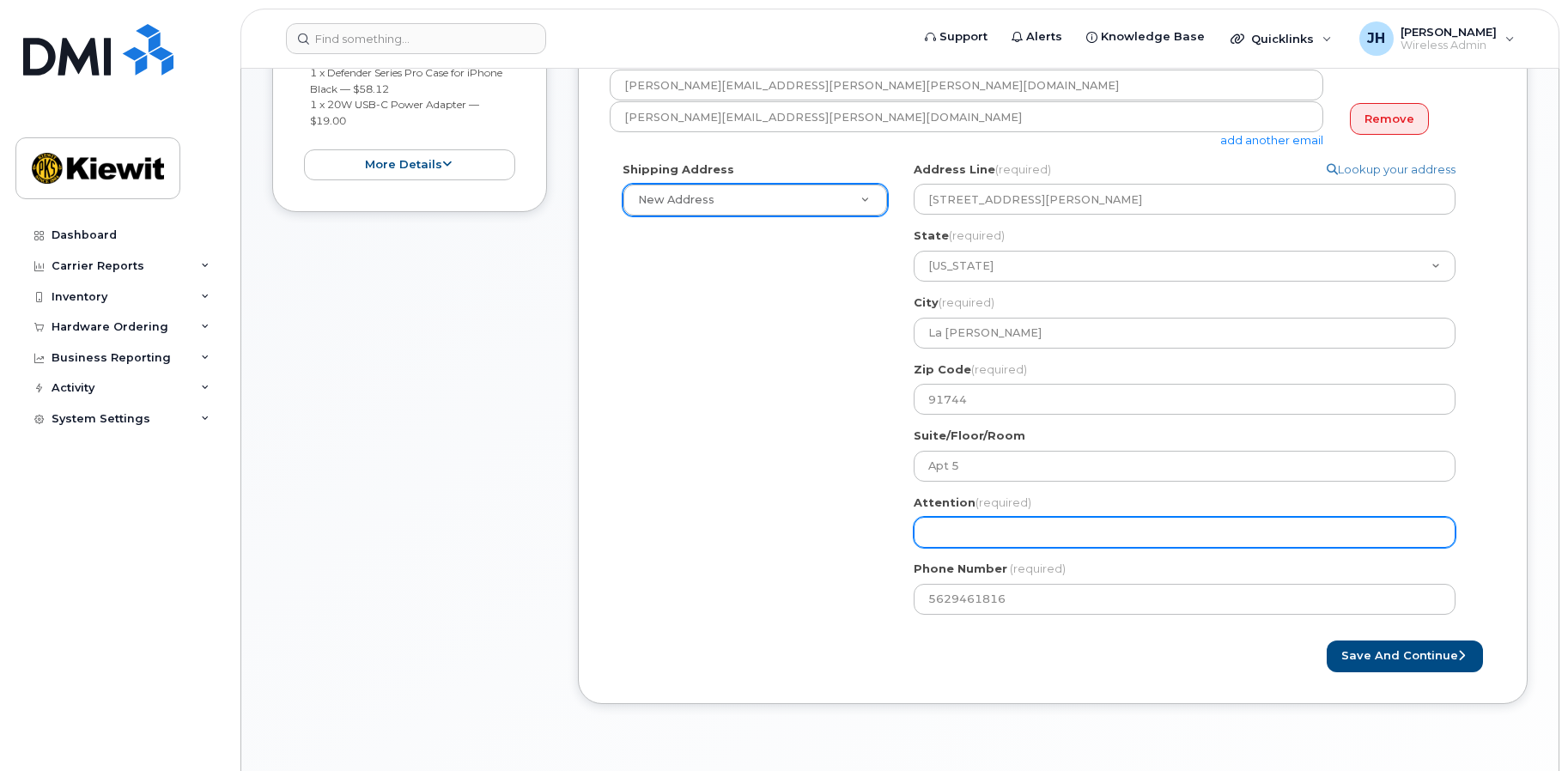
click at [975, 533] on input "Attention (required)" at bounding box center [1184, 532] width 541 height 31
select select
type input "R"
select select
type input "Ro"
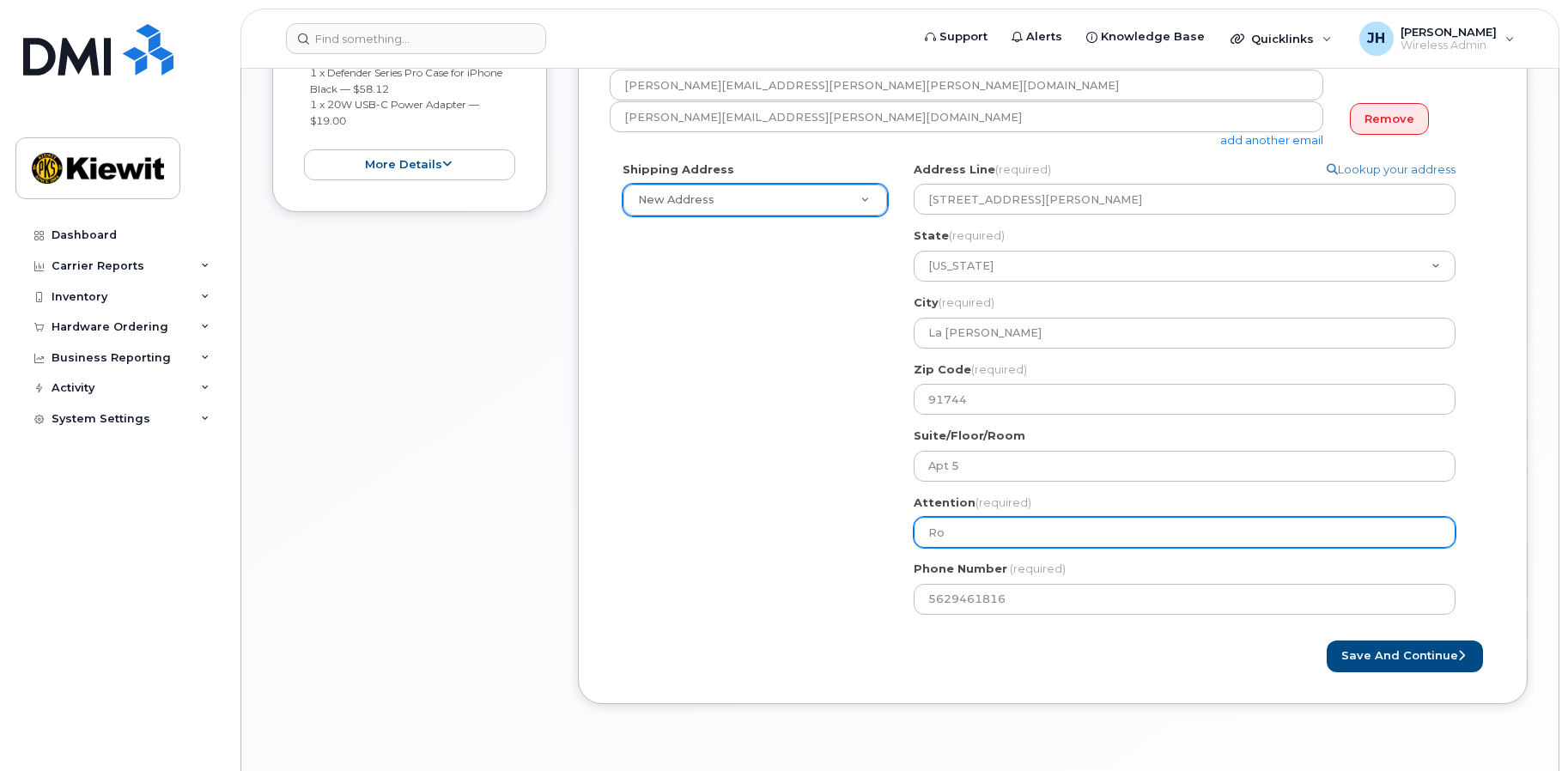
select select
type input "Rob"
select select
type input "Robe"
select select
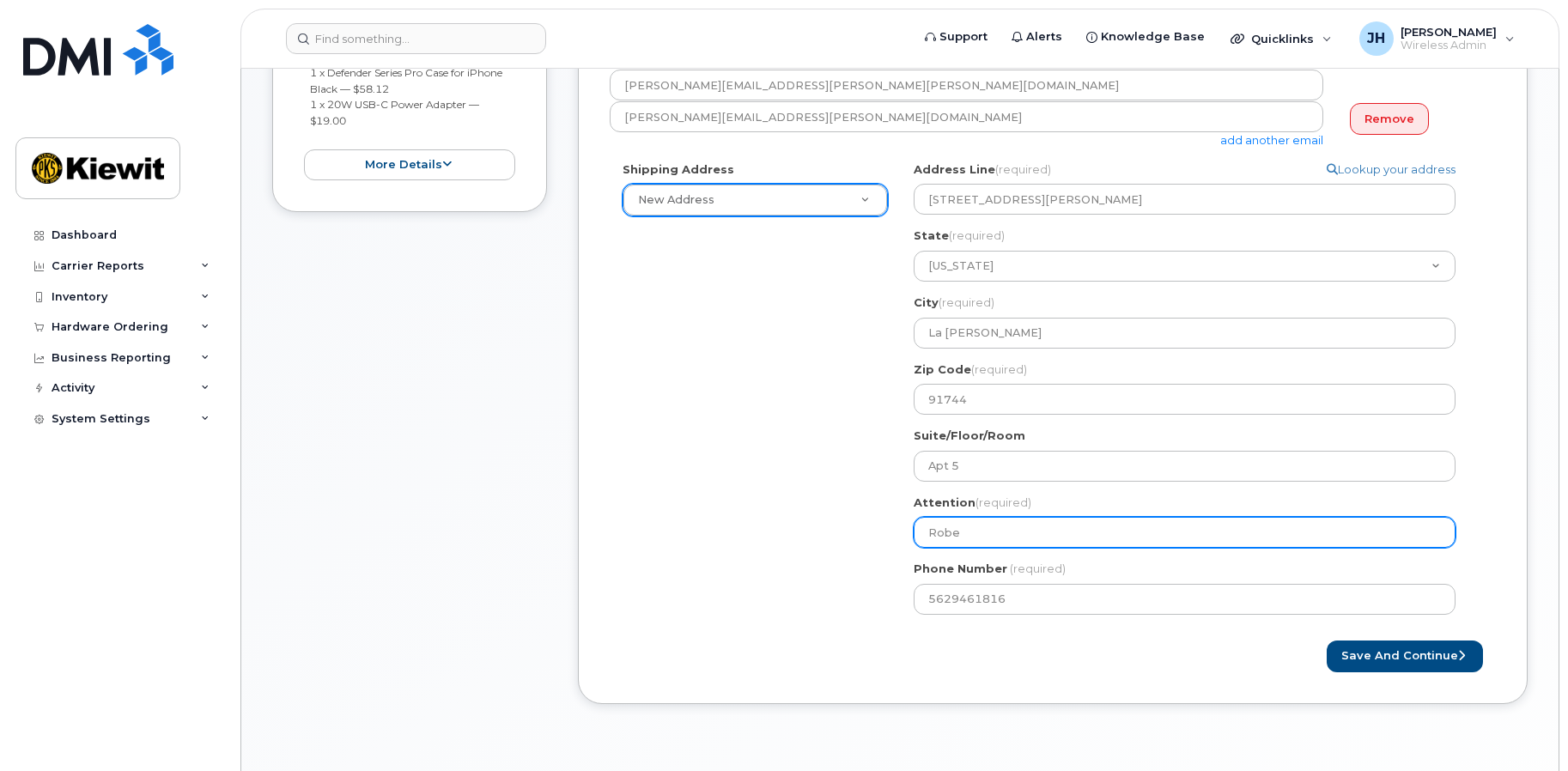
type input "Rober"
select select
type input "Robert"
select select
type input "Robert S"
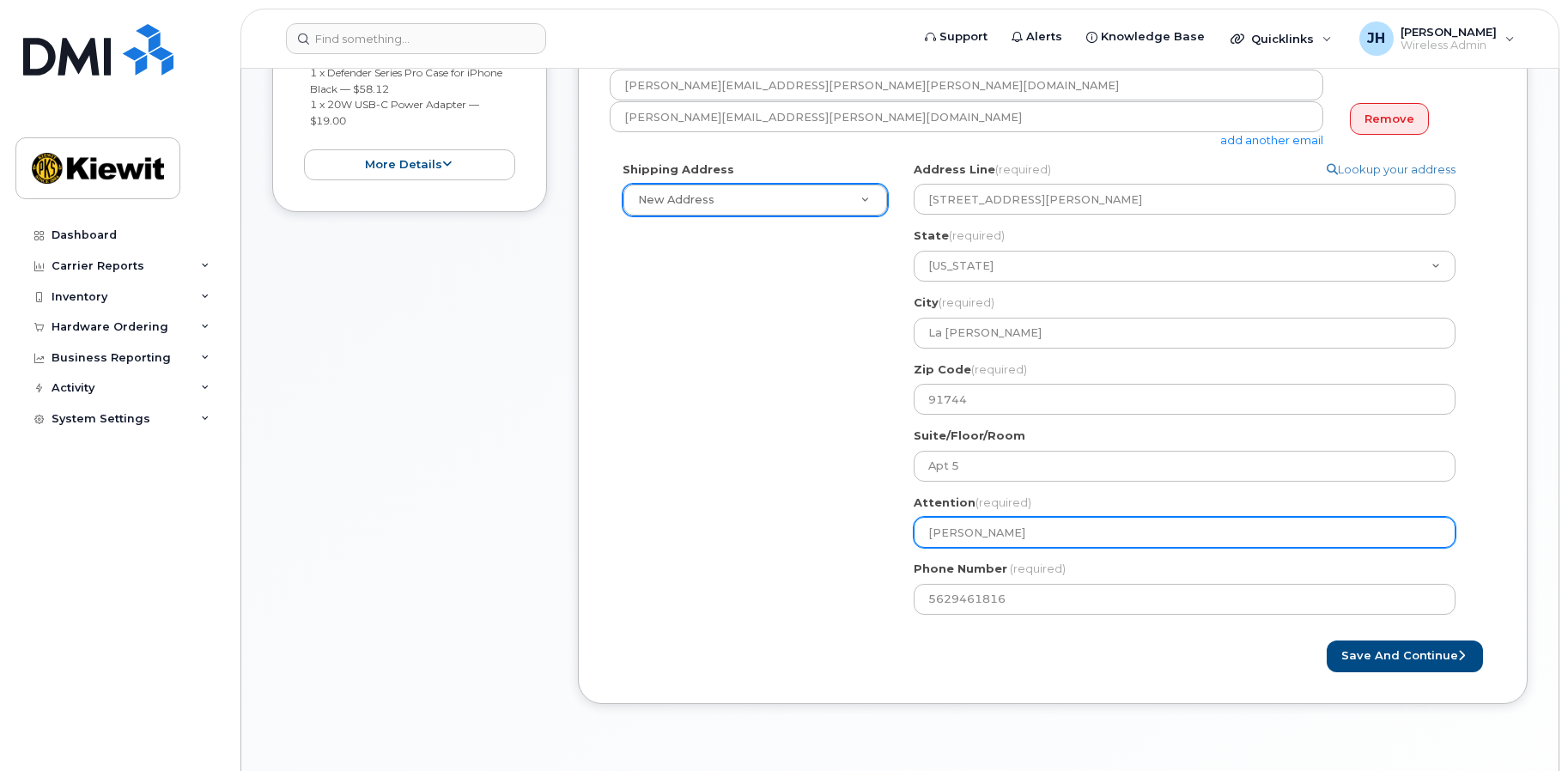
select select
type input "Robert Sa"
select select
type input "Robert San"
select select
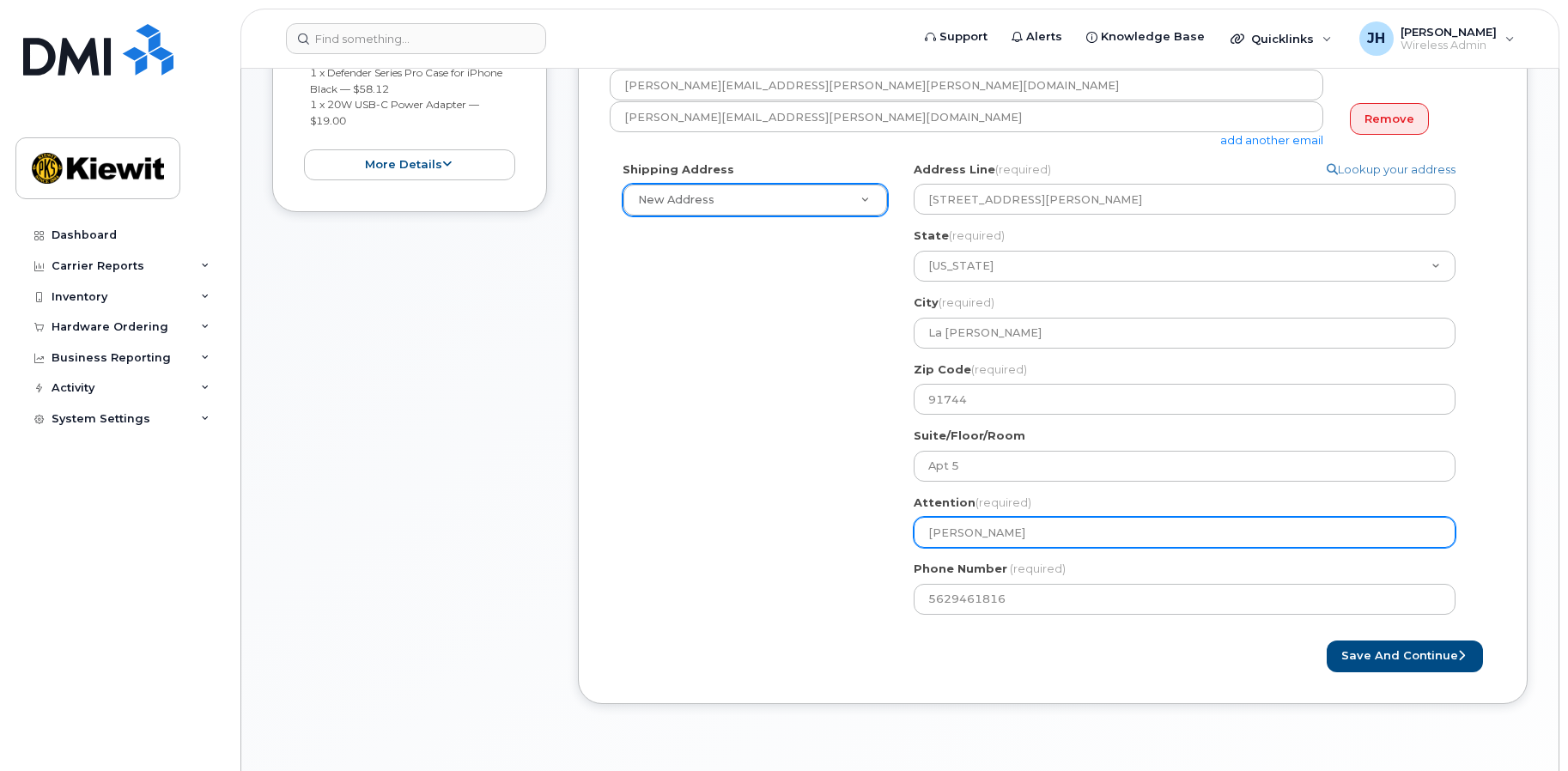
type input "Robert Sanc"
select select
type input "Robert Sanch"
select select
type input "Robert Sanche"
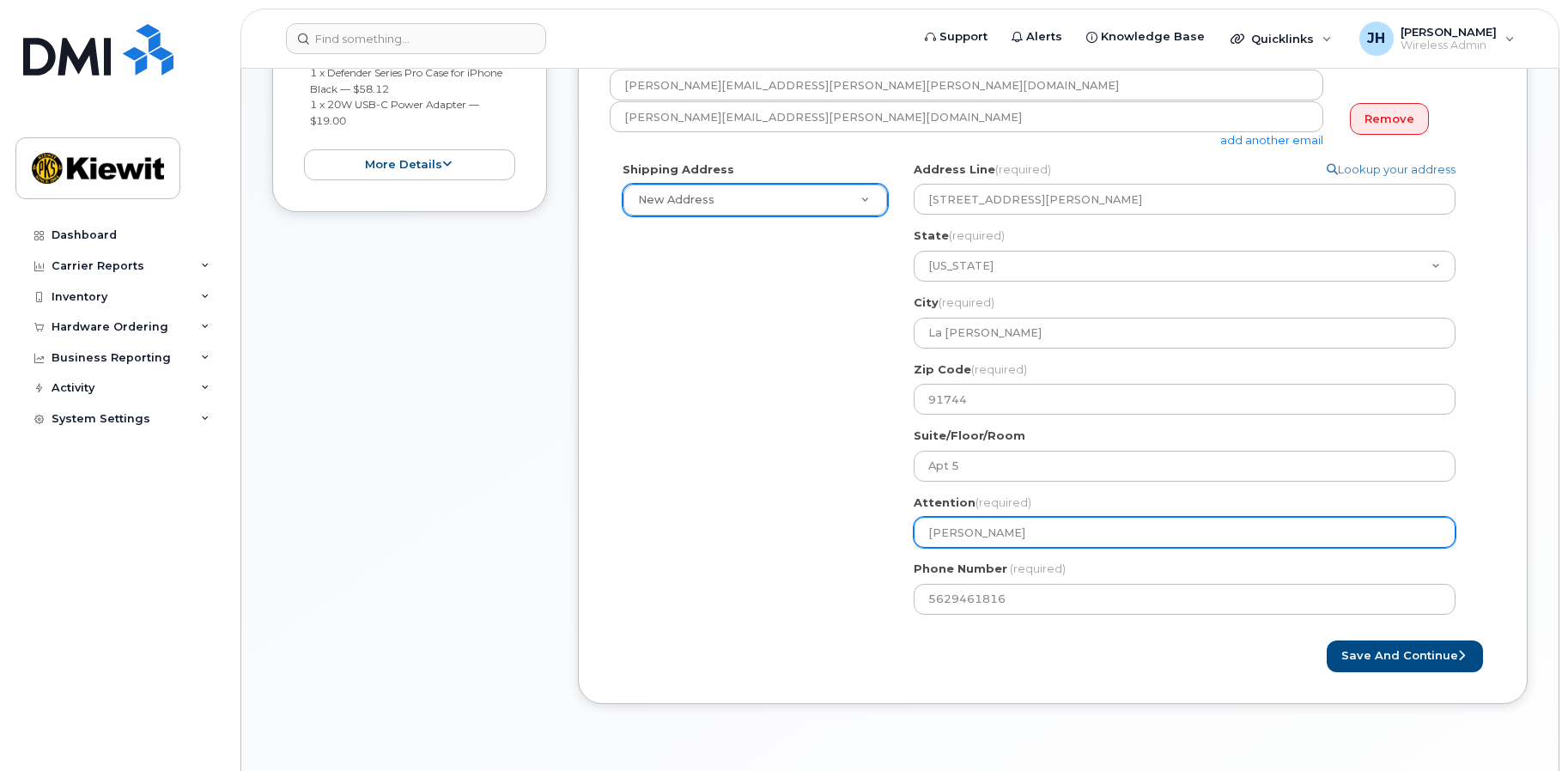
select select
type input "[PERSON_NAME]"
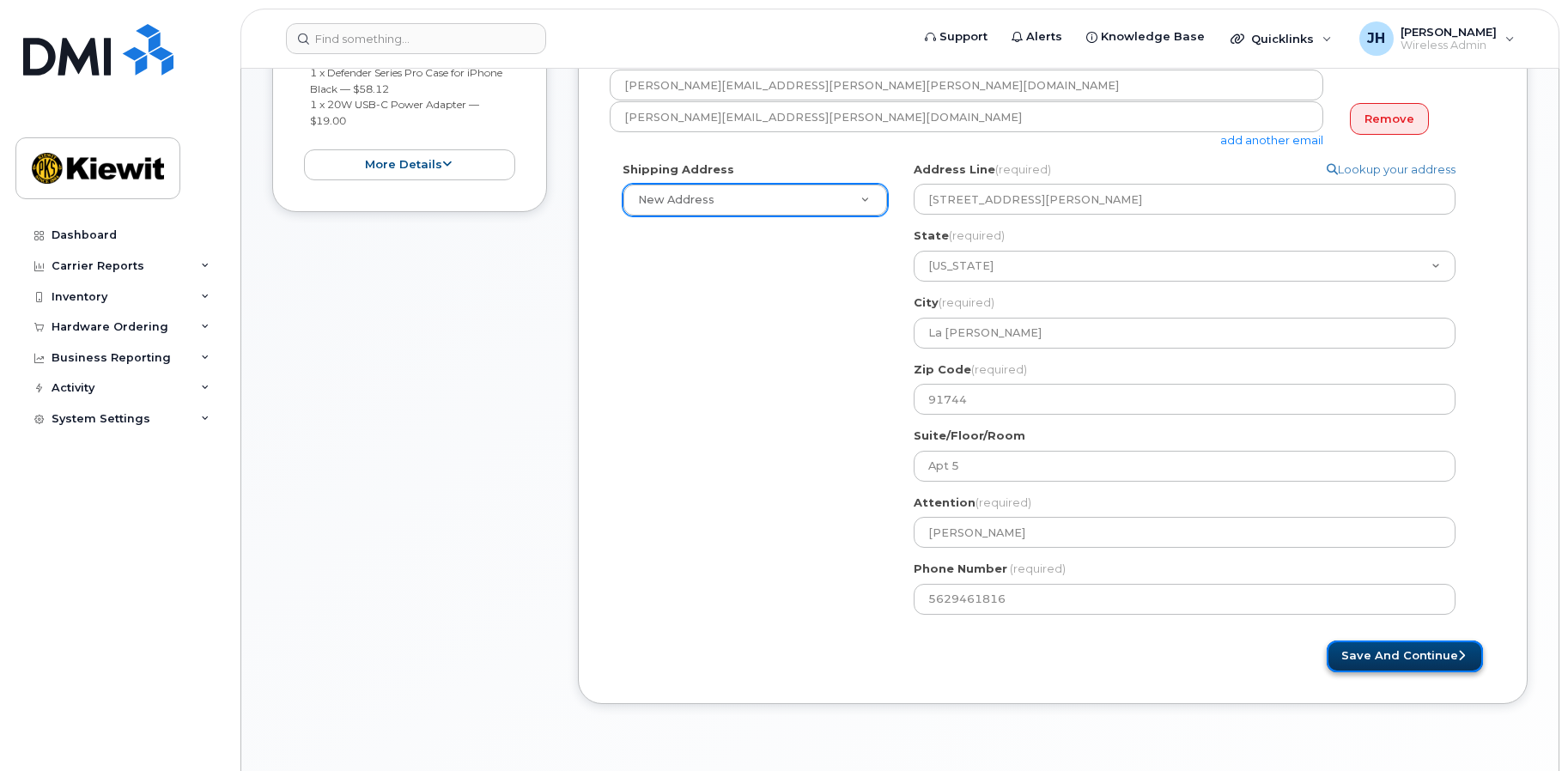
click at [1387, 662] on button "Save and Continue" at bounding box center [1405, 657] width 157 height 32
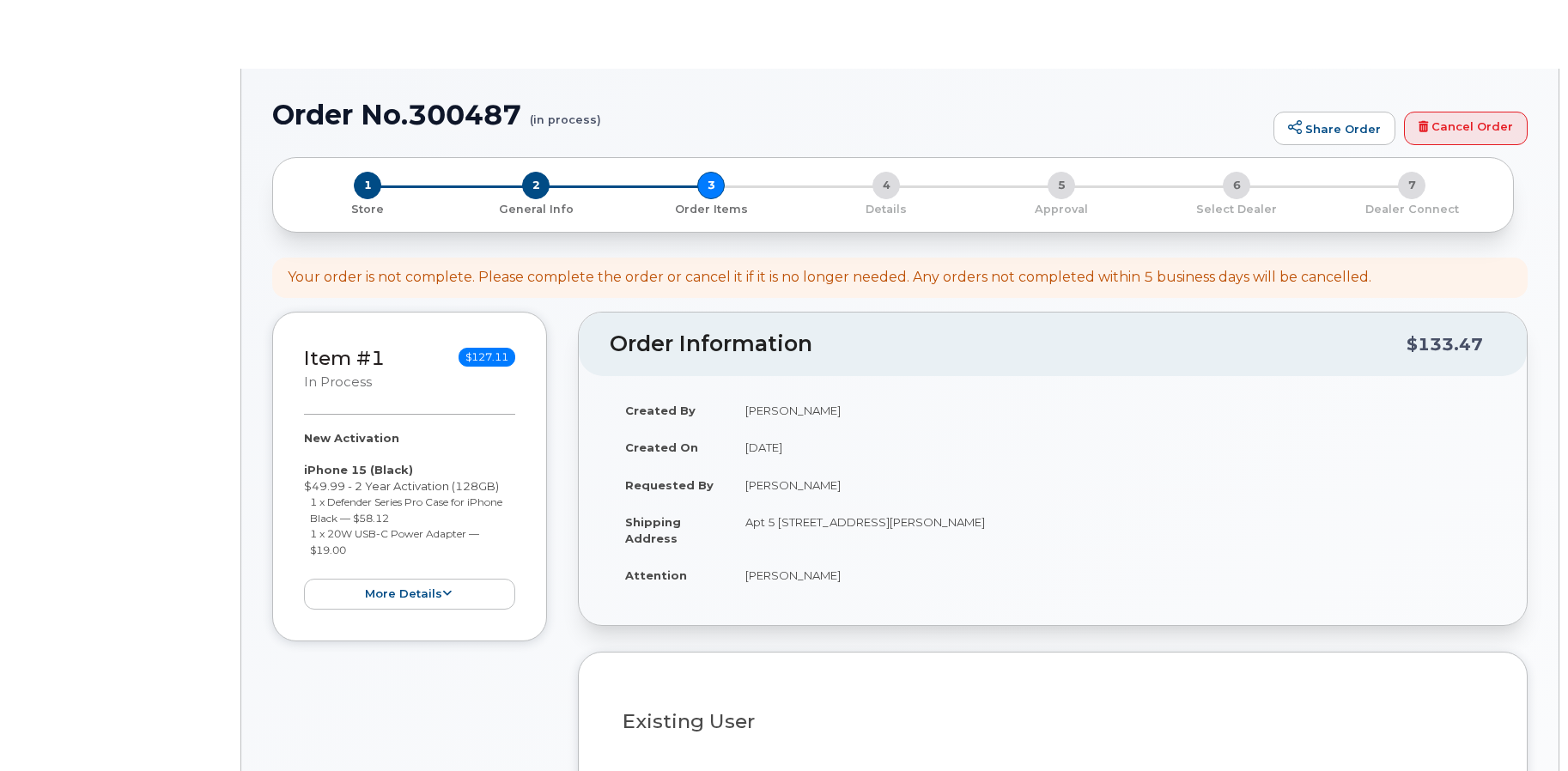
select select
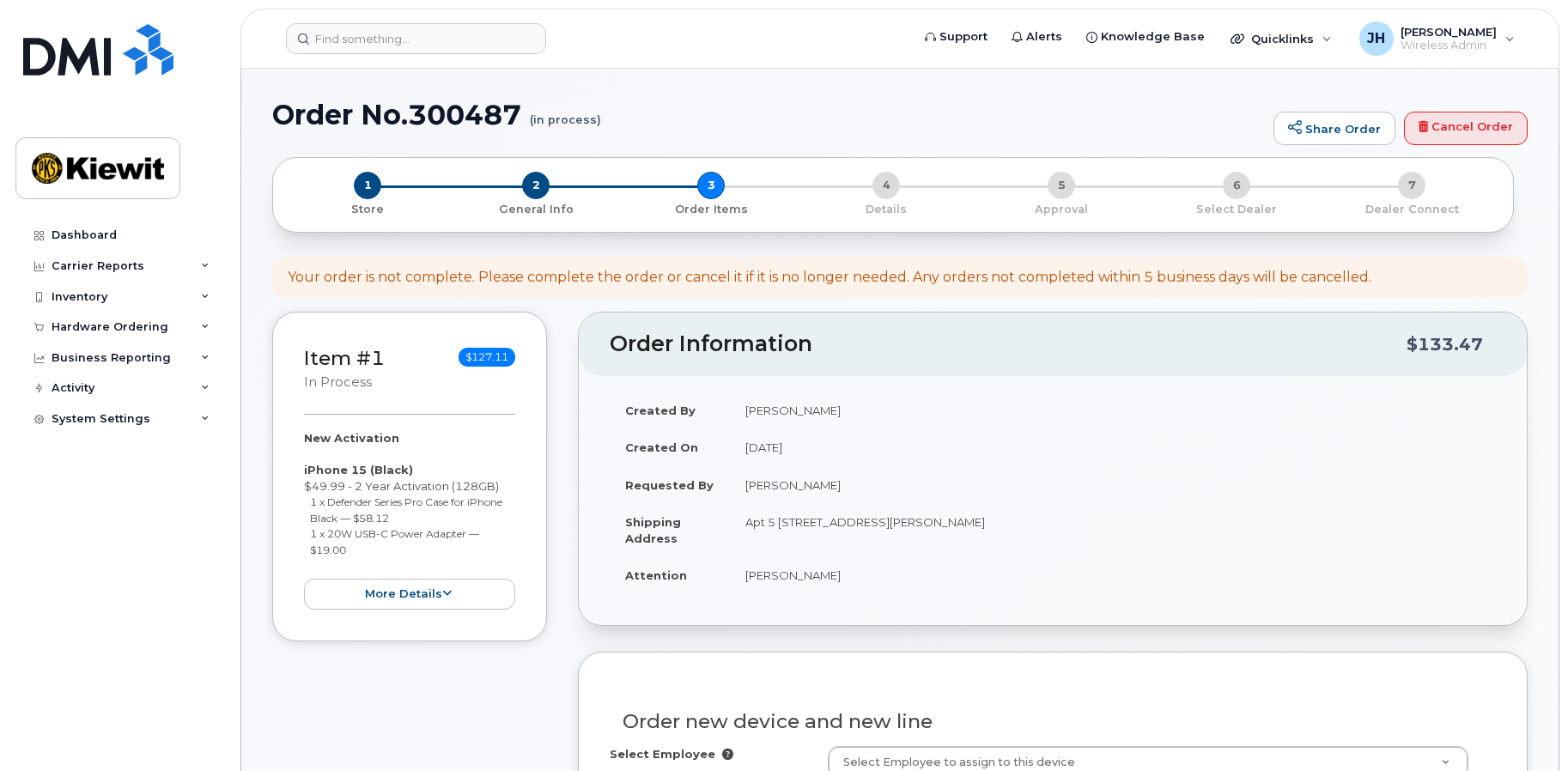
scroll to position [344, 0]
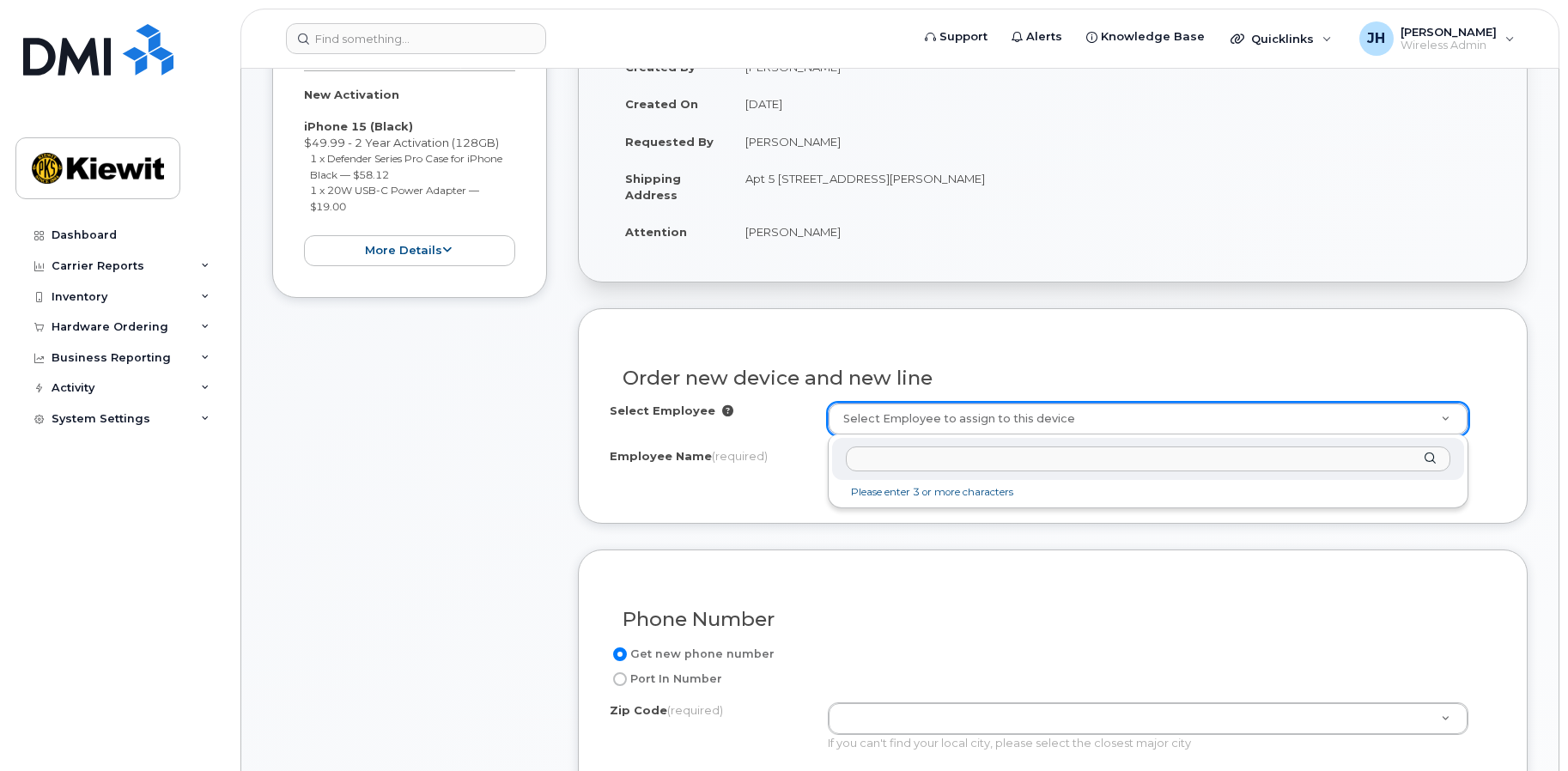
type input "245708"
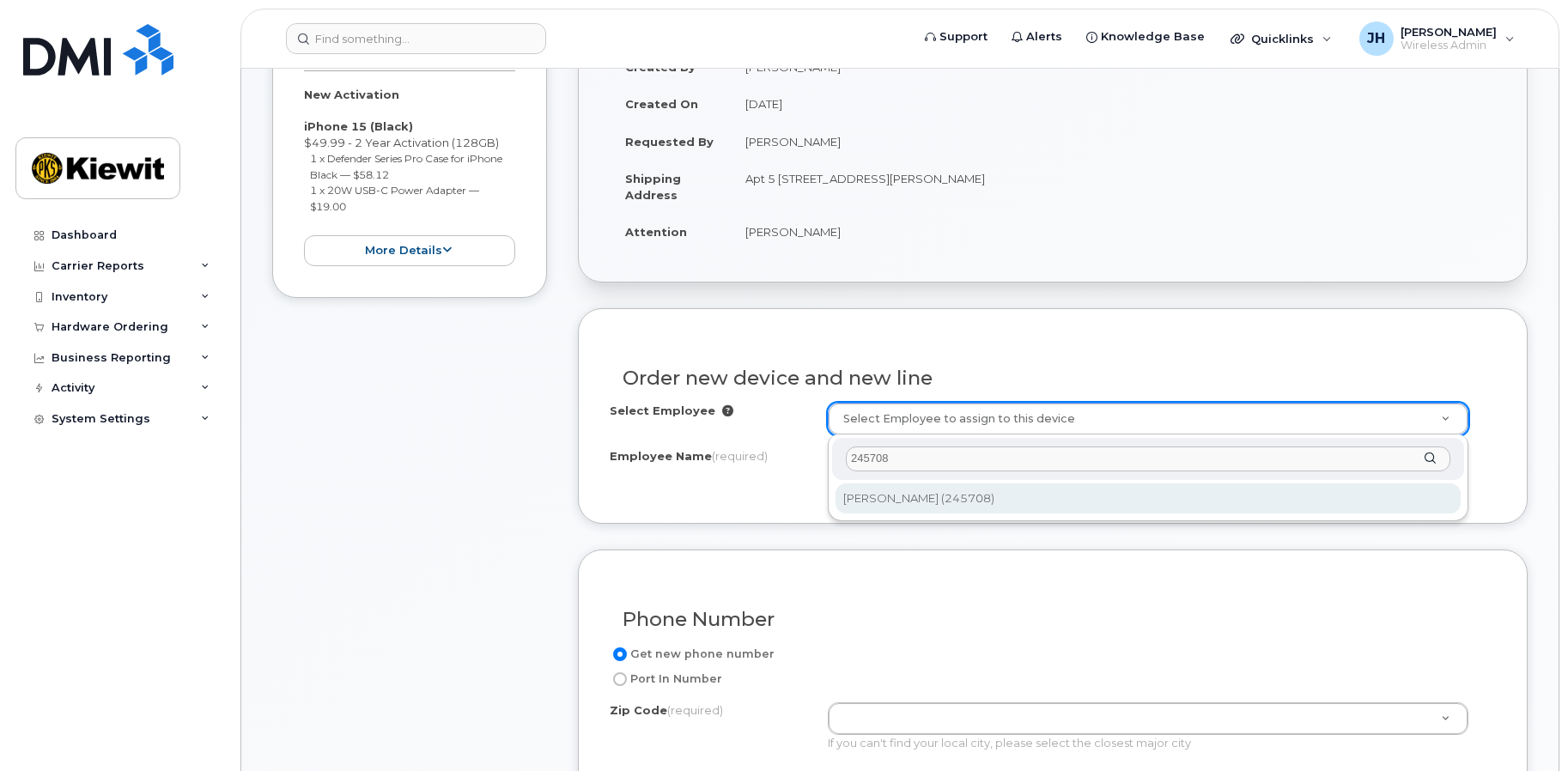
type input "2148956"
type input "Roberto Sanchez"
type input "6100 Unnamed Road"
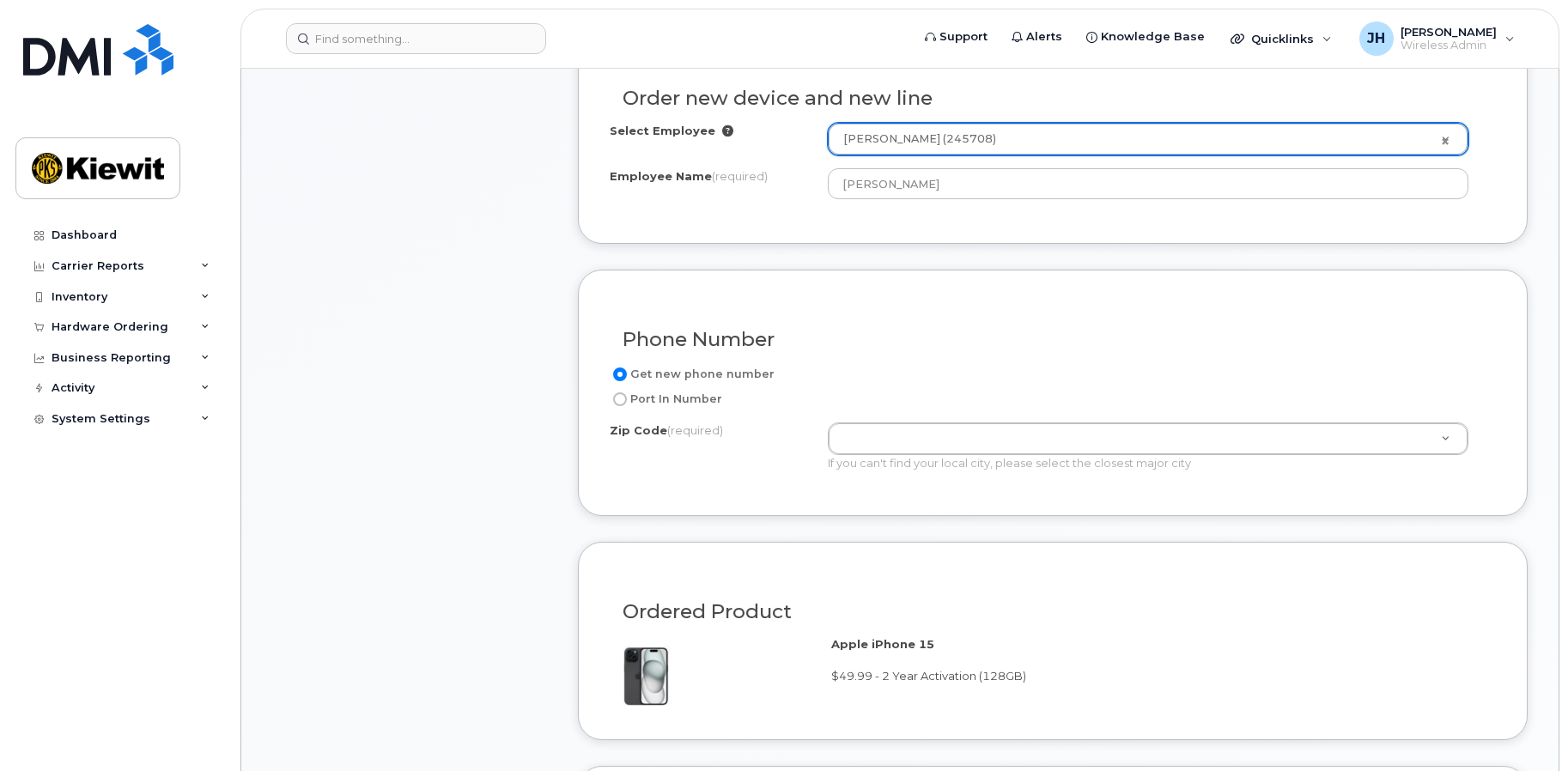
scroll to position [773, 0]
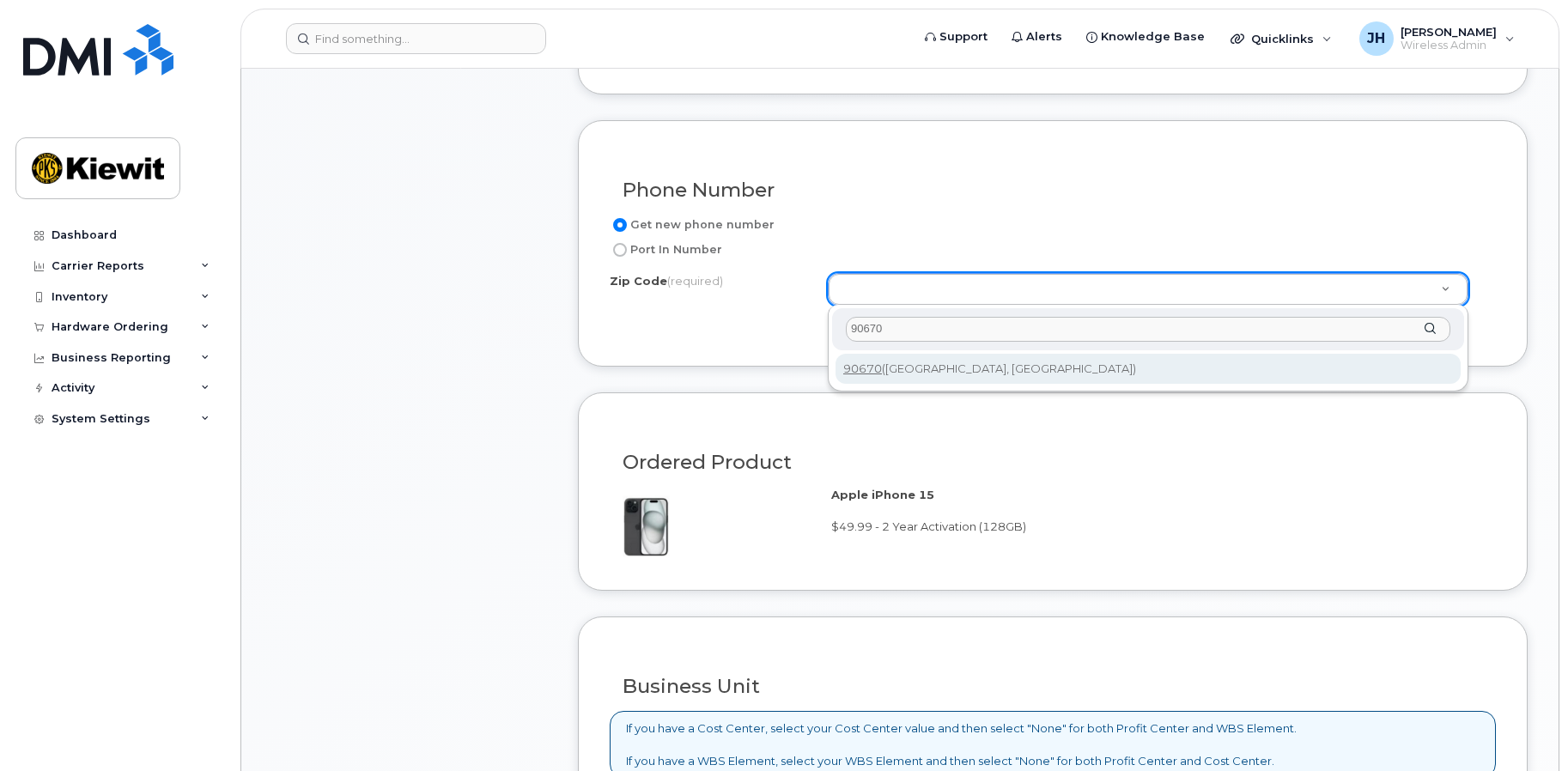
type input "90670"
type input "90670 (Santa Fe Springs, CA)"
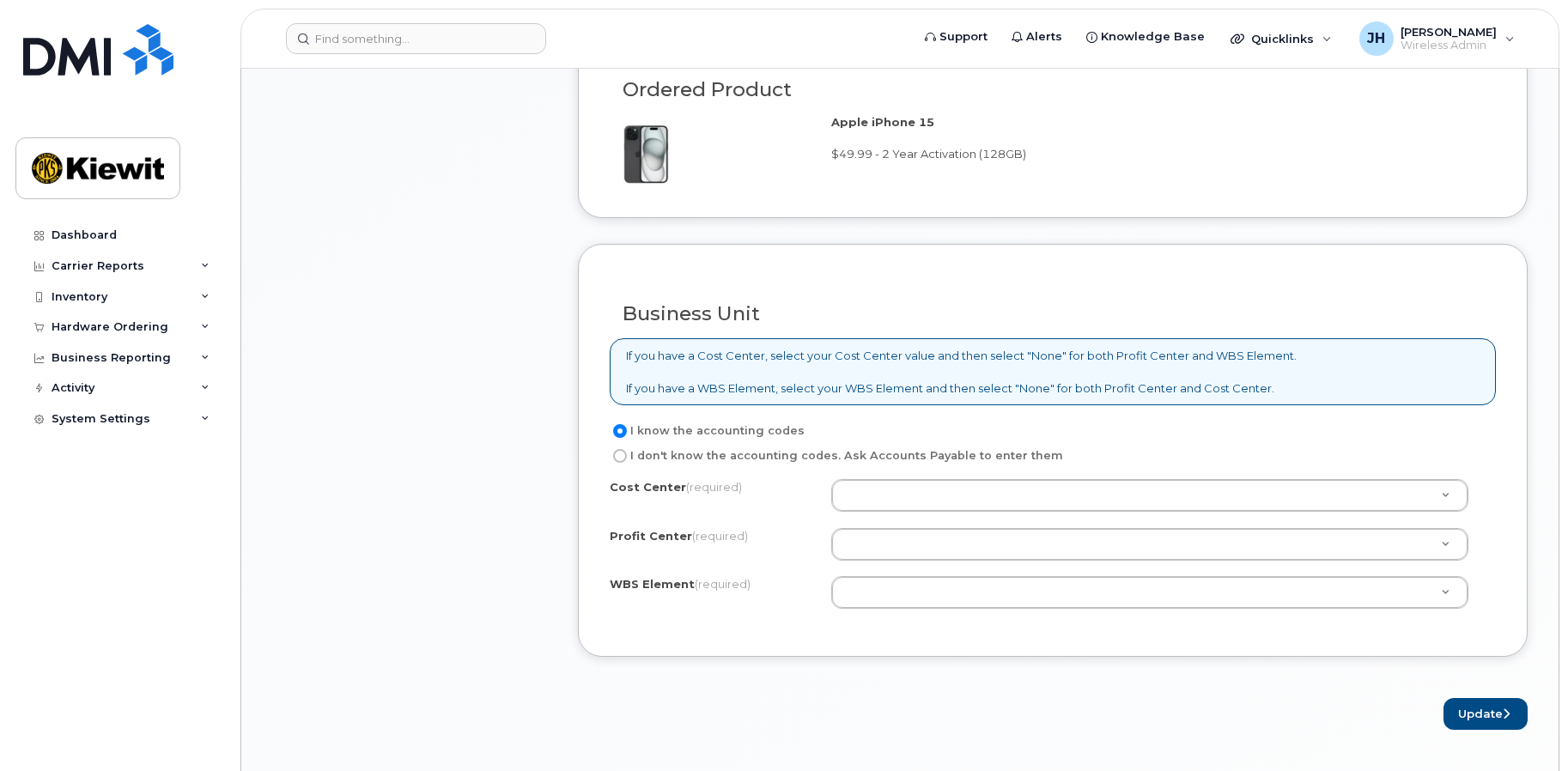
scroll to position [1202, 0]
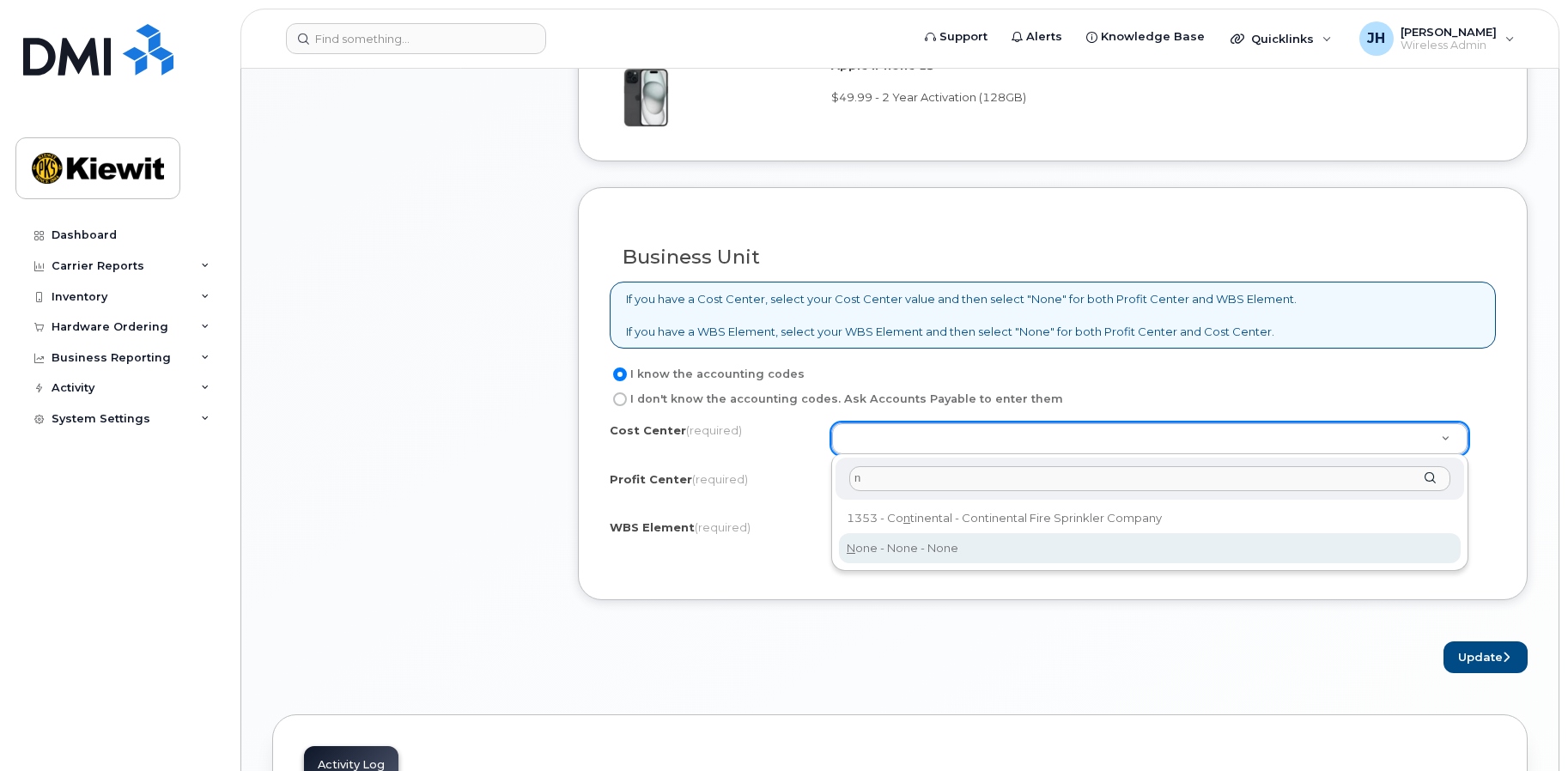
type input "n"
type input "None"
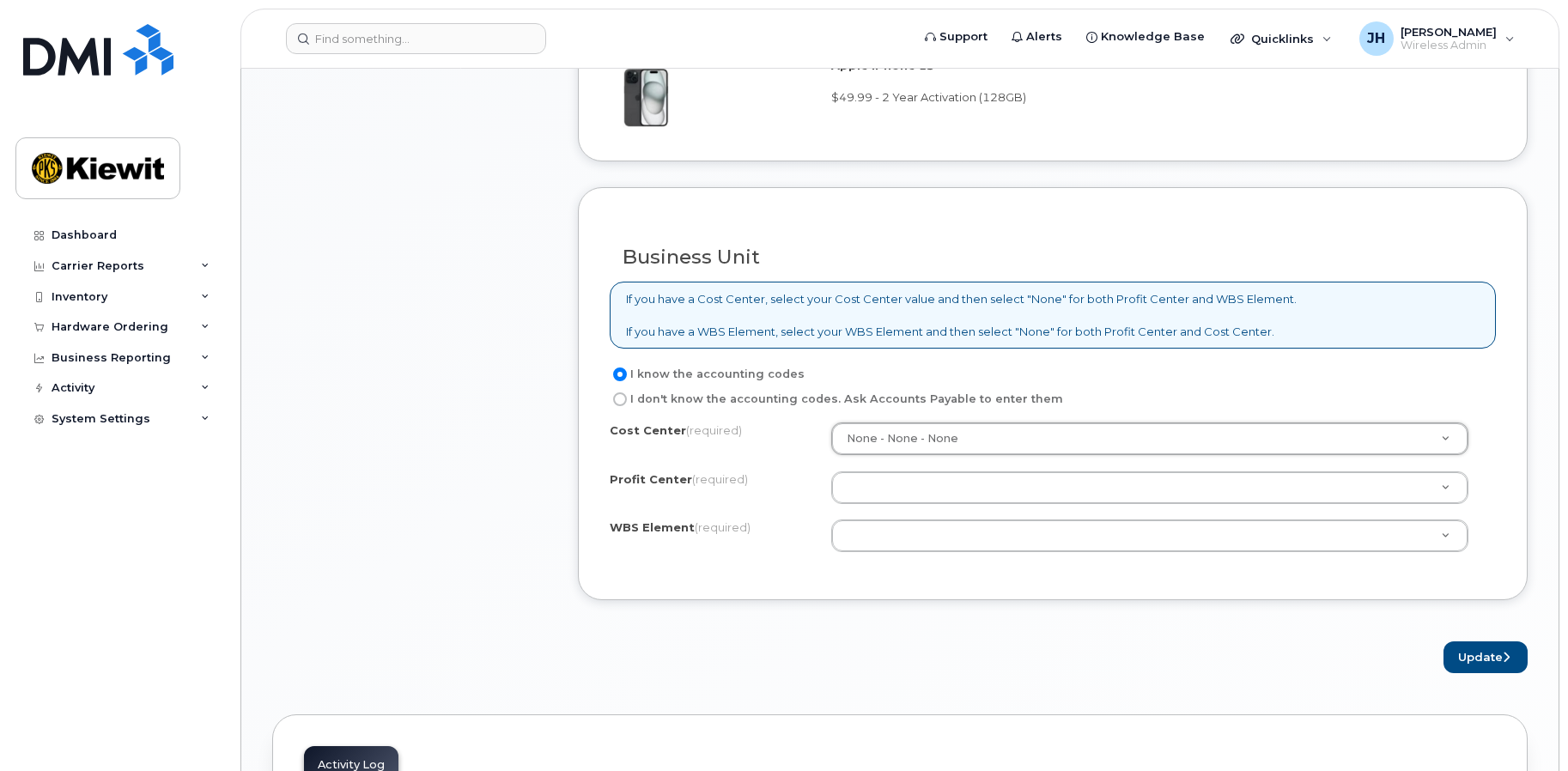
type input "n"
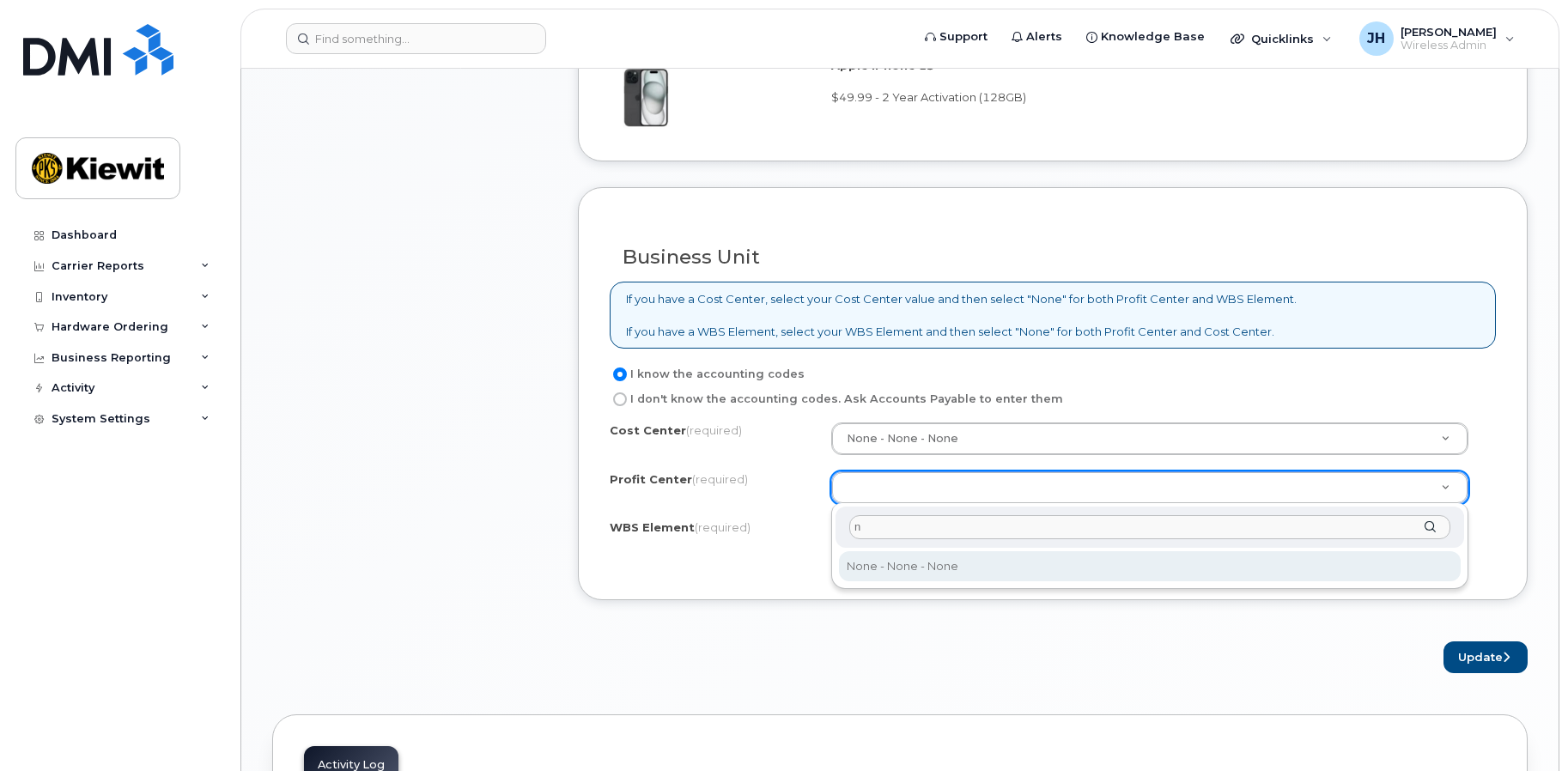
type input "n"
select select "None"
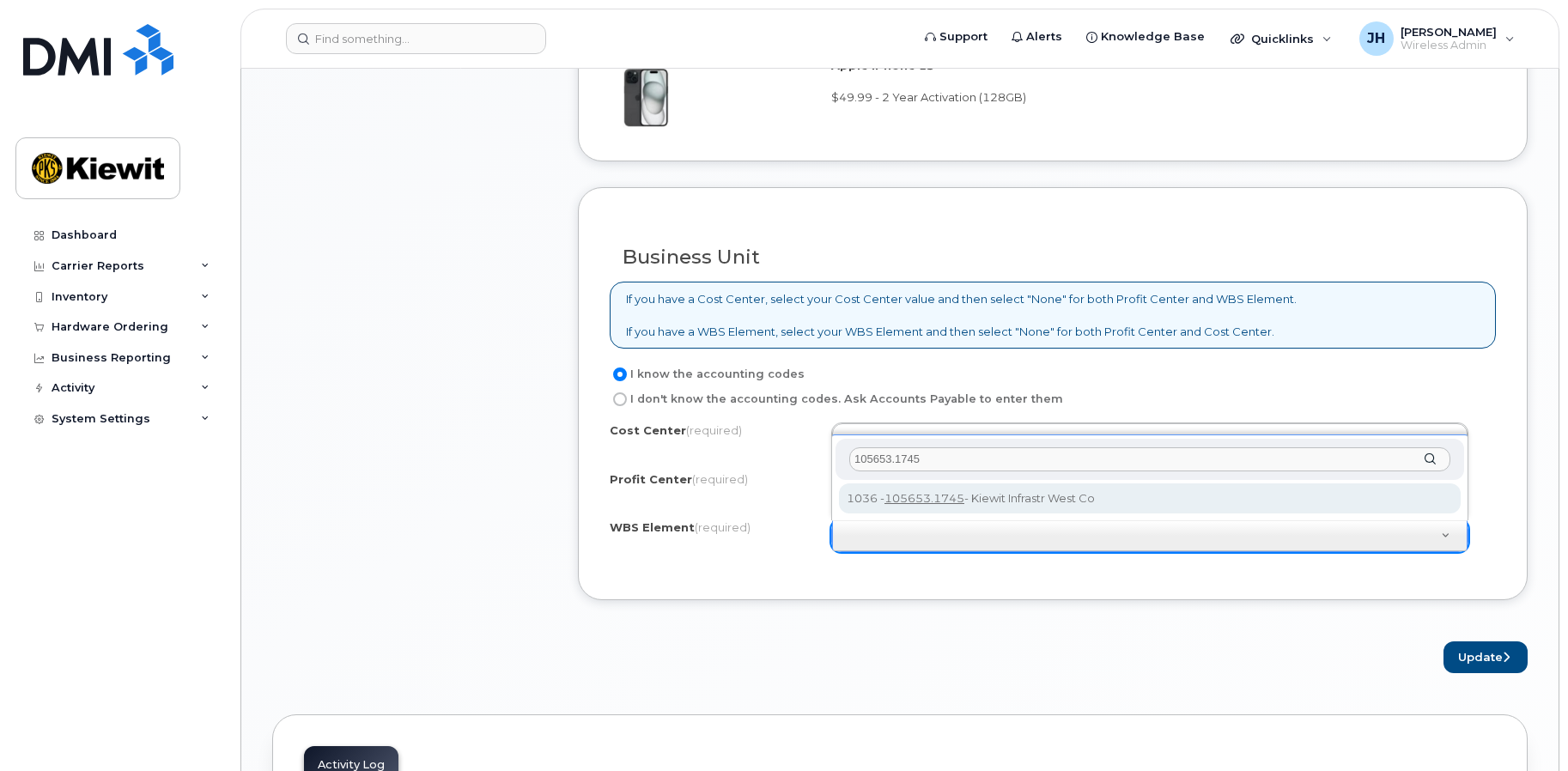
type input "105653.1745"
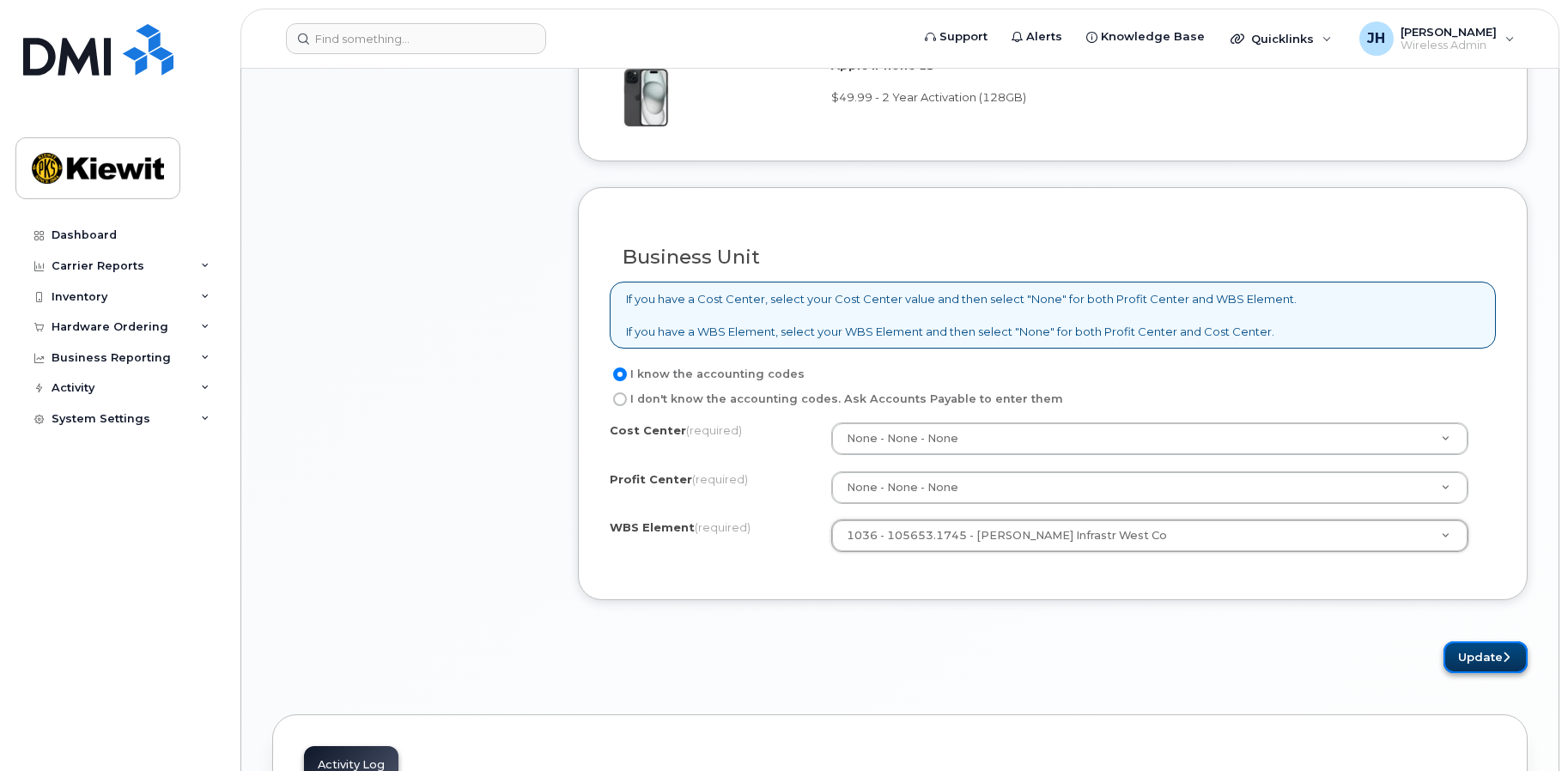
click at [1490, 654] on button "Update" at bounding box center [1484, 658] width 84 height 32
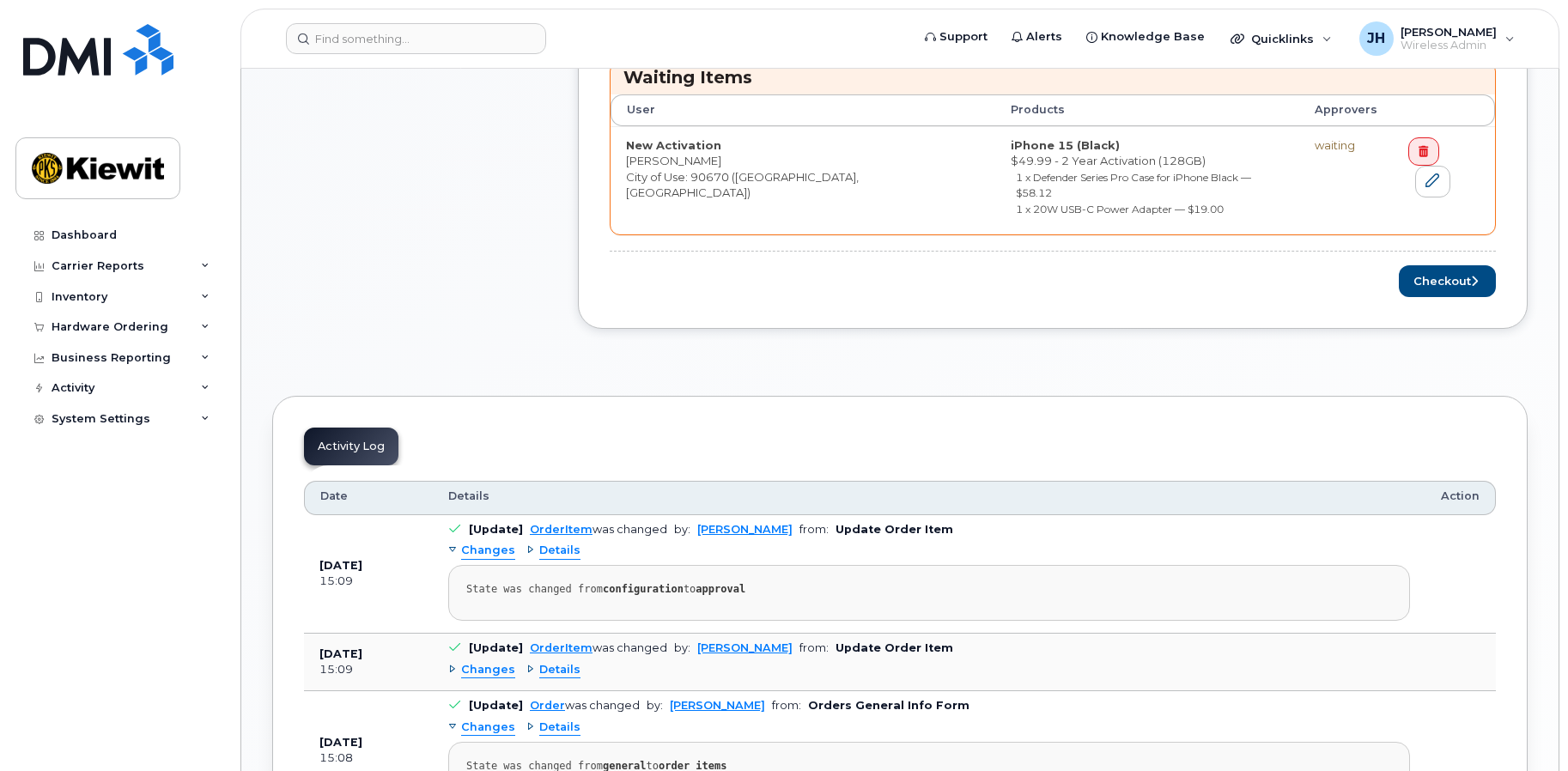
scroll to position [773, 0]
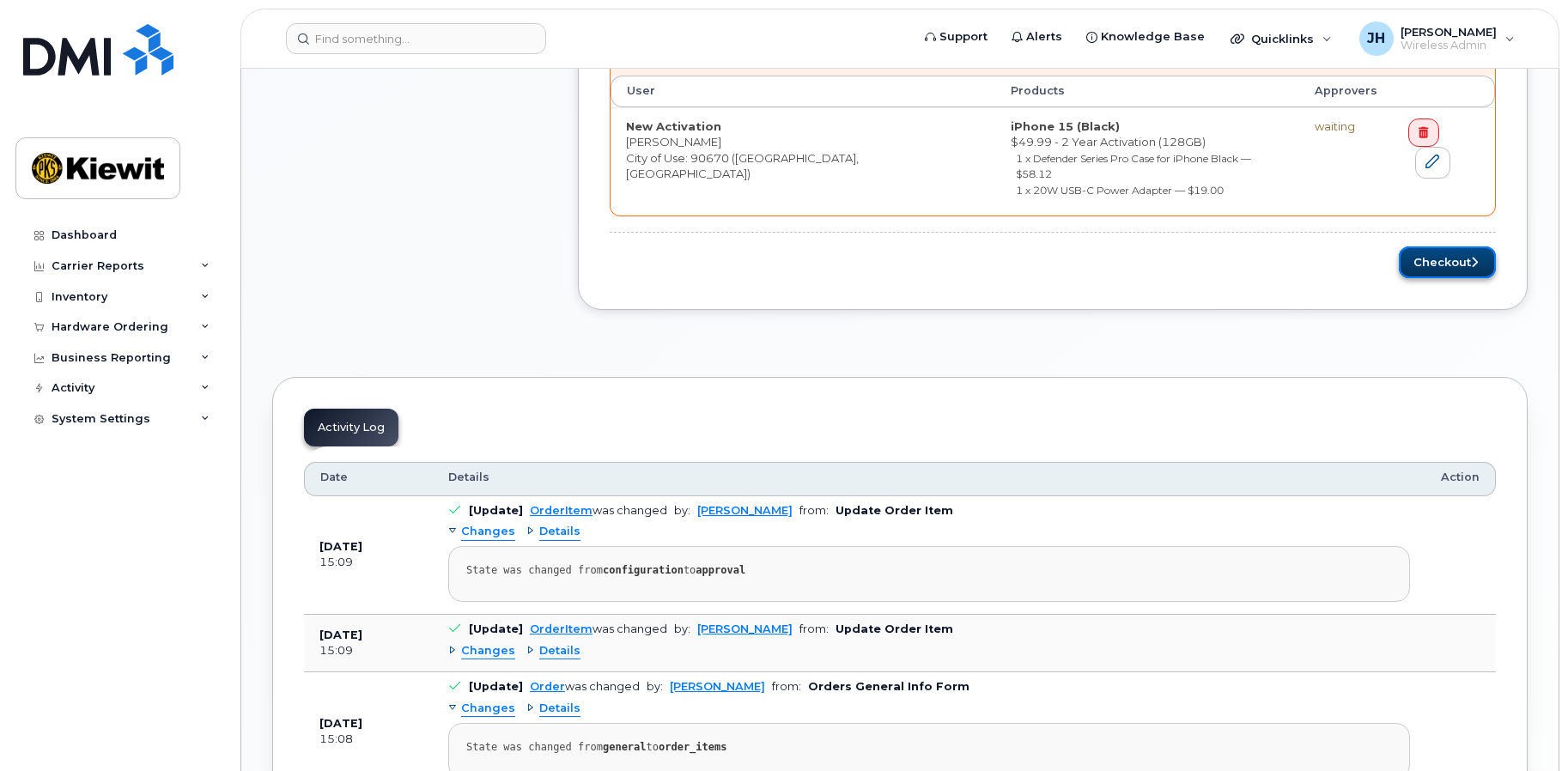
click at [1429, 252] on button "Checkout" at bounding box center [1447, 262] width 97 height 32
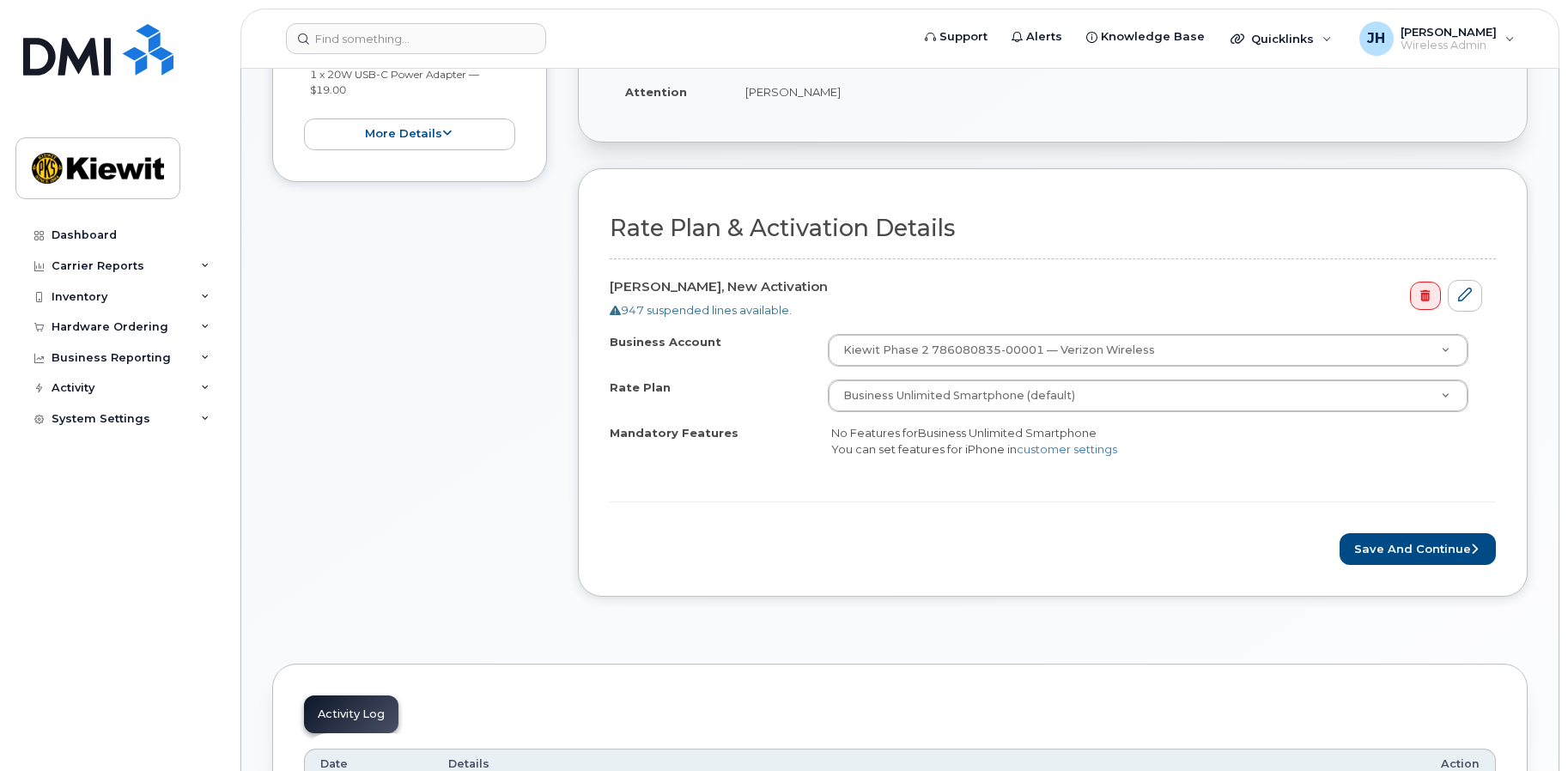
scroll to position [773, 0]
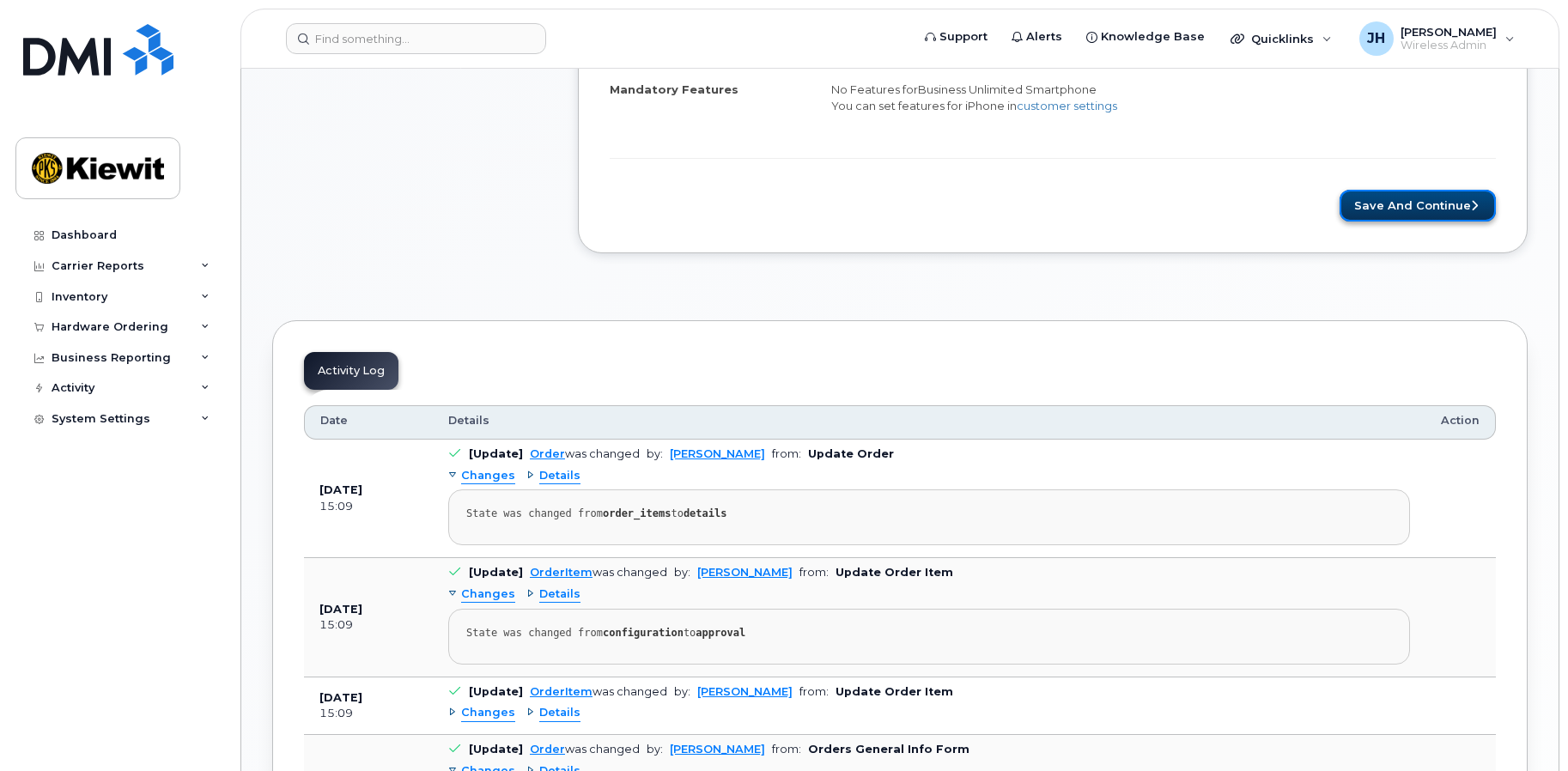
click at [1438, 200] on button "Save and Continue" at bounding box center [1417, 206] width 157 height 32
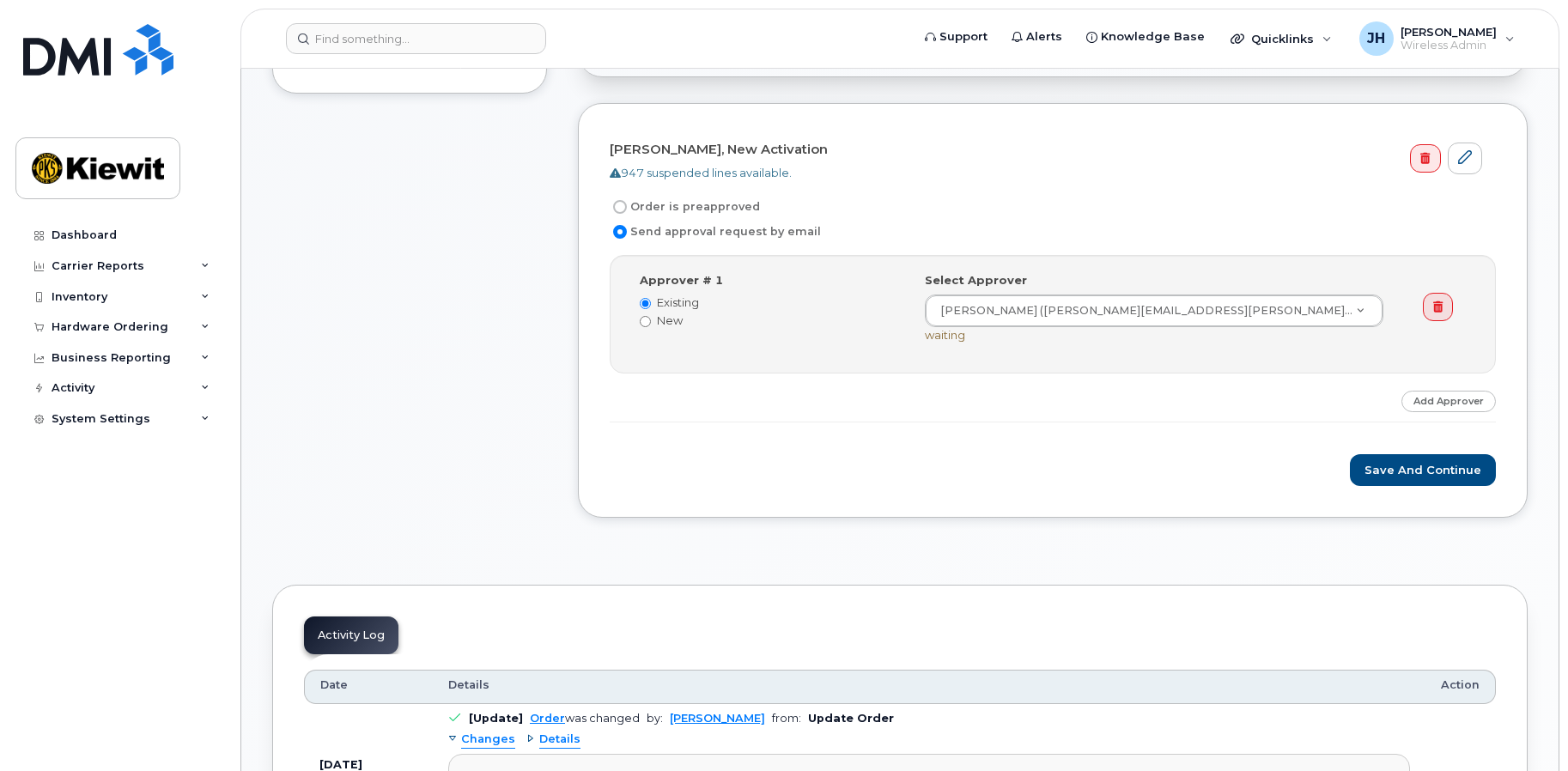
scroll to position [515, 0]
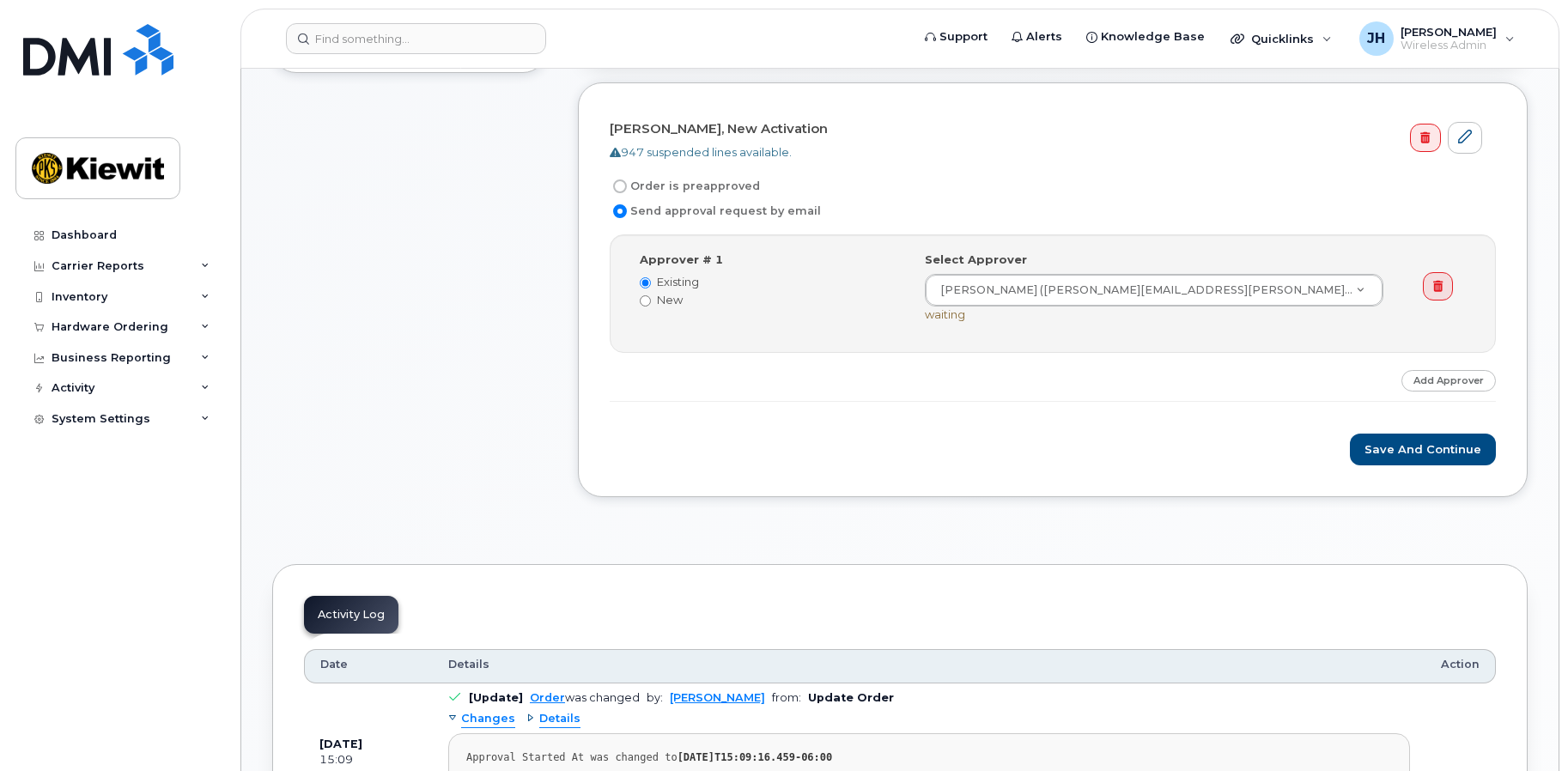
click at [683, 184] on label "Order is preapproved" at bounding box center [684, 186] width 151 height 21
click at [627, 184] on input "Order is preapproved" at bounding box center [620, 186] width 14 height 14
radio input "true"
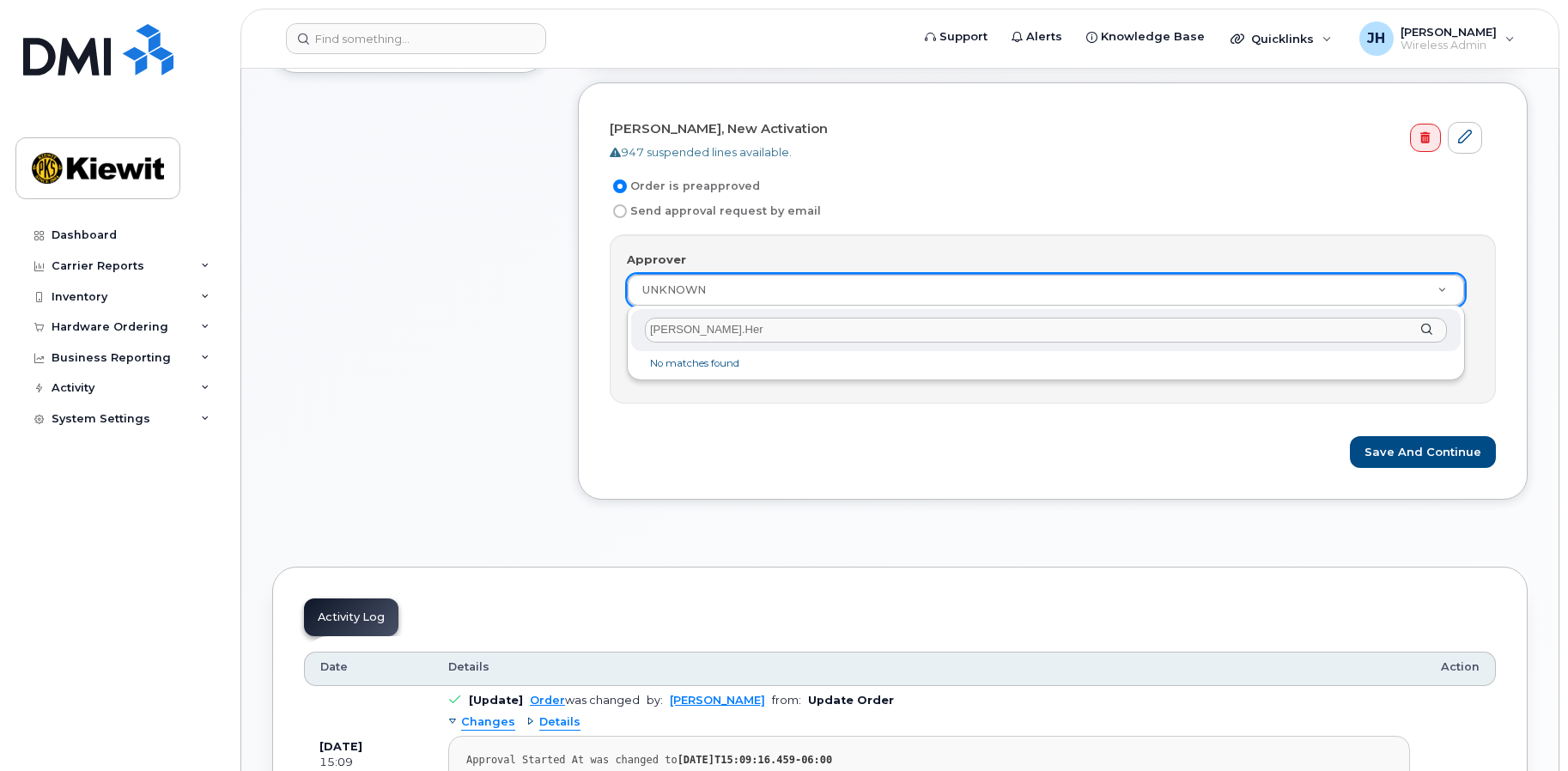
click at [717, 333] on input "[PERSON_NAME].Her" at bounding box center [1045, 330] width 802 height 25
drag, startPoint x: 723, startPoint y: 332, endPoint x: 667, endPoint y: 327, distance: 56.2
click at [667, 327] on input "[PERSON_NAME].Her" at bounding box center [1045, 330] width 802 height 25
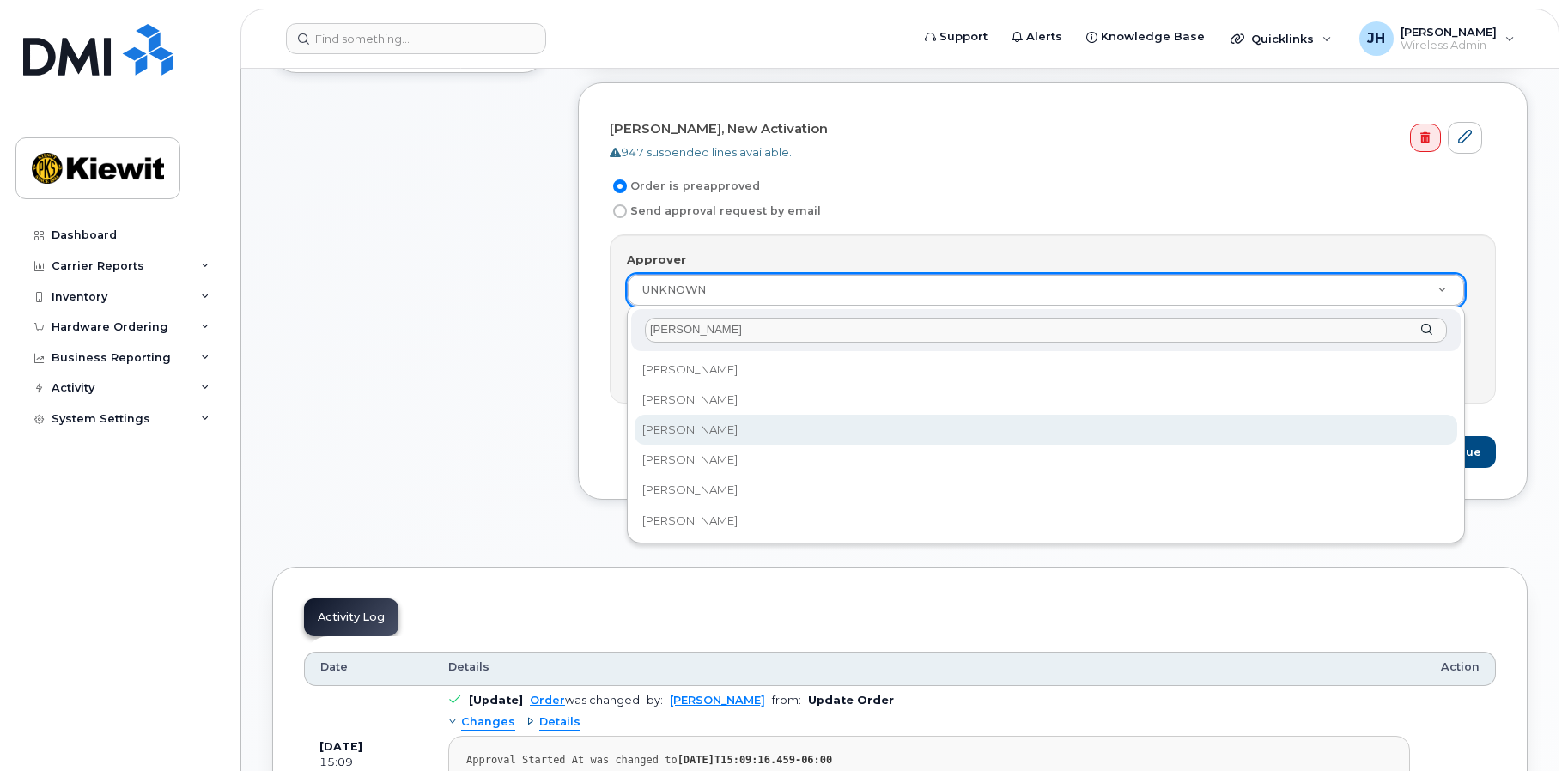
type input "[PERSON_NAME]"
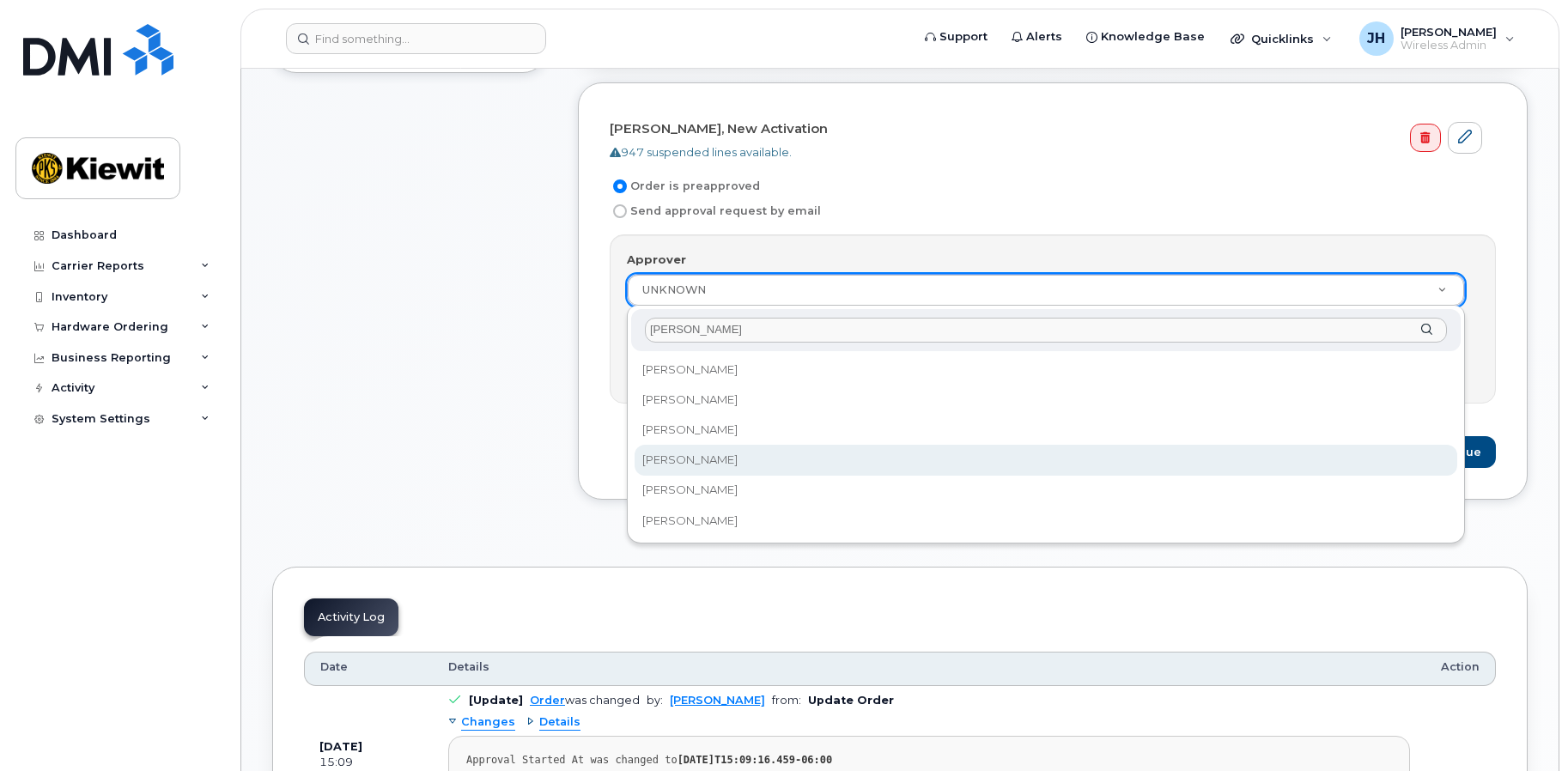
select select "2147282"
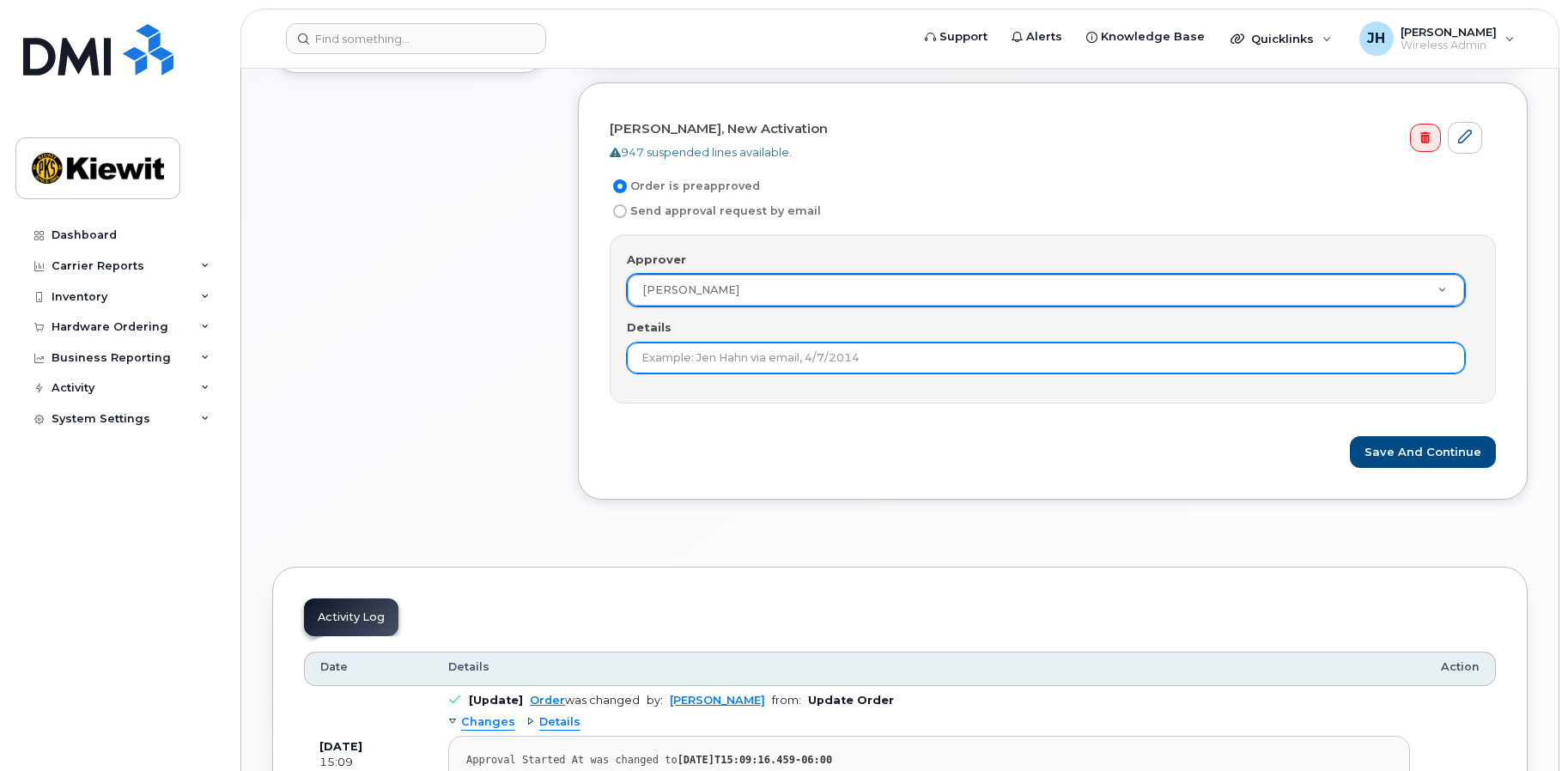
click at [779, 353] on input "Details" at bounding box center [1045, 357] width 838 height 31
type input "Approved by [PERSON_NAME]"
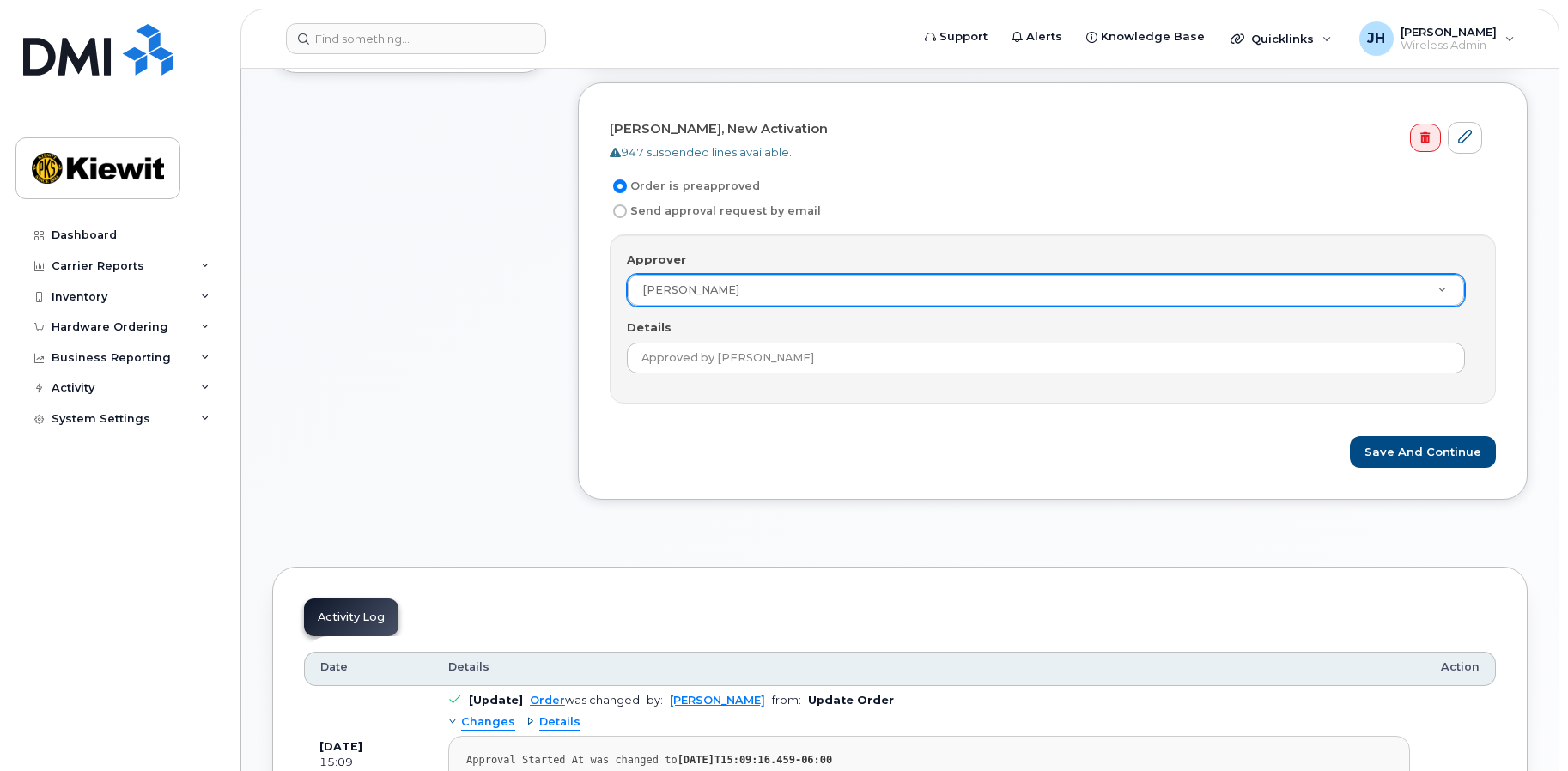
click at [1433, 469] on div "[PERSON_NAME], New Activation 947 suspended lines available. Order is preapprov…" at bounding box center [1052, 291] width 950 height 418
click at [1432, 462] on button "Save and Continue" at bounding box center [1422, 452] width 146 height 32
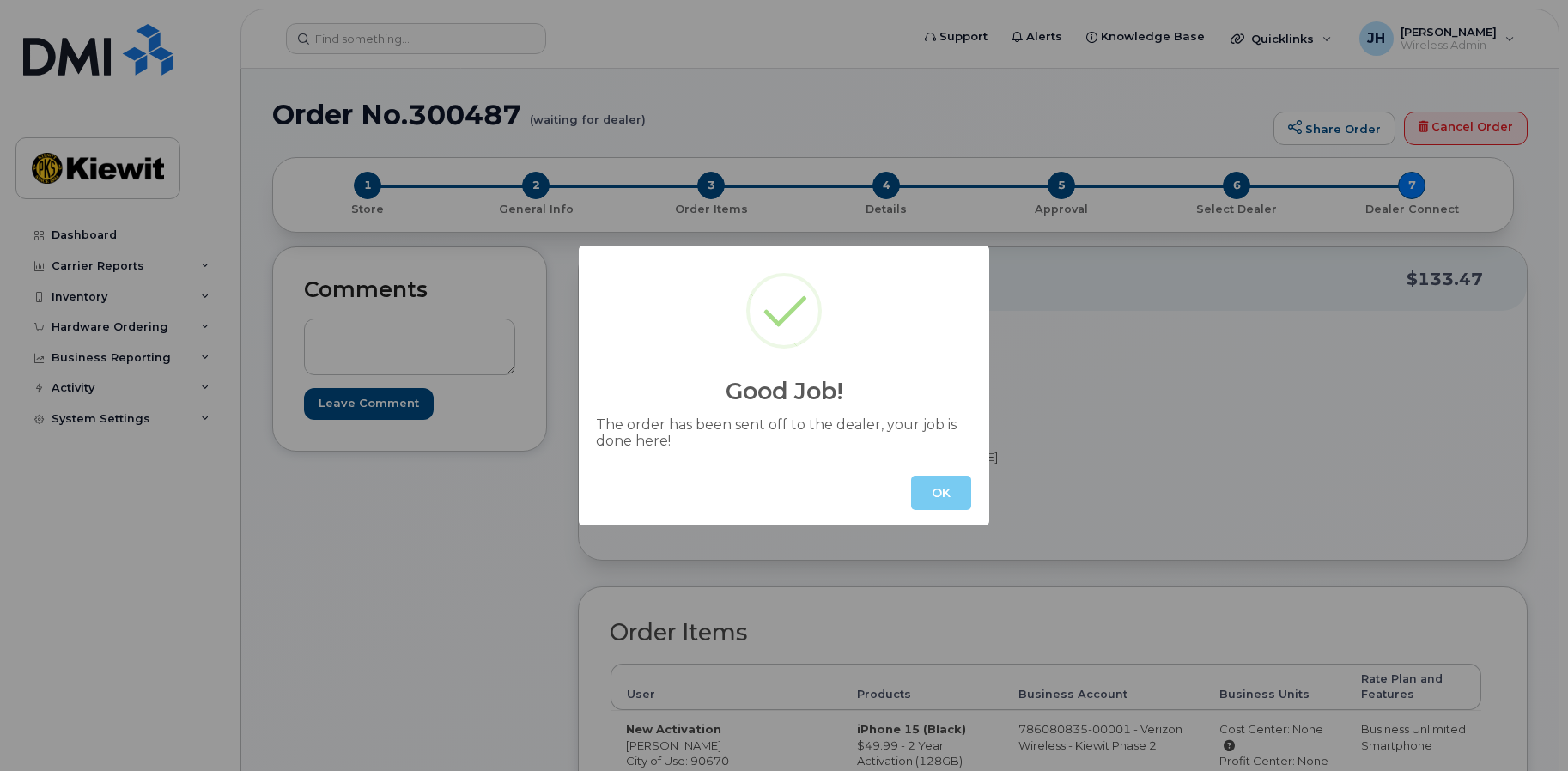
click at [945, 489] on button "OK" at bounding box center [941, 492] width 60 height 34
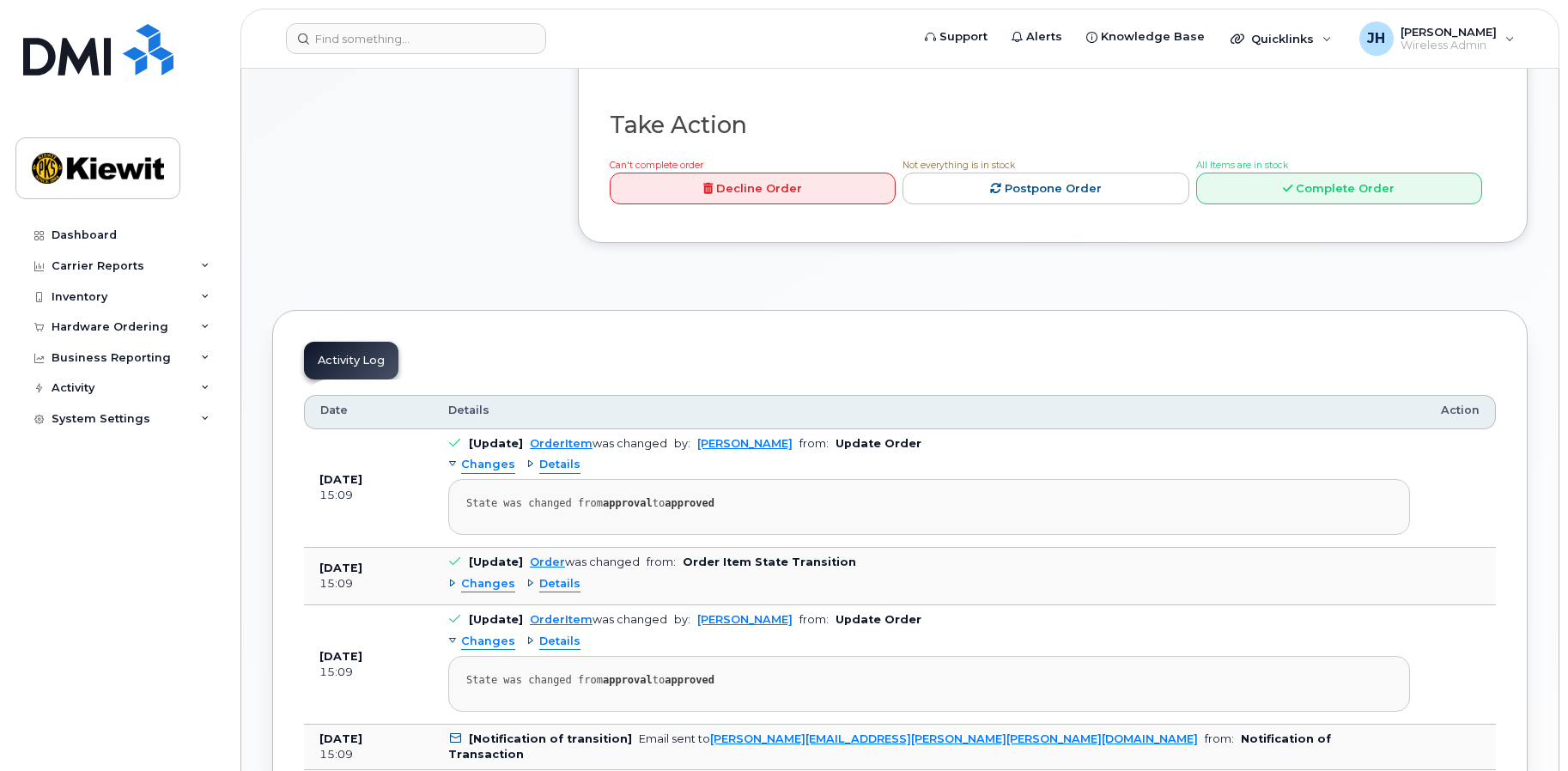
scroll to position [602, 0]
